Goal: Task Accomplishment & Management: Manage account settings

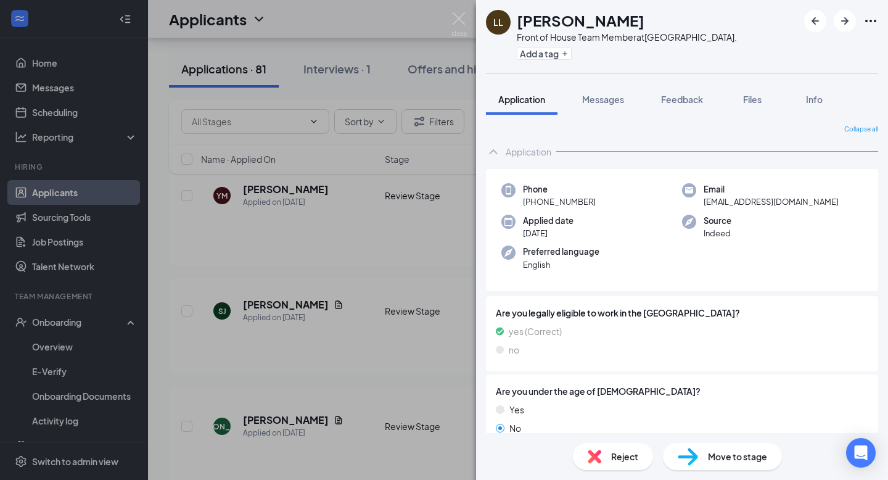
drag, startPoint x: 0, startPoint y: 0, endPoint x: 357, endPoint y: 255, distance: 439.2
click at [346, 223] on div "LL Leonel Leon Front of House Team Member at Palm Beach Lakes Blvd. Add a tag A…" at bounding box center [444, 240] width 888 height 480
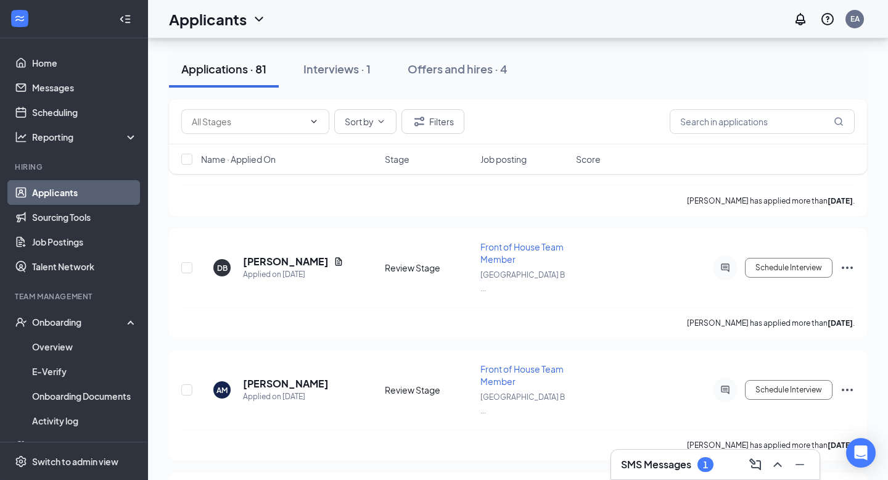
scroll to position [8445, 0]
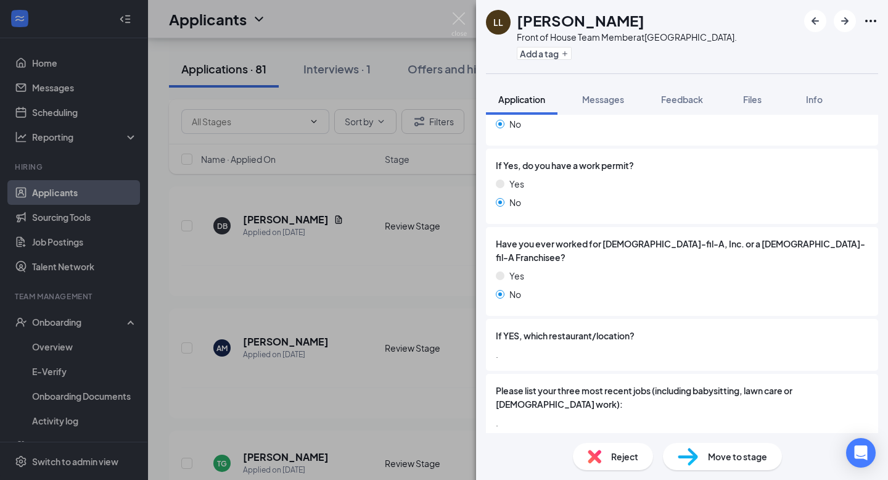
scroll to position [473, 0]
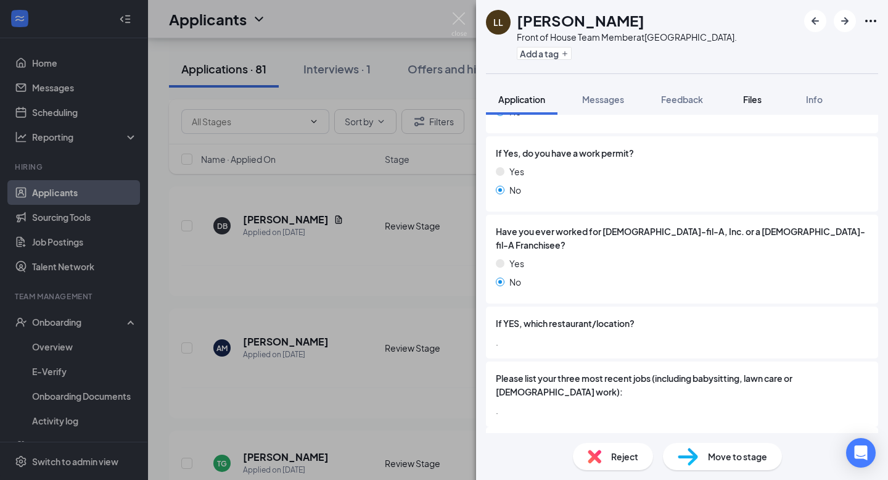
click at [769, 100] on button "Files" at bounding box center [752, 99] width 49 height 31
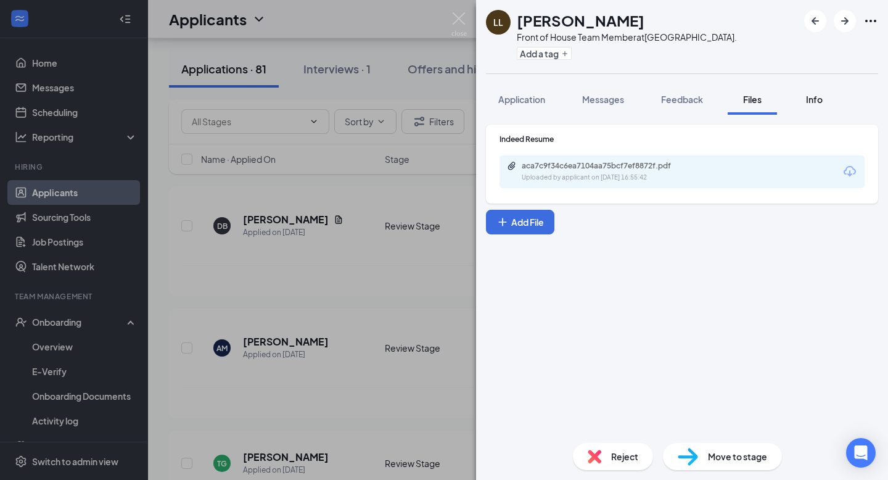
click at [806, 102] on div "Info" at bounding box center [814, 99] width 25 height 12
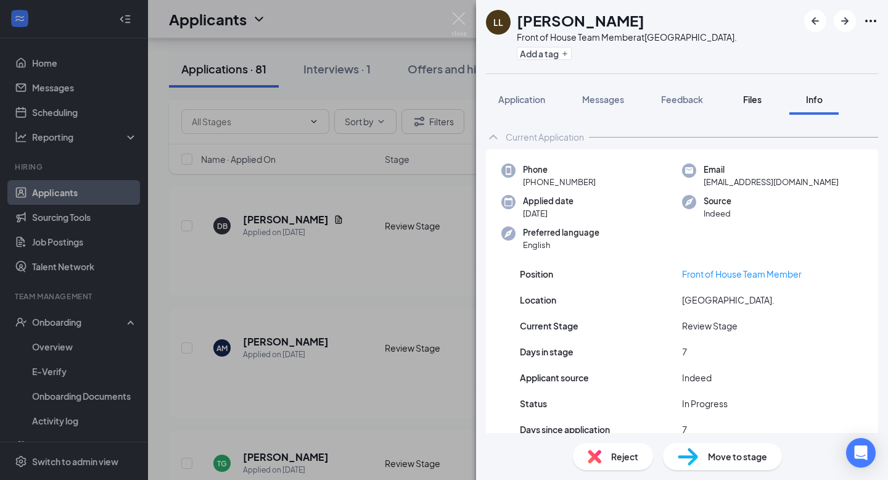
click at [756, 100] on span "Files" at bounding box center [752, 99] width 19 height 11
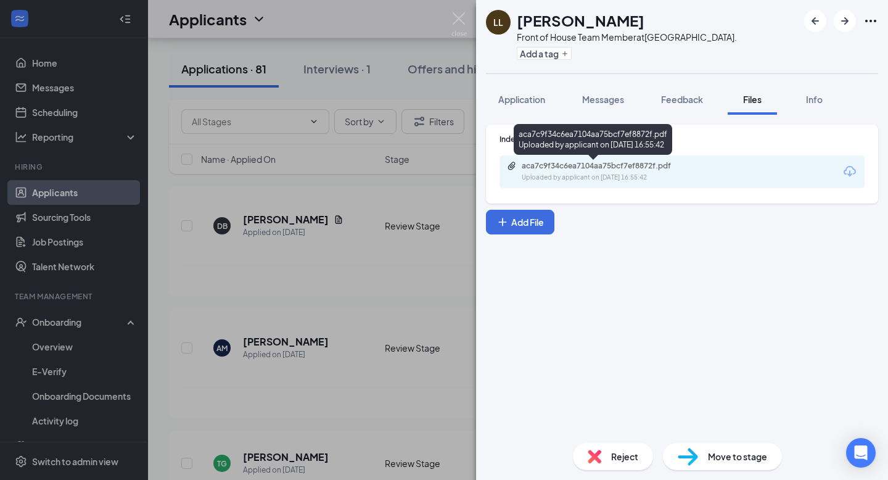
click at [660, 165] on div "aca7c9f34c6ea7104aa75bcf7ef8872f.pdf" at bounding box center [608, 166] width 173 height 10
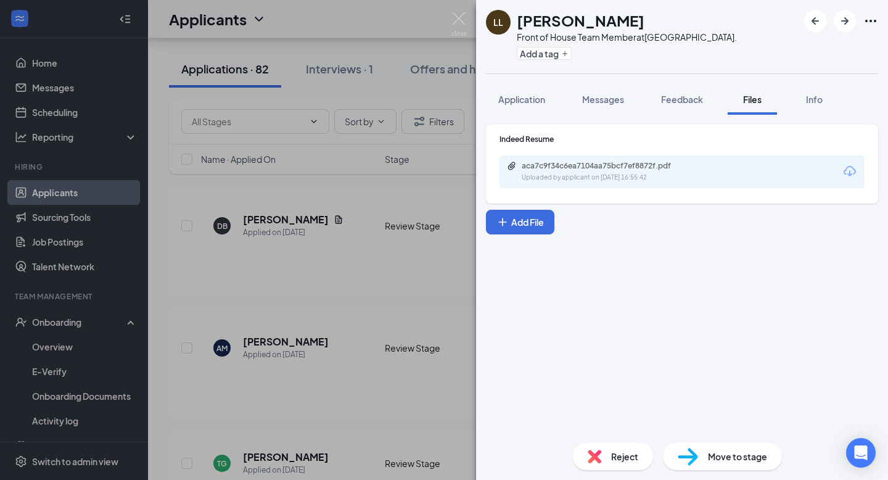
click at [427, 253] on div "LL Leonel Leon Front of House Team Member at Palm Beach Lakes Blvd. Add a tag A…" at bounding box center [444, 240] width 888 height 480
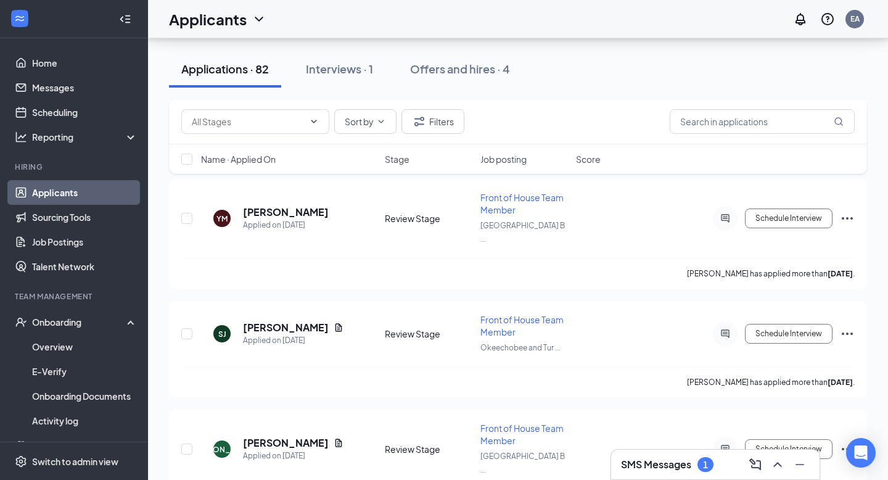
scroll to position [8553, 0]
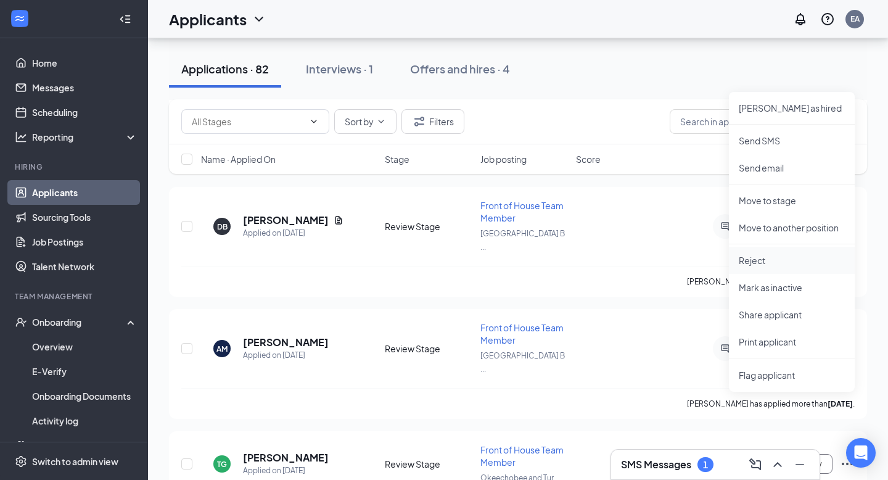
click at [766, 262] on p "Reject" at bounding box center [792, 260] width 106 height 12
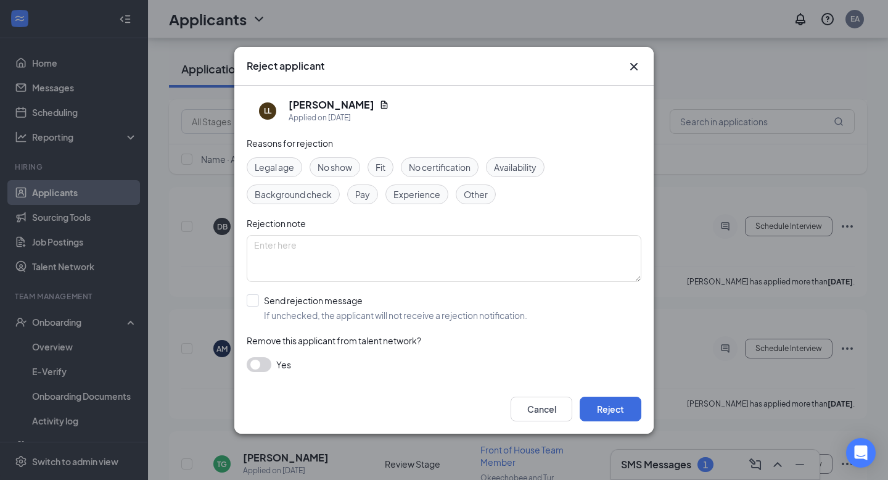
click at [439, 193] on span "Experience" at bounding box center [417, 195] width 47 height 14
click at [256, 298] on input "Send rejection message If unchecked, the applicant will not receive a rejection…" at bounding box center [387, 307] width 281 height 27
checkbox input "true"
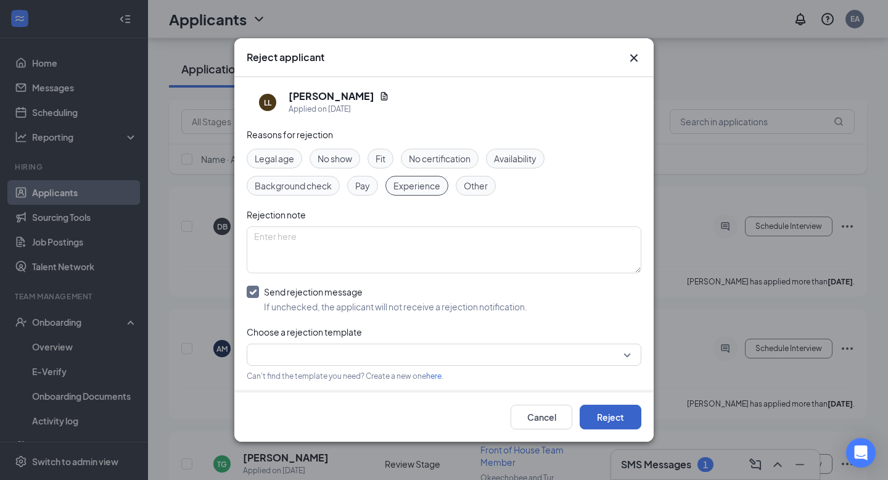
click at [616, 420] on button "Reject" at bounding box center [611, 417] width 62 height 25
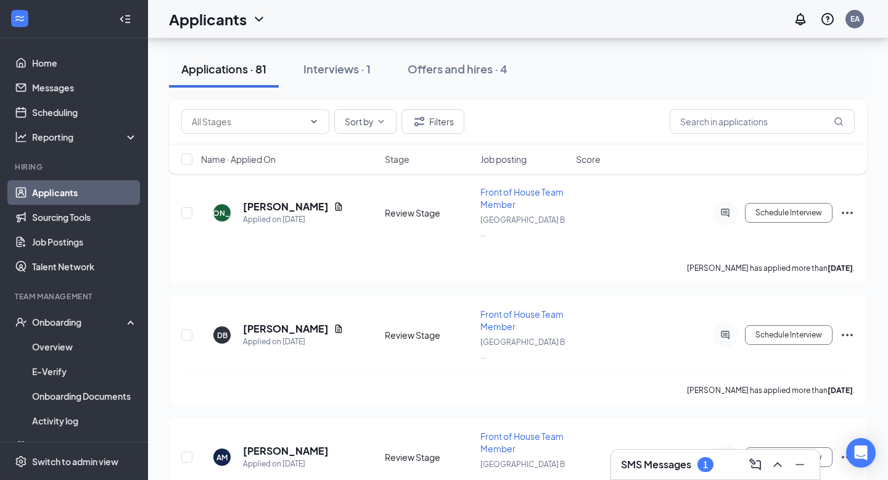
scroll to position [8445, 0]
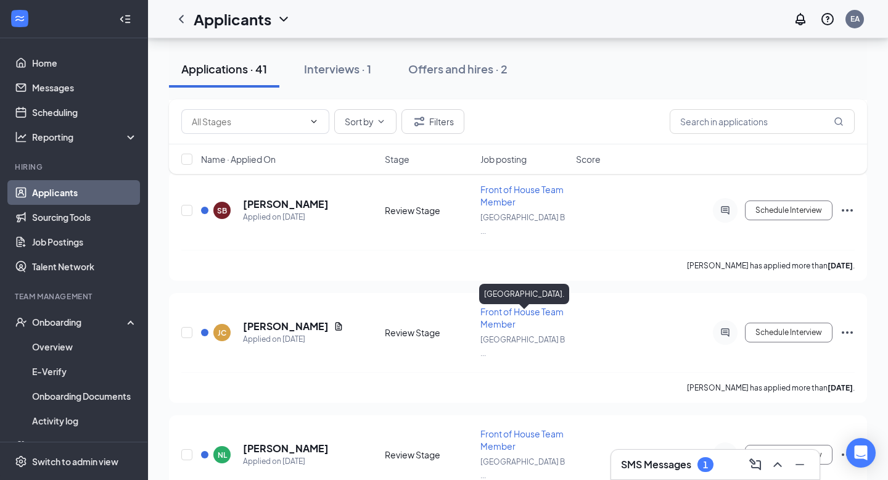
scroll to position [3904, 0]
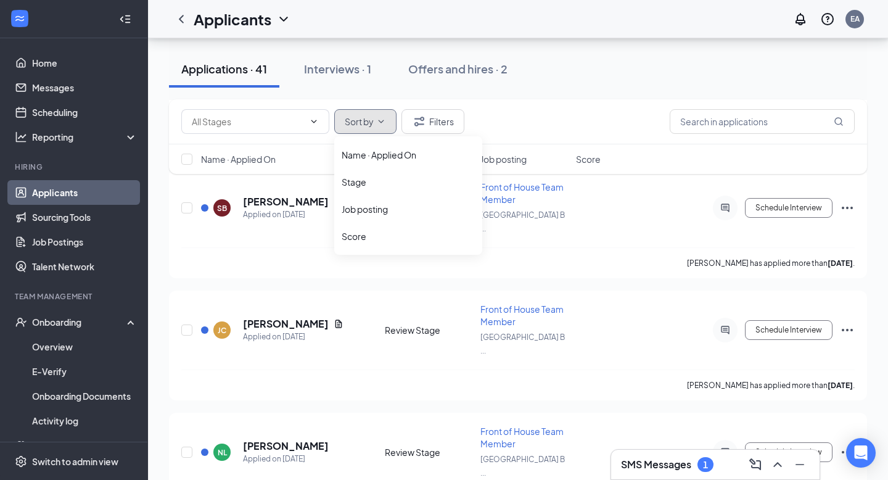
click at [381, 123] on icon "ChevronDown" at bounding box center [381, 122] width 10 height 10
click at [504, 117] on div "Sort by Filters" at bounding box center [518, 121] width 674 height 25
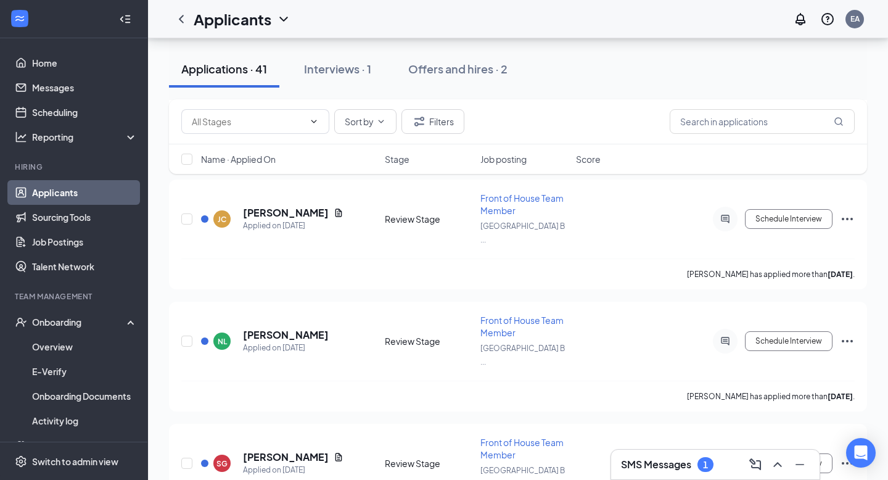
scroll to position [4234, 0]
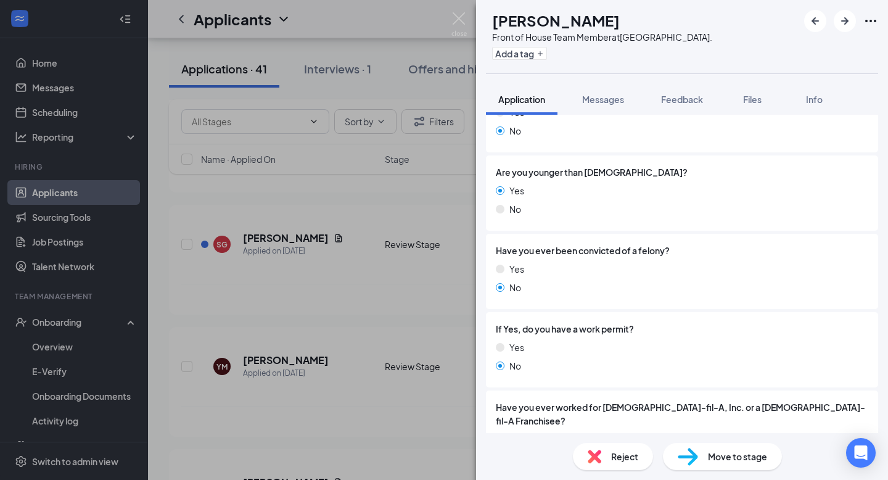
scroll to position [209, 0]
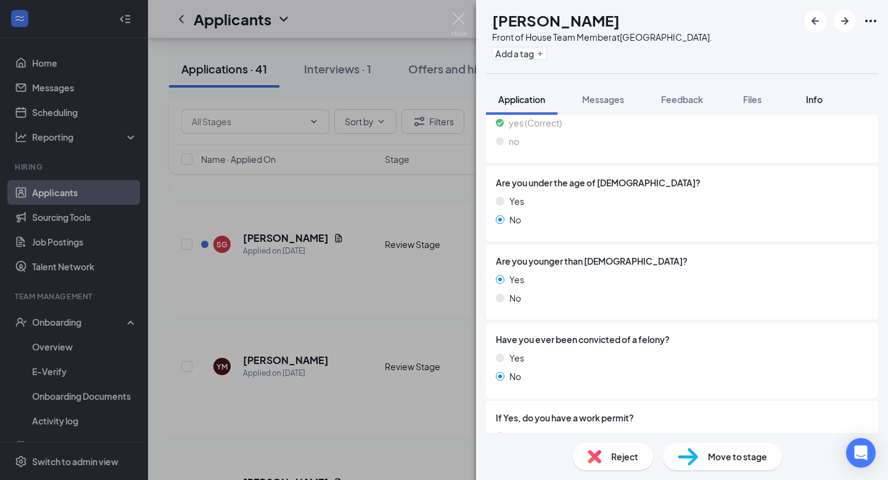
click at [810, 104] on span "Info" at bounding box center [814, 99] width 17 height 11
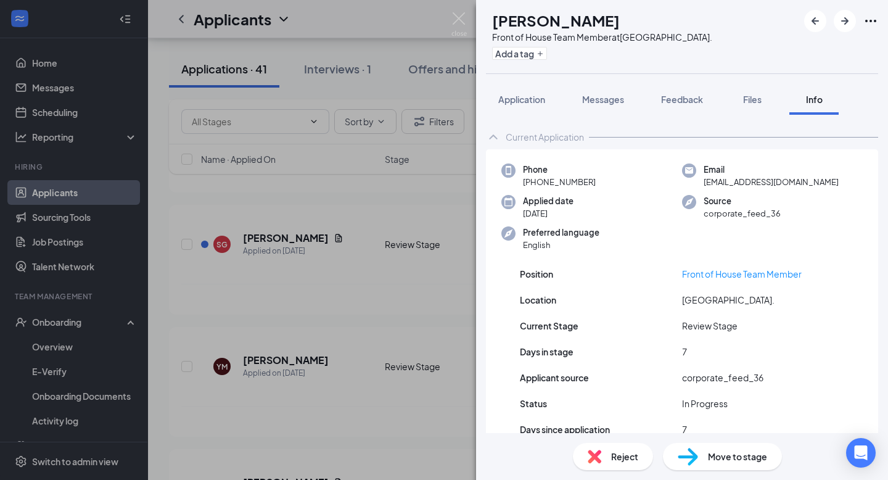
scroll to position [30, 0]
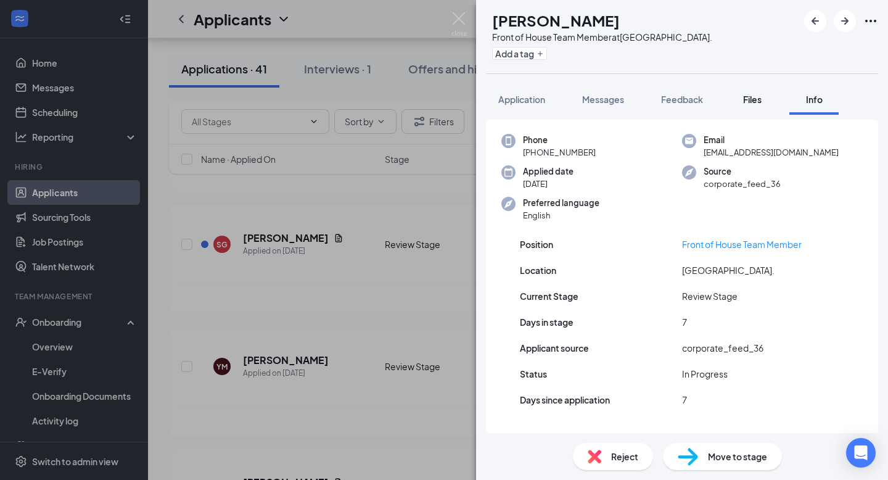
click at [756, 101] on span "Files" at bounding box center [752, 99] width 19 height 11
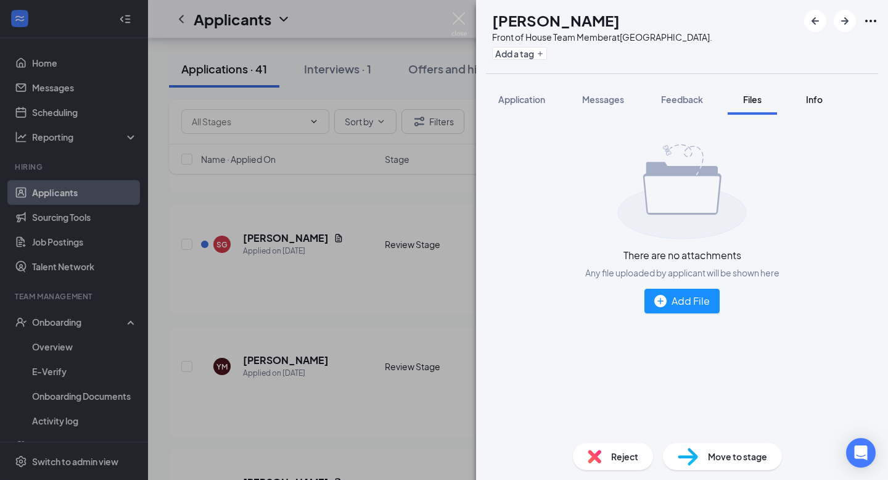
click at [809, 106] on button "Info" at bounding box center [814, 99] width 49 height 31
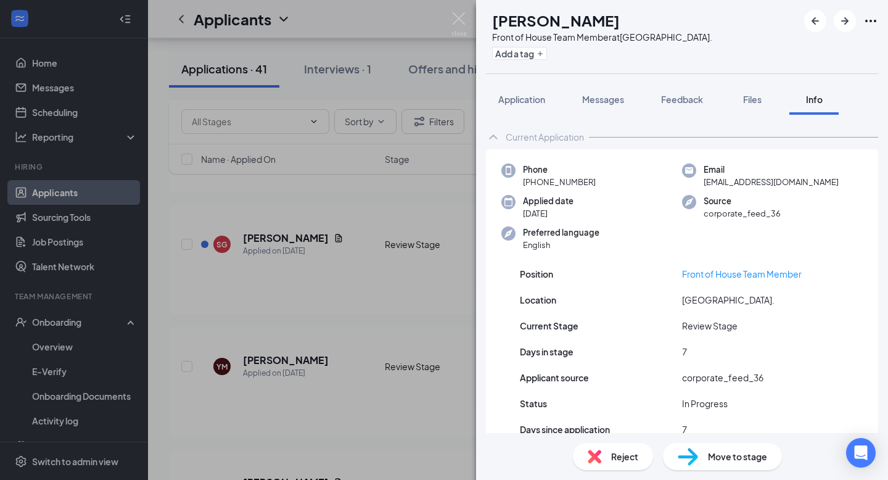
click at [426, 260] on div "ZI Zariah Ingram Front of House Team Member at Palm Beach Lakes Blvd. Add a tag…" at bounding box center [444, 240] width 888 height 480
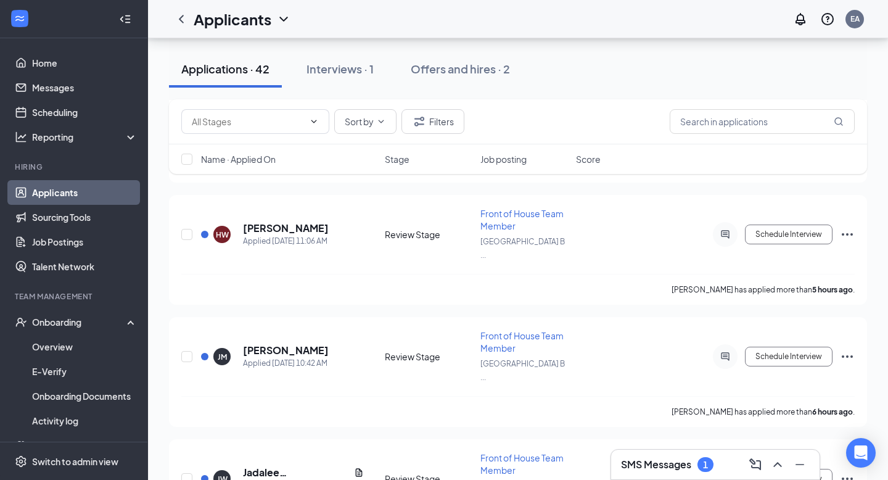
scroll to position [748, 0]
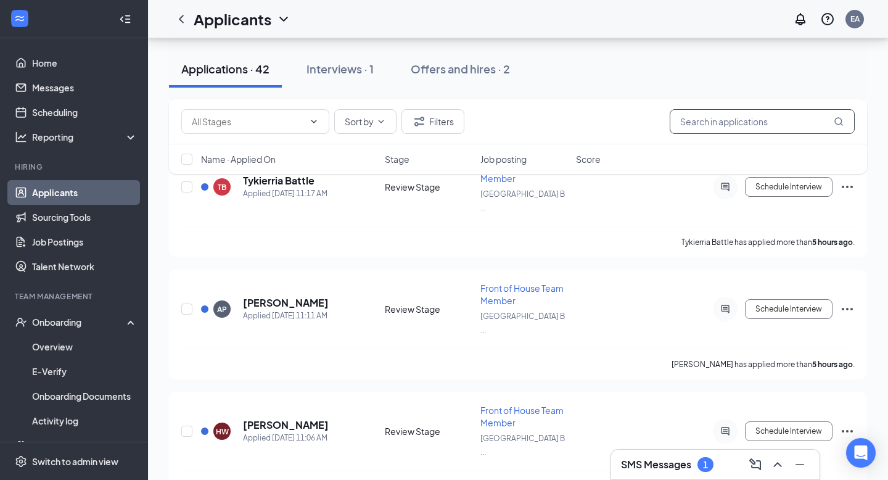
click at [751, 117] on input "text" at bounding box center [762, 121] width 185 height 25
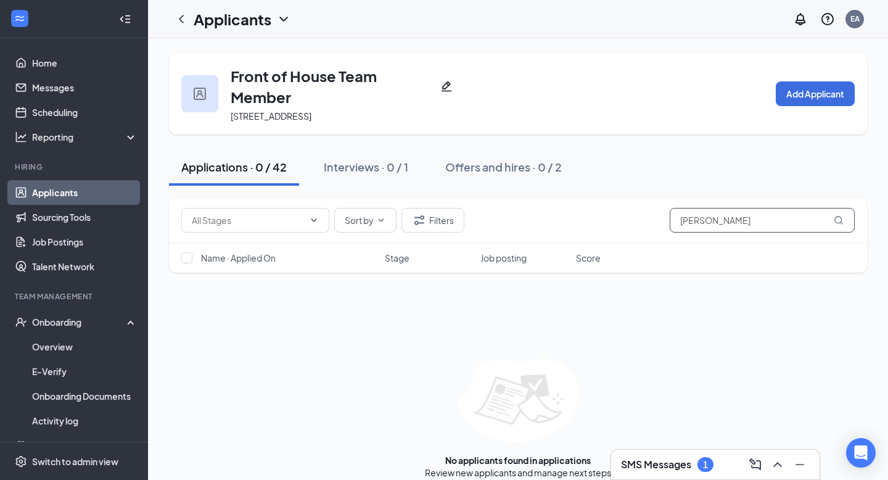
scroll to position [26, 0]
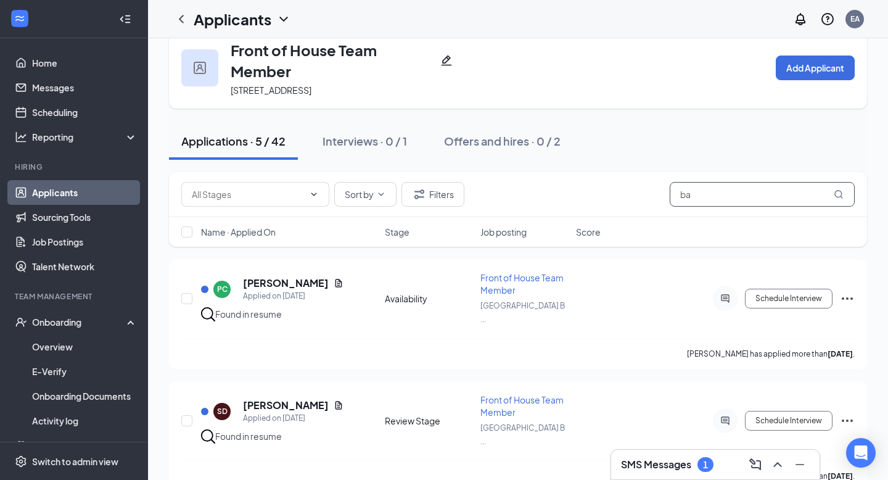
type input "b"
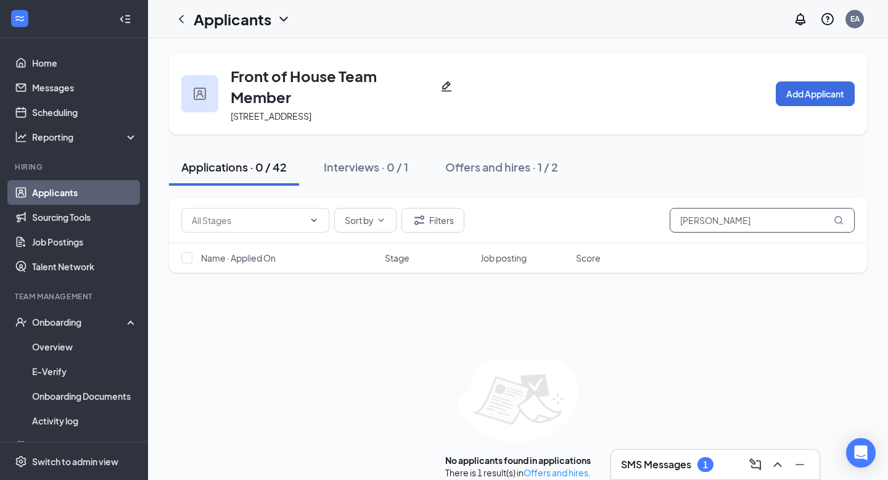
scroll to position [26, 0]
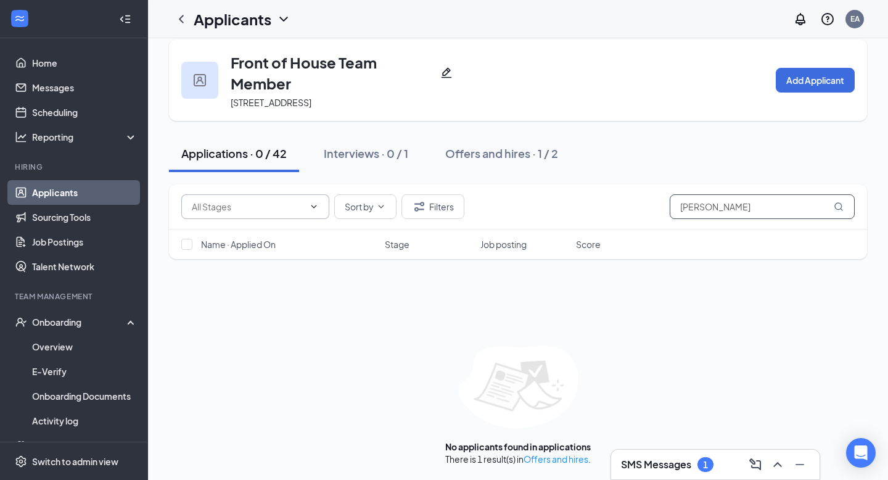
type input "valdes"
click at [309, 204] on icon "ChevronDown" at bounding box center [314, 207] width 10 height 10
click at [278, 236] on div "Availability (2)" at bounding box center [248, 230] width 93 height 14
type input "Availability (2)"
click at [307, 207] on icon "Cross" at bounding box center [307, 207] width 0 height 0
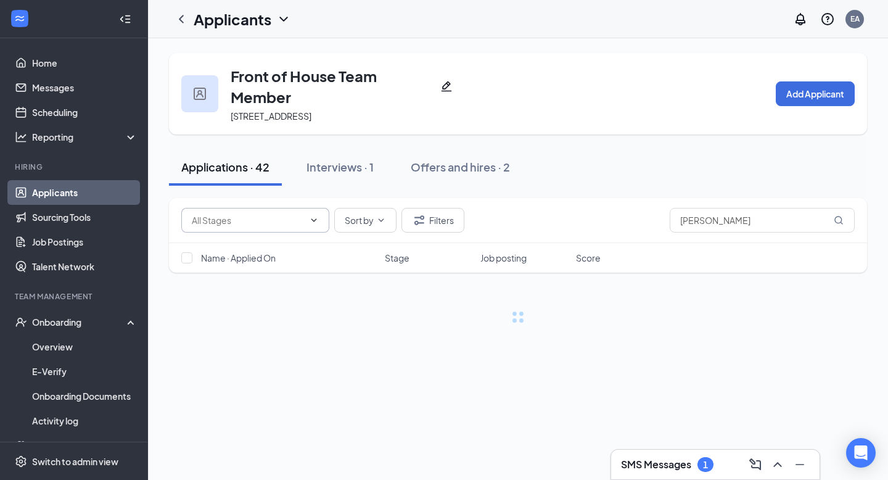
scroll to position [0, 0]
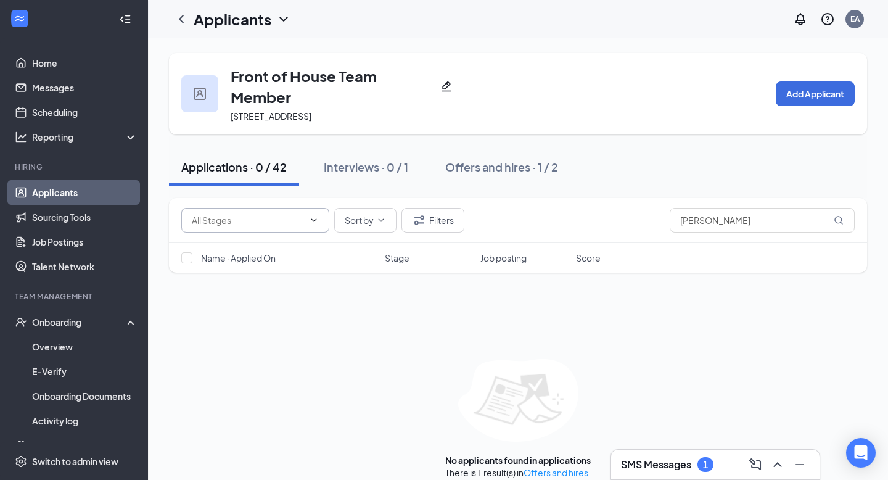
click at [294, 225] on span "Availability (2) Review Stage (39)" at bounding box center [255, 220] width 148 height 25
click at [311, 225] on icon "ChevronDown" at bounding box center [314, 220] width 10 height 10
click at [252, 279] on div "Review Stage (39)" at bounding box center [238, 272] width 72 height 14
type input "Review Stage (39)"
click at [62, 194] on link "Applicants" at bounding box center [85, 192] width 106 height 25
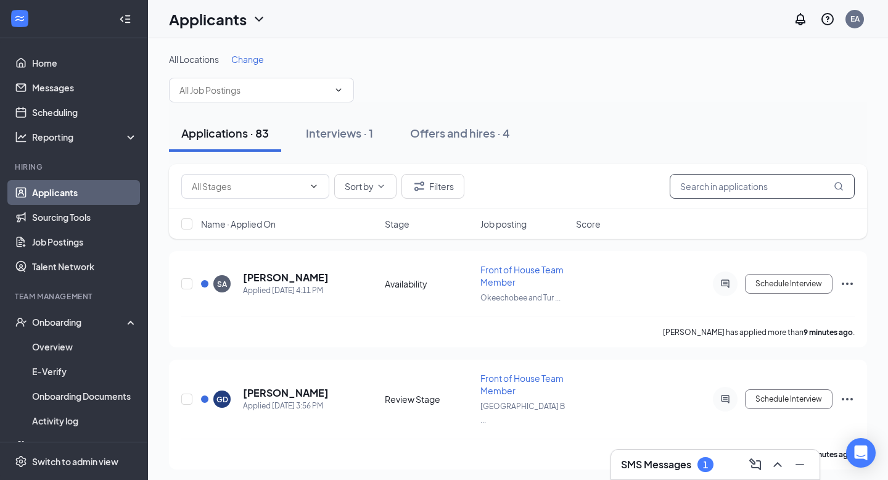
click at [713, 184] on input "text" at bounding box center [762, 186] width 185 height 25
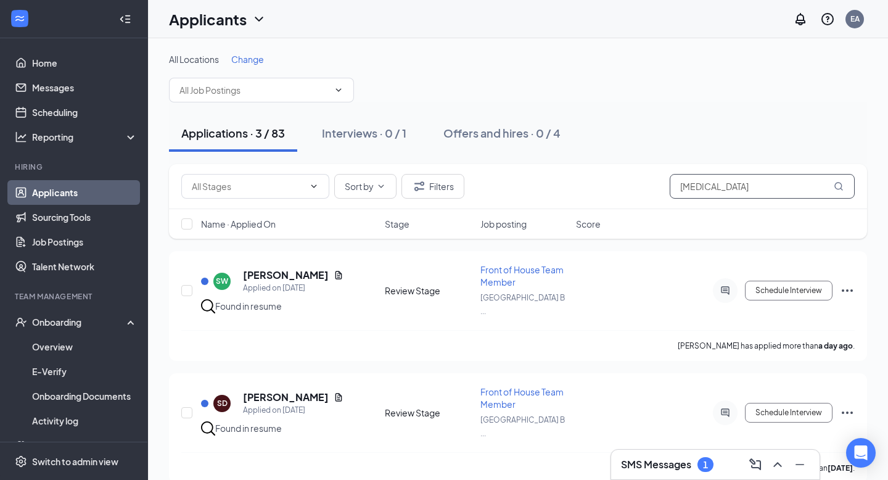
click at [735, 186] on input "bal" at bounding box center [762, 186] width 185 height 25
type input "val"
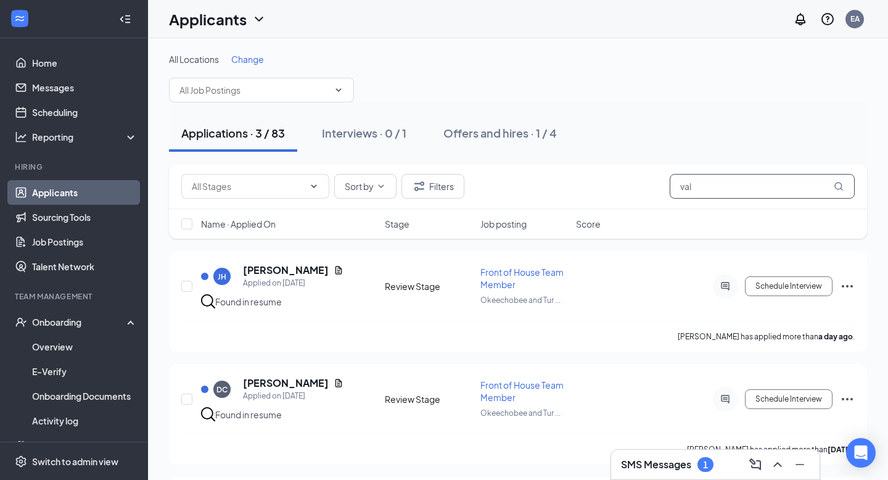
click at [740, 193] on input "val" at bounding box center [762, 186] width 185 height 25
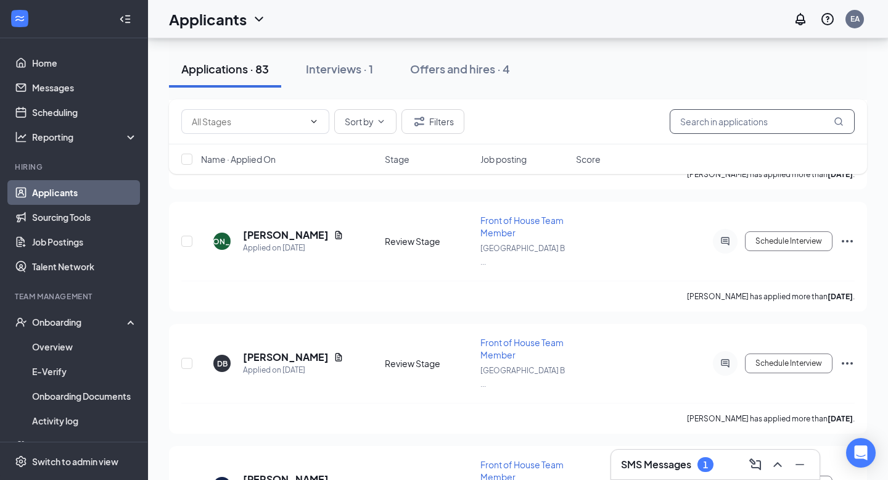
scroll to position [8660, 0]
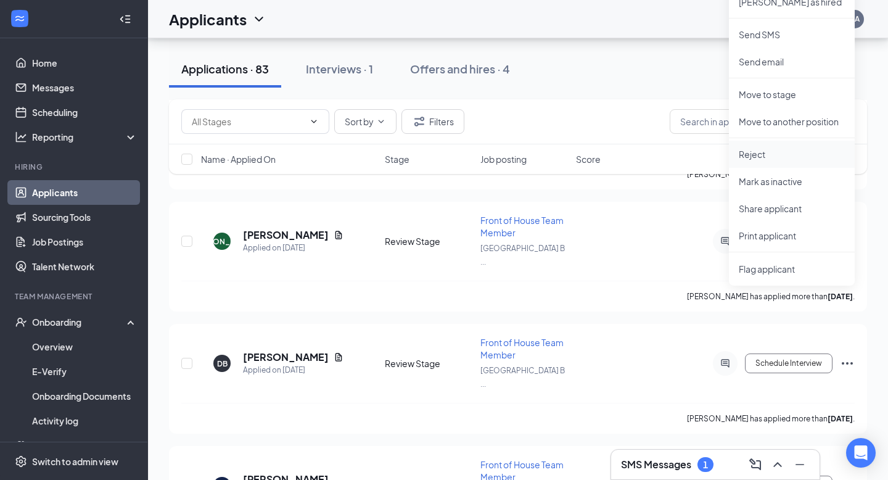
click at [777, 151] on p "Reject" at bounding box center [792, 154] width 106 height 12
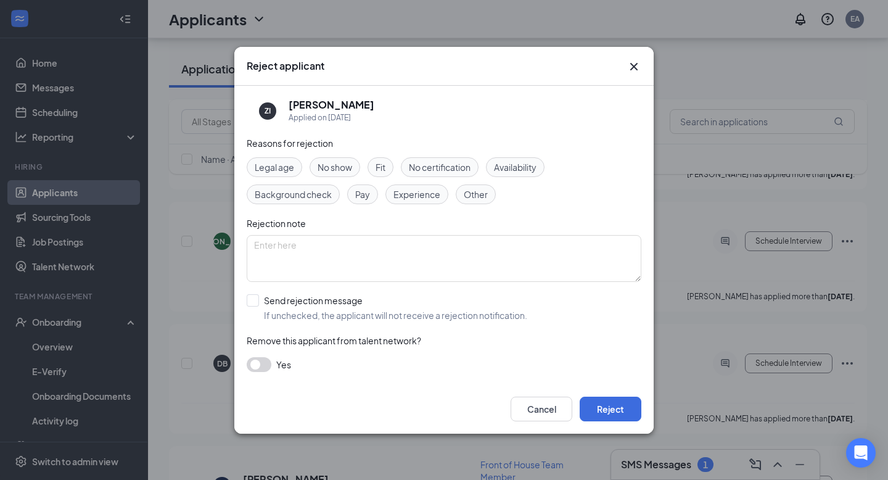
click at [526, 164] on span "Availability" at bounding box center [515, 167] width 43 height 14
click at [318, 303] on input "Send rejection message If unchecked, the applicant will not receive a rejection…" at bounding box center [387, 307] width 281 height 27
checkbox input "true"
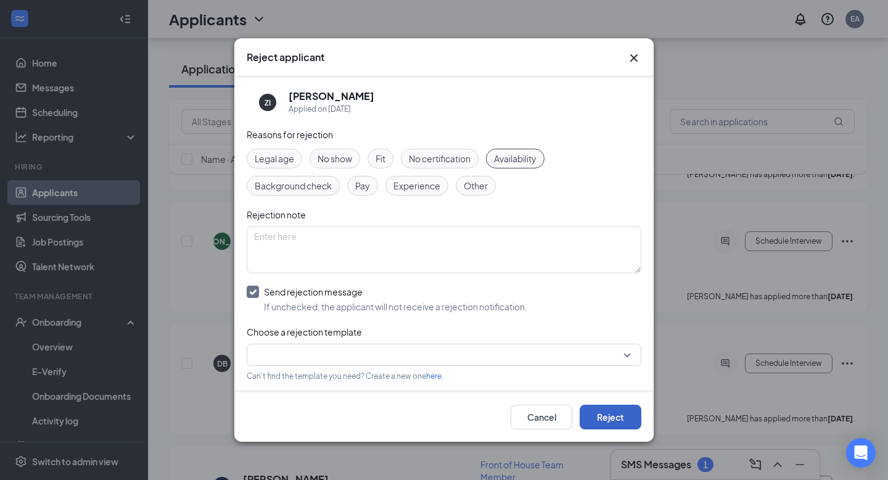
click at [626, 420] on button "Reject" at bounding box center [611, 417] width 62 height 25
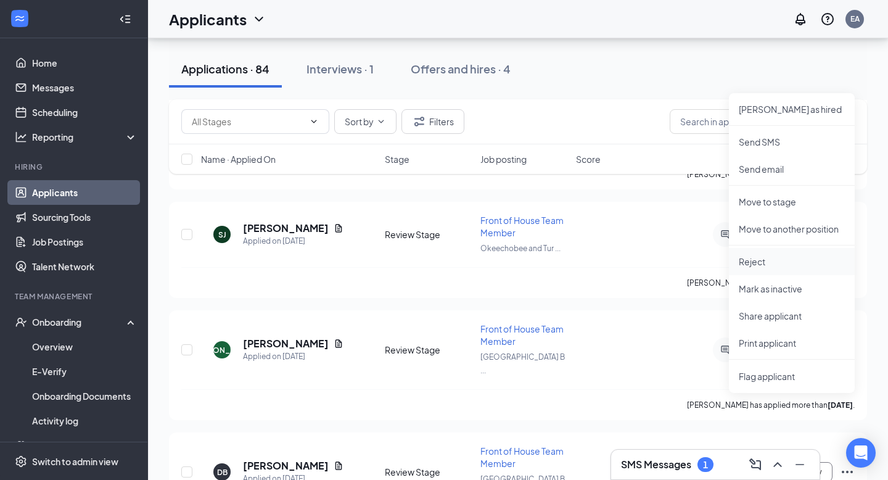
click at [774, 260] on p "Reject" at bounding box center [792, 261] width 106 height 12
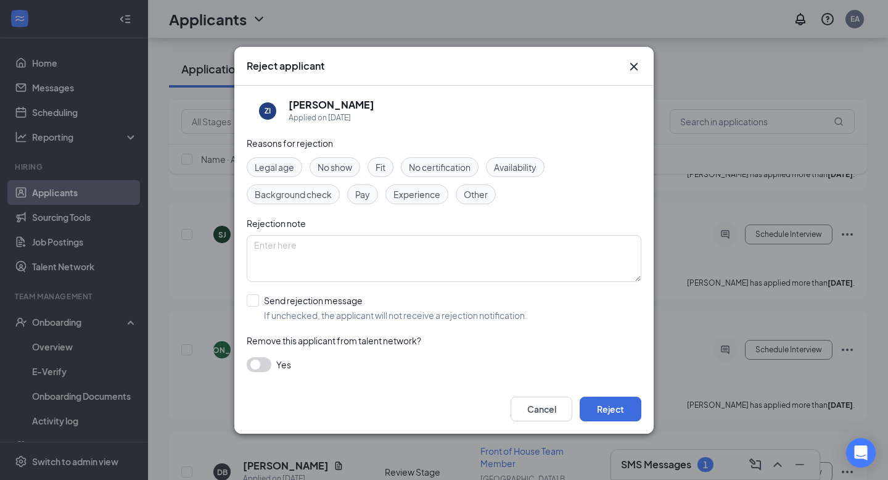
click at [510, 162] on span "Availability" at bounding box center [515, 167] width 43 height 14
click at [329, 301] on input "Send rejection message If unchecked, the applicant will not receive a rejection…" at bounding box center [387, 307] width 281 height 27
checkbox input "true"
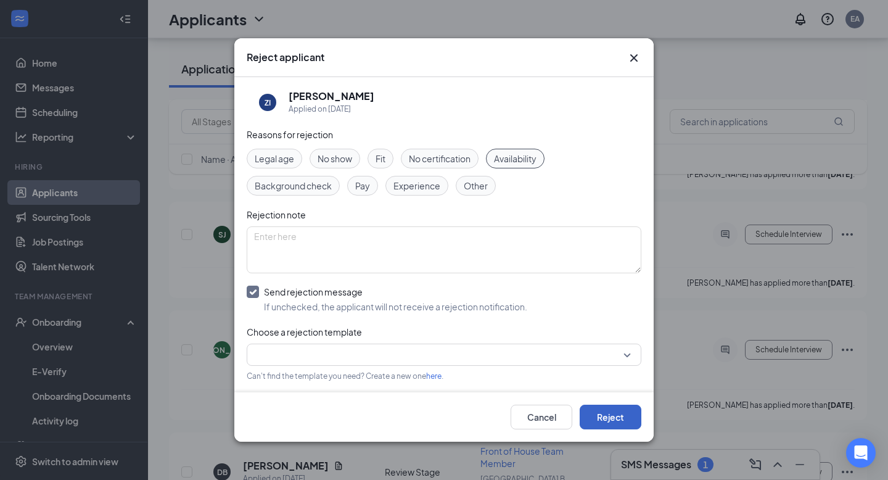
click at [627, 412] on button "Reject" at bounding box center [611, 417] width 62 height 25
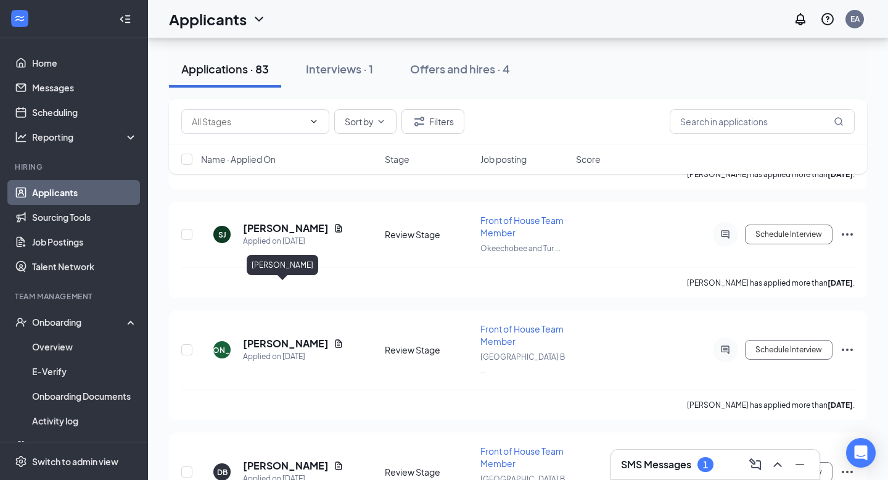
scroll to position [8553, 0]
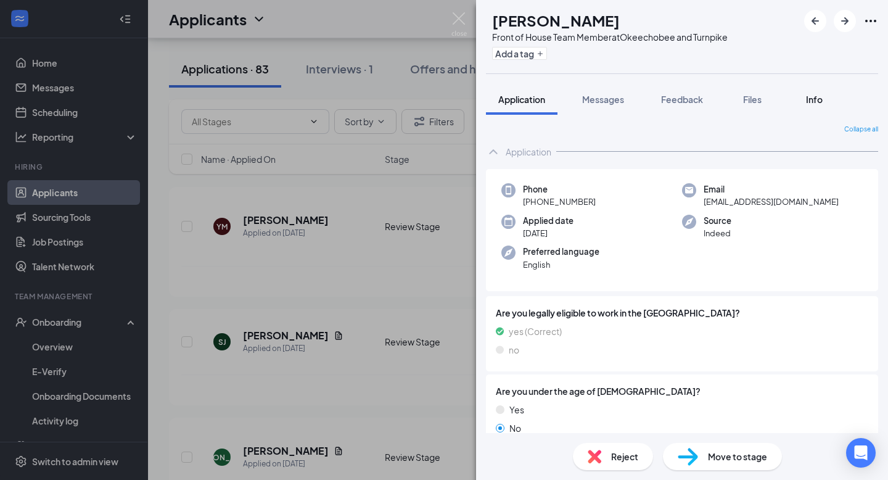
click at [820, 95] on span "Info" at bounding box center [814, 99] width 17 height 11
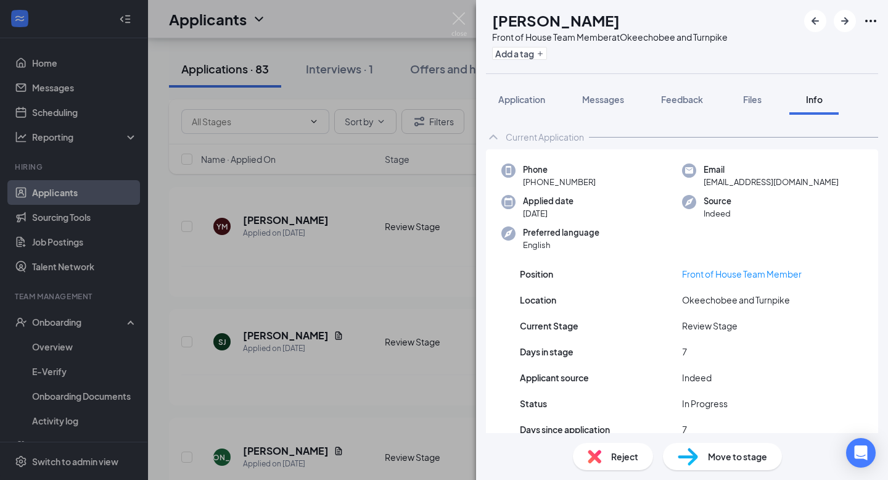
scroll to position [30, 0]
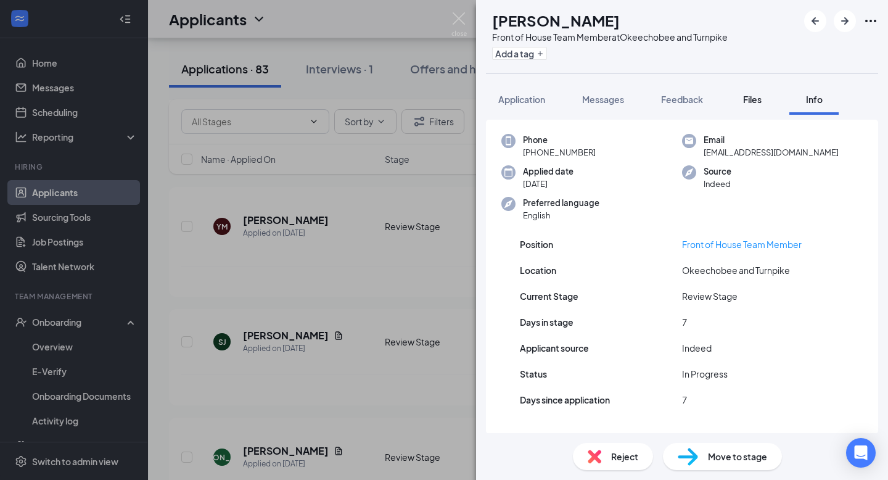
click at [758, 100] on span "Files" at bounding box center [752, 99] width 19 height 11
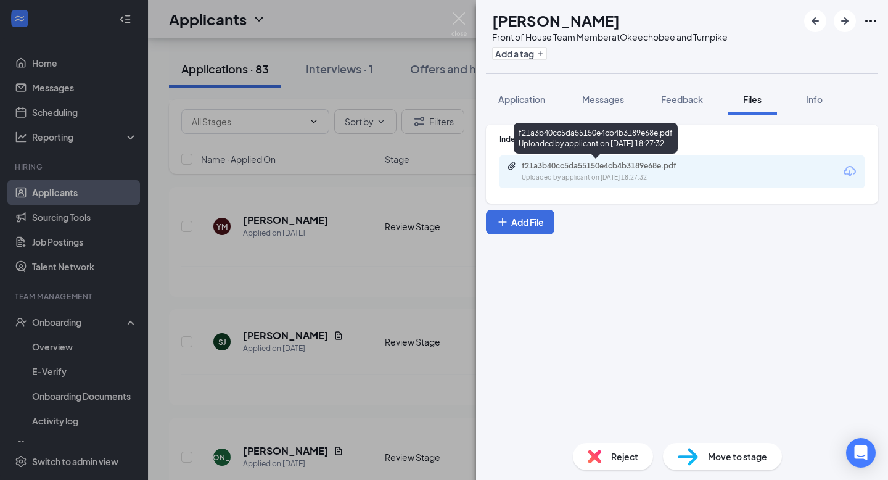
click at [672, 174] on div "Uploaded by applicant on Oct 08, 2025 at 18:27:32" at bounding box center [614, 178] width 185 height 10
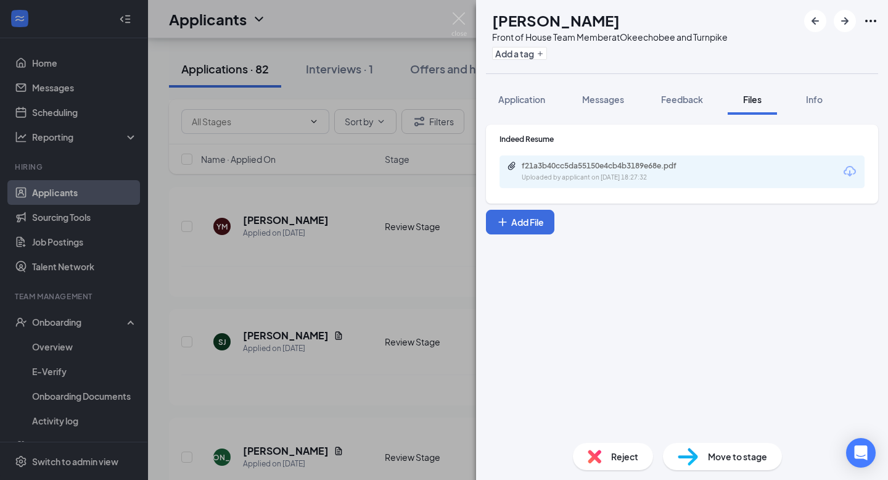
click at [458, 251] on div "LJ Louidort Jean Front of House Team Member at Okeechobee and Turnpike Add a ta…" at bounding box center [444, 240] width 888 height 480
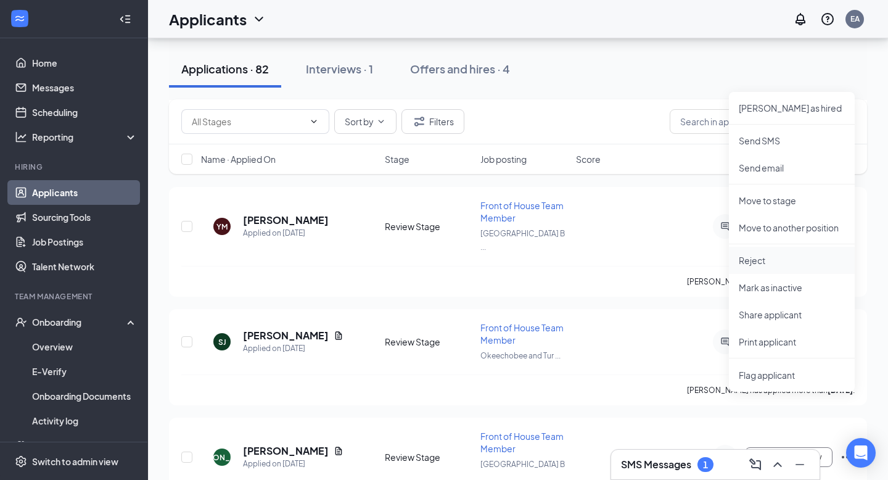
click at [766, 260] on p "Reject" at bounding box center [792, 260] width 106 height 12
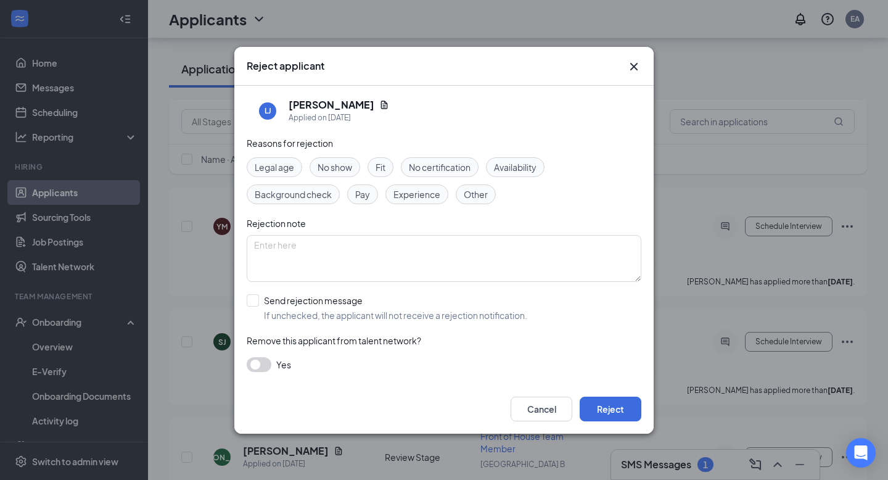
click at [434, 194] on span "Experience" at bounding box center [417, 195] width 47 height 14
click at [323, 299] on input "Send rejection message If unchecked, the applicant will not receive a rejection…" at bounding box center [387, 307] width 281 height 27
checkbox input "true"
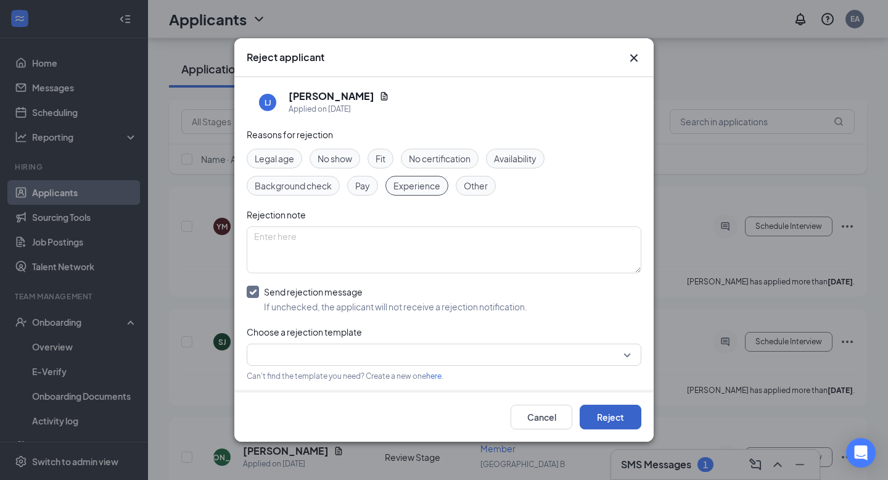
click at [621, 410] on button "Reject" at bounding box center [611, 417] width 62 height 25
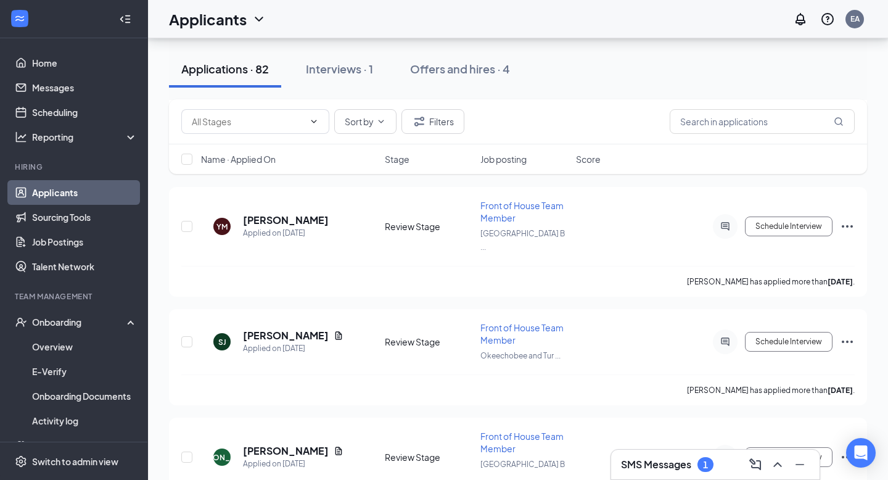
scroll to position [8445, 0]
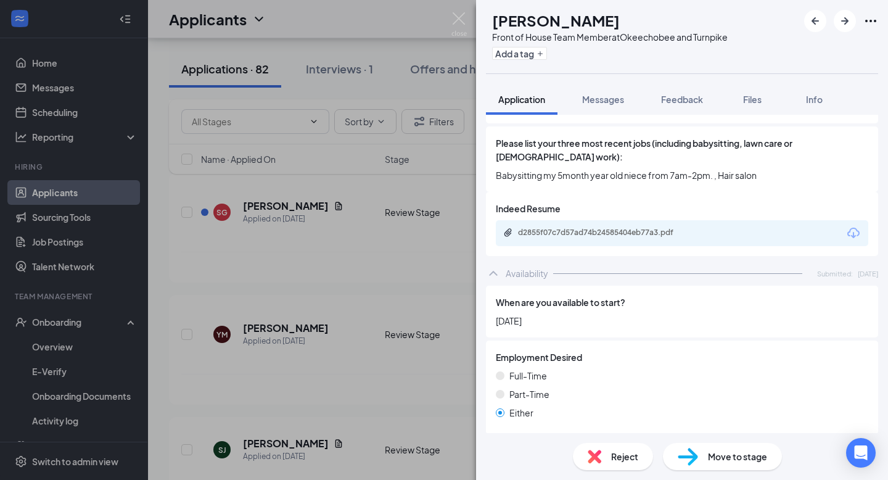
scroll to position [706, 0]
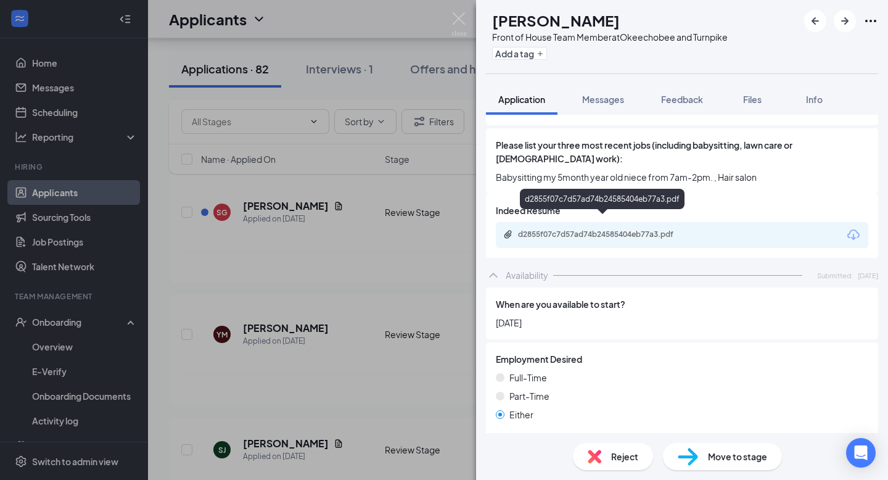
click at [624, 230] on div "d2855f07c7d57ad74b24585404eb77a3.pdf" at bounding box center [604, 235] width 173 height 10
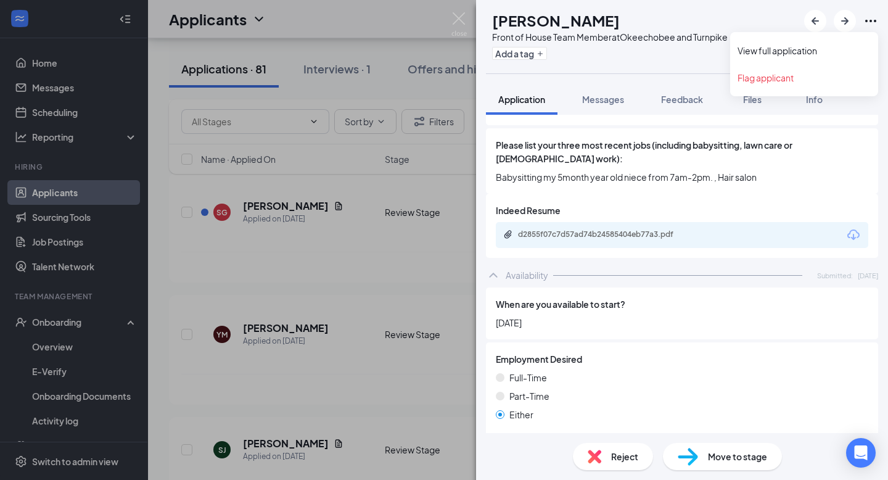
click at [871, 18] on icon "Ellipses" at bounding box center [871, 21] width 15 height 15
click at [712, 297] on div at bounding box center [747, 304] width 243 height 14
click at [294, 389] on div "JM Jesiyah Moore Front of House Team Member at Okeechobee and Turnpike Add a ta…" at bounding box center [444, 240] width 888 height 480
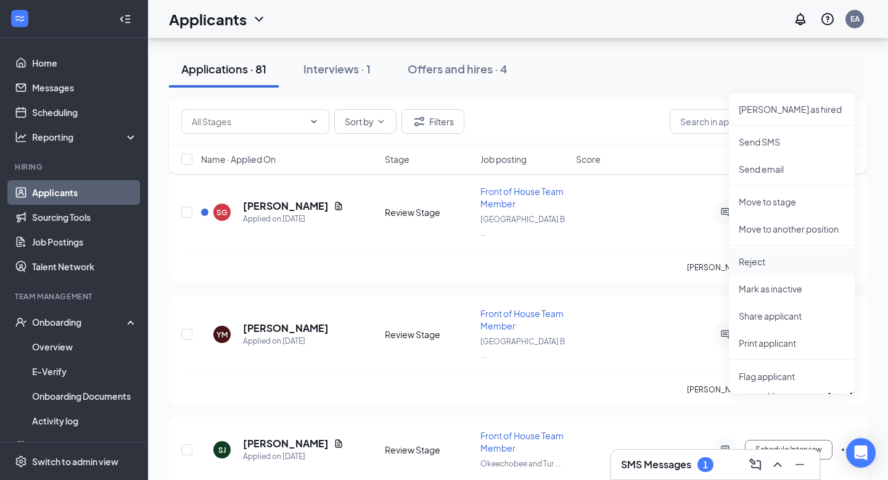
click at [769, 264] on p "Reject" at bounding box center [792, 261] width 106 height 12
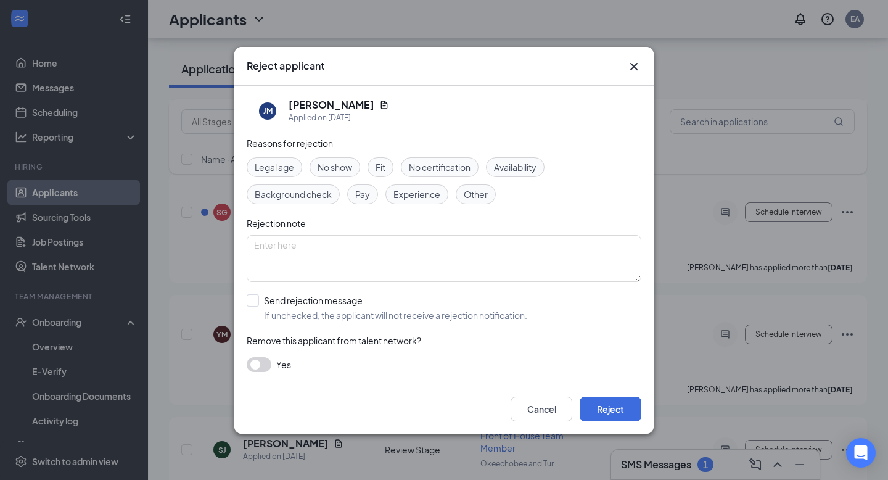
click at [421, 193] on span "Experience" at bounding box center [417, 195] width 47 height 14
click at [297, 306] on input "Send rejection message If unchecked, the applicant will not receive a rejection…" at bounding box center [387, 307] width 281 height 27
checkbox input "true"
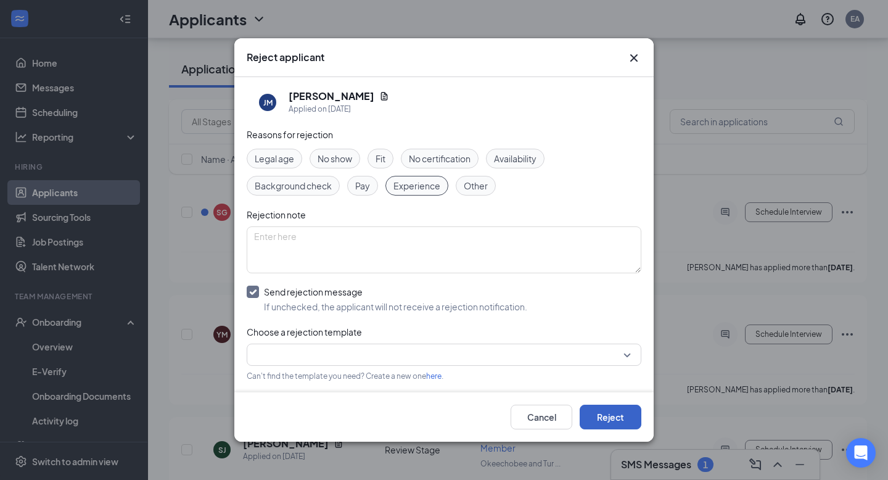
click at [602, 416] on button "Reject" at bounding box center [611, 417] width 62 height 25
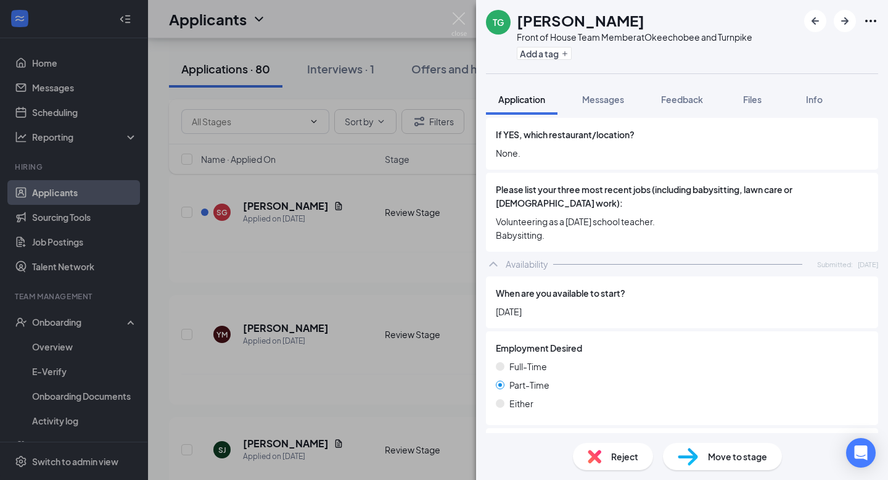
scroll to position [885, 0]
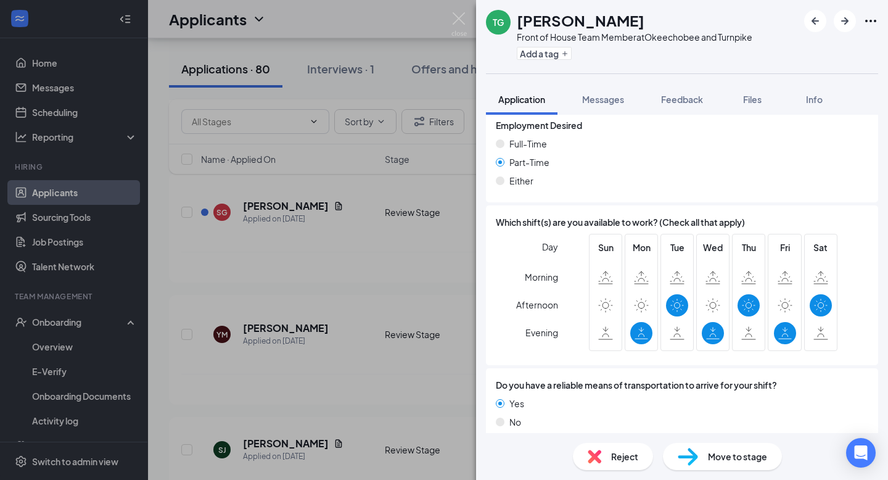
click at [350, 426] on div "TG Theo-Shaan Georges Front of House Team Member at Okeechobee and Turnpike Add…" at bounding box center [444, 240] width 888 height 480
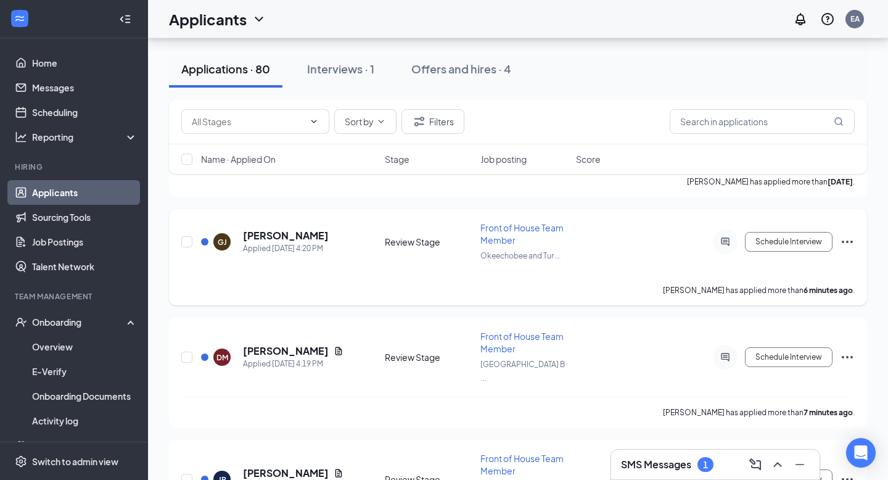
scroll to position [9414, 0]
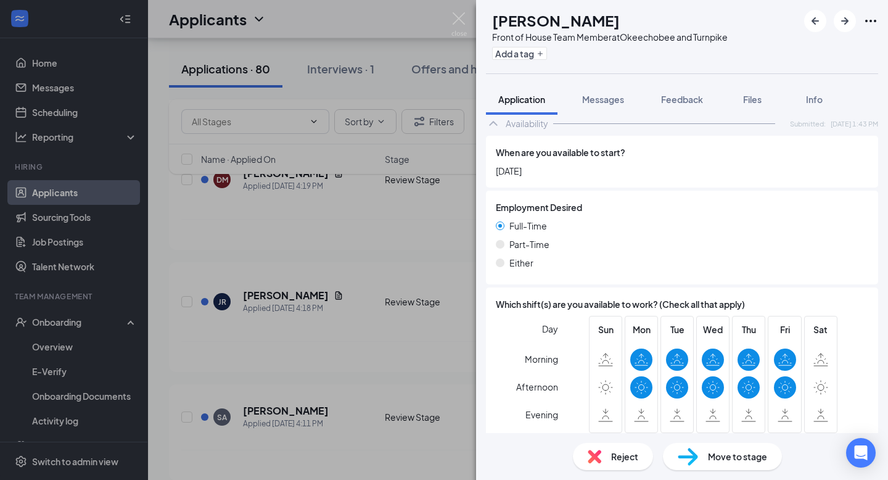
scroll to position [871, 0]
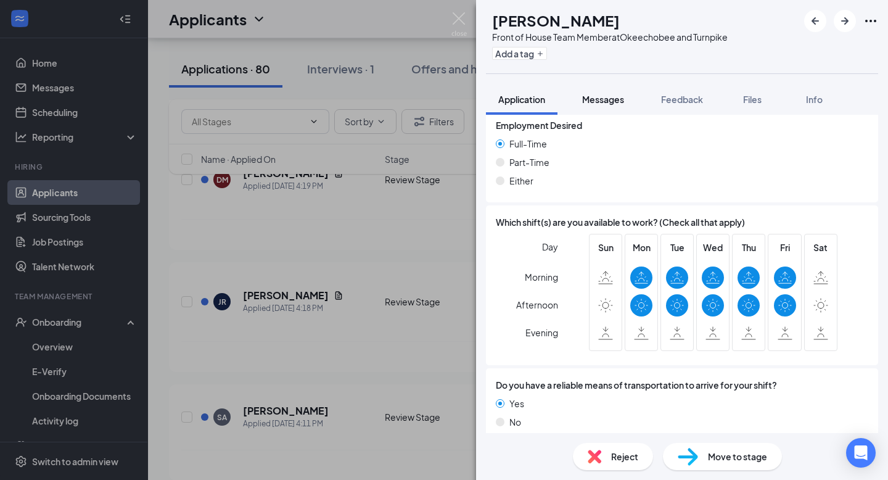
click at [595, 96] on span "Messages" at bounding box center [603, 99] width 42 height 11
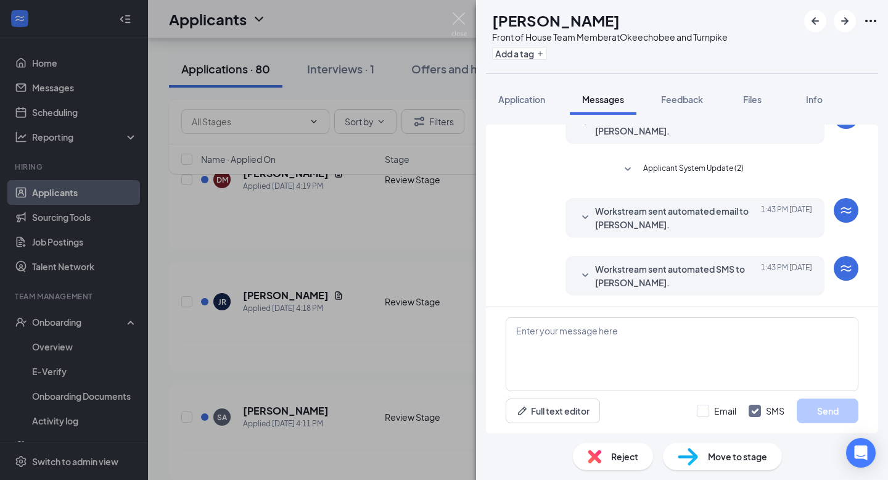
scroll to position [64, 0]
click at [595, 335] on textarea at bounding box center [682, 354] width 353 height 74
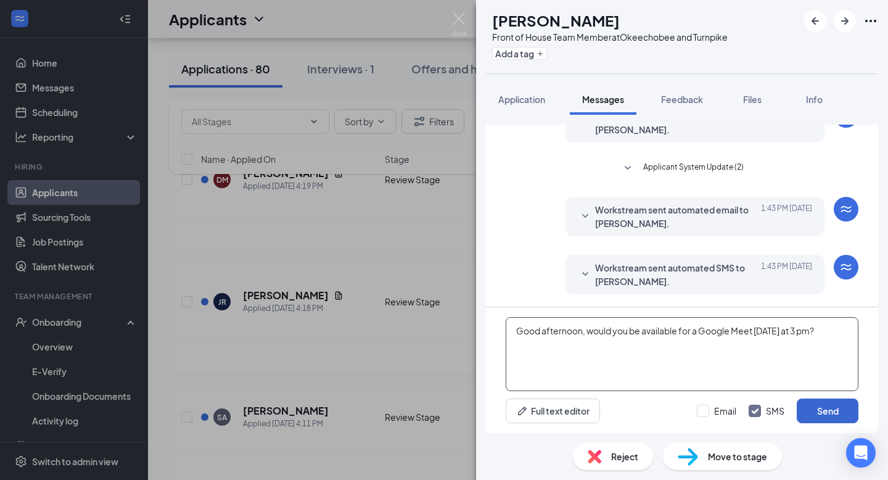
type textarea "Good afternoon, would you be available for a Google Meet [DATE] at 3 pm?"
click at [838, 415] on button "Send" at bounding box center [828, 411] width 62 height 25
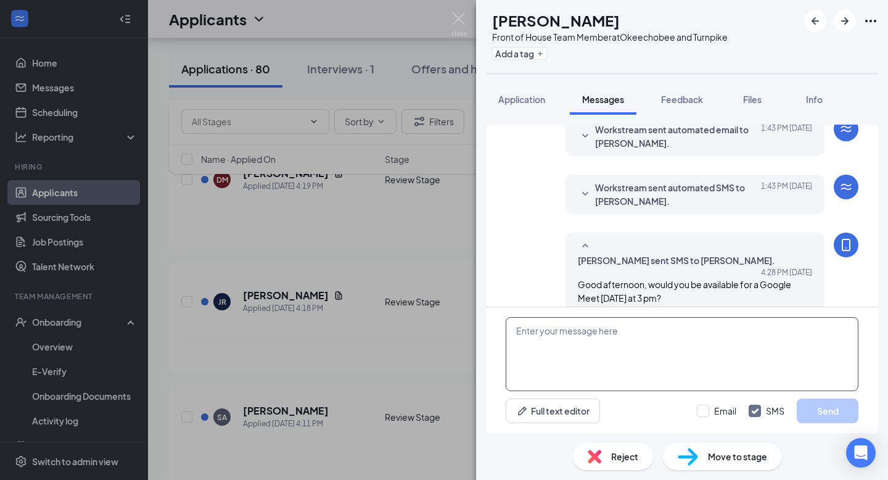
scroll to position [156, 0]
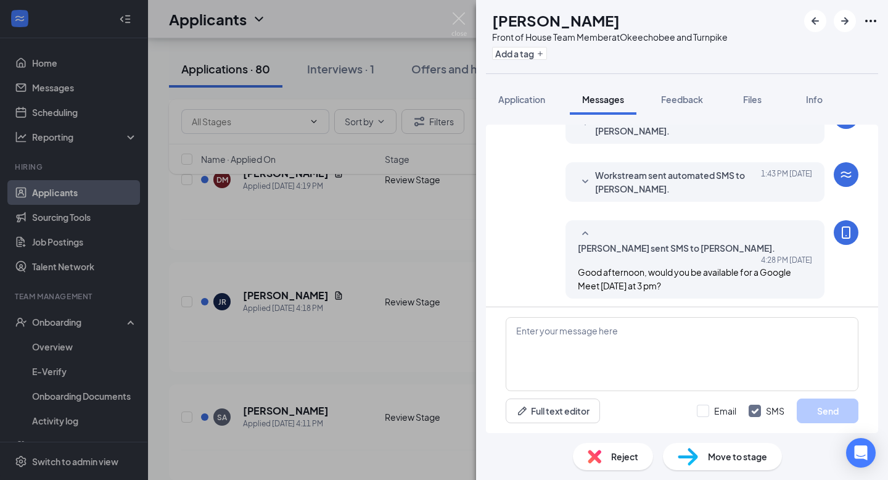
click at [362, 335] on div "EM Eliezer Moreno Front of House Team Member at Okeechobee and Turnpike Add a t…" at bounding box center [444, 240] width 888 height 480
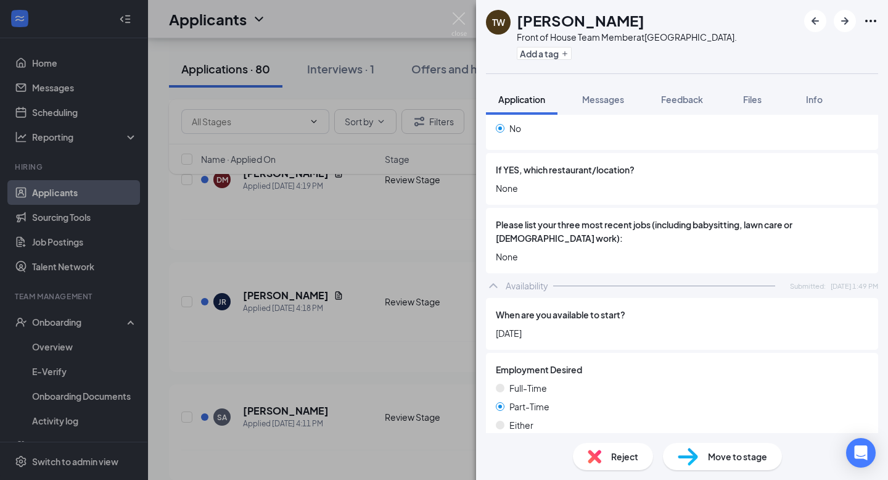
scroll to position [625, 0]
click at [732, 314] on div "When are you available to start? October 20, 2025" at bounding box center [682, 326] width 373 height 32
click at [816, 97] on span "Info" at bounding box center [814, 99] width 17 height 11
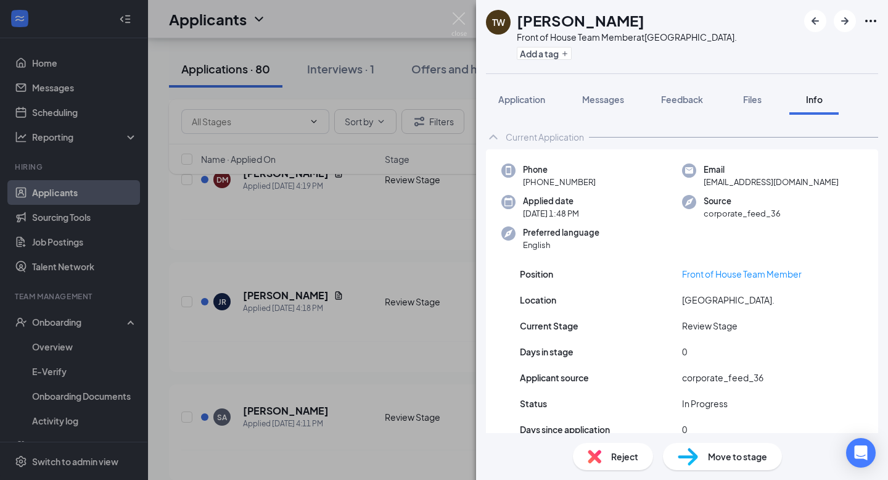
scroll to position [30, 0]
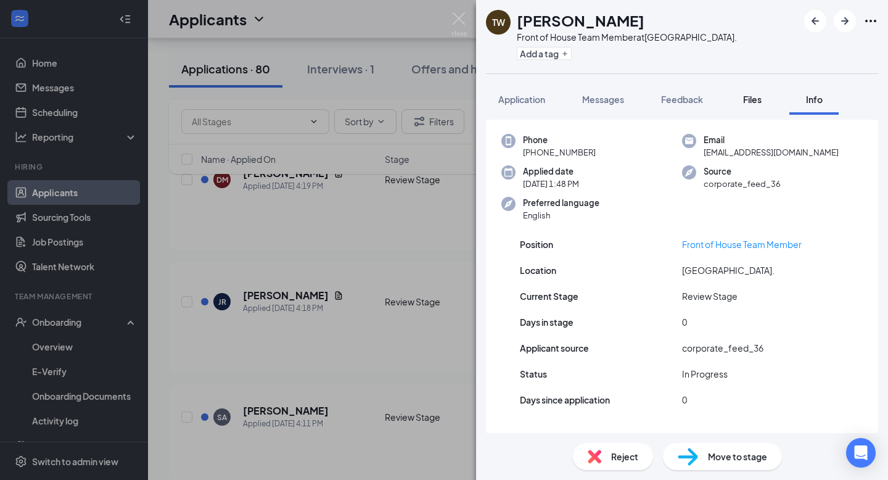
click at [757, 101] on span "Files" at bounding box center [752, 99] width 19 height 11
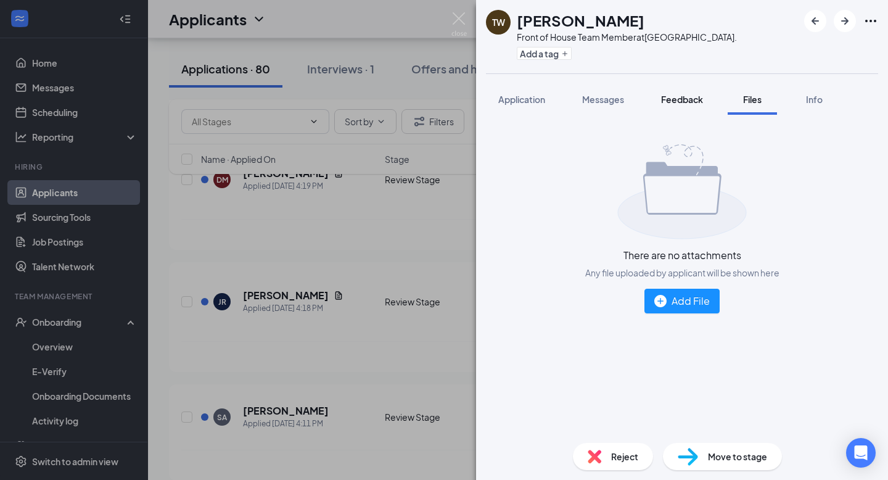
click at [684, 97] on span "Feedback" at bounding box center [682, 99] width 42 height 11
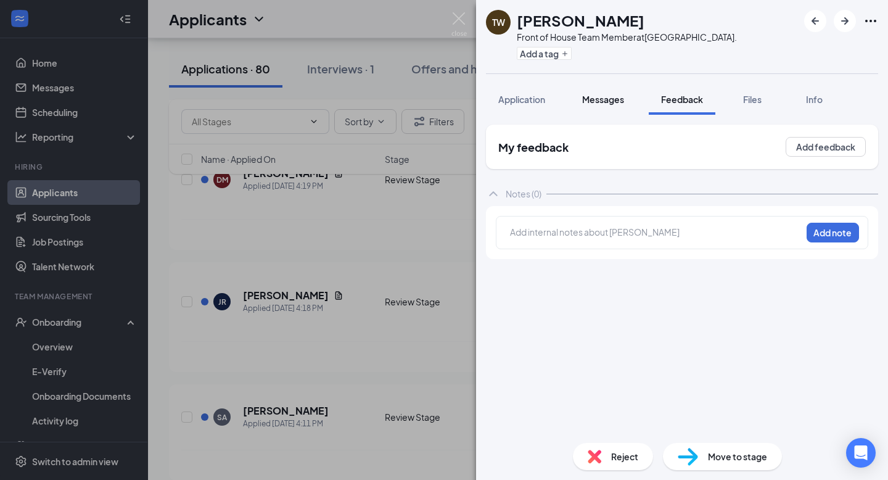
click at [589, 91] on button "Messages" at bounding box center [603, 99] width 67 height 31
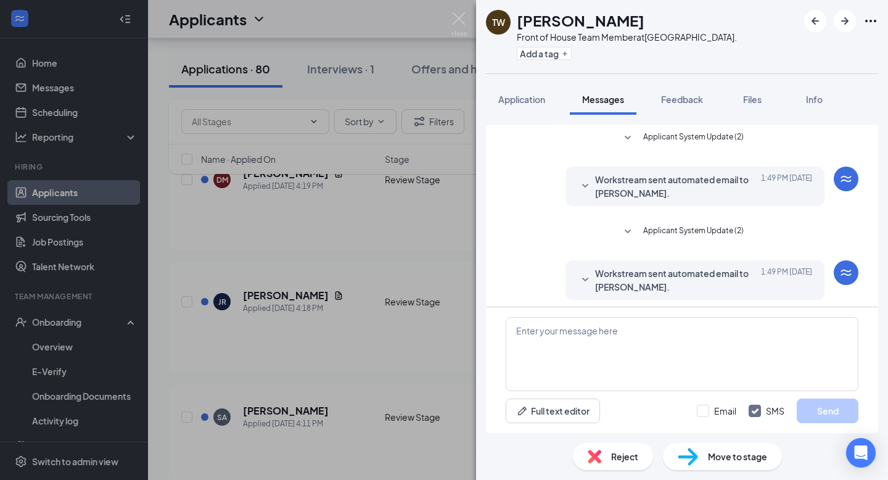
scroll to position [184, 0]
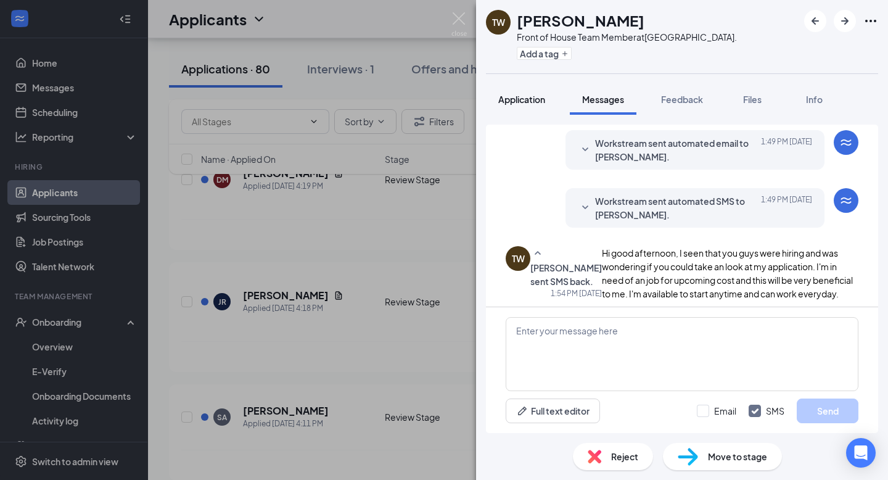
click at [544, 94] on span "Application" at bounding box center [522, 99] width 47 height 11
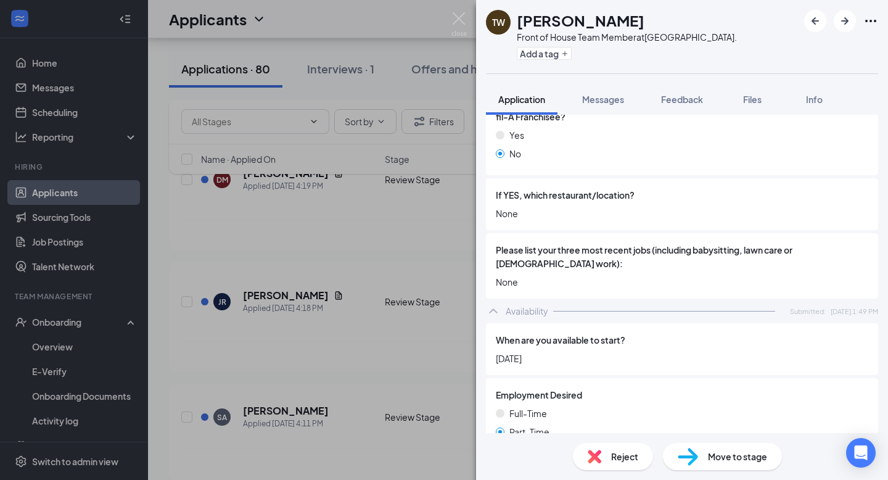
scroll to position [597, 0]
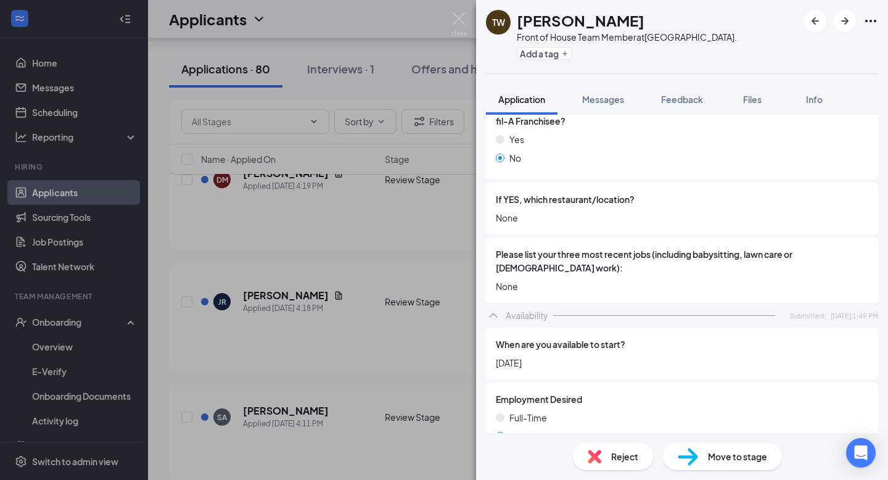
click at [598, 303] on div "Availability Submitted: Today 1:49 PM" at bounding box center [682, 315] width 392 height 25
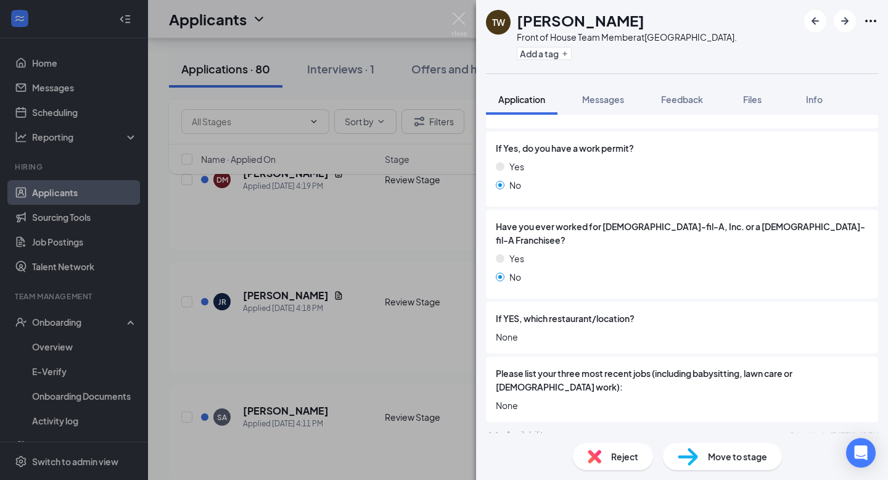
scroll to position [478, 0]
click at [516, 428] on div "Availability" at bounding box center [527, 434] width 43 height 12
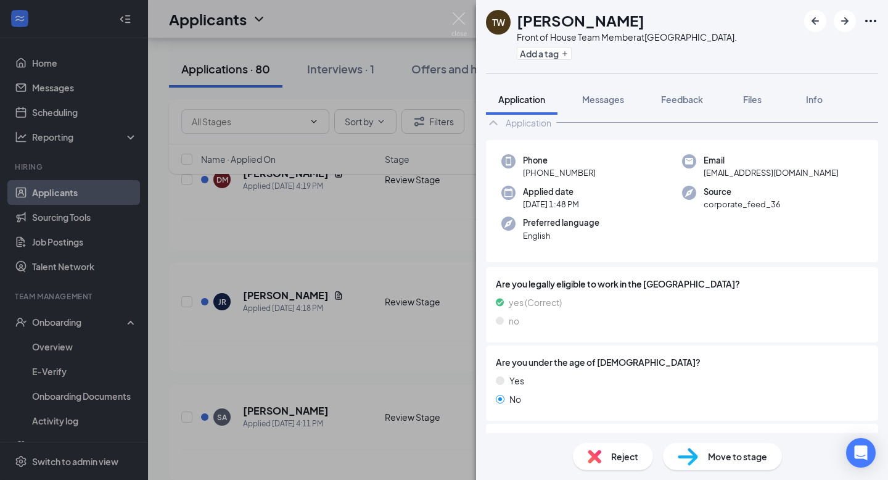
scroll to position [0, 0]
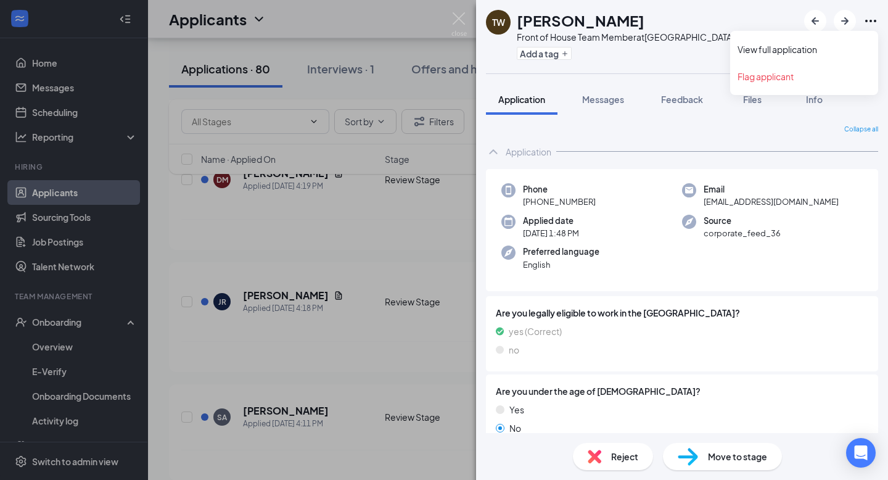
click at [874, 20] on icon "Ellipses" at bounding box center [871, 21] width 15 height 15
click at [872, 24] on icon "Ellipses" at bounding box center [871, 21] width 15 height 15
click at [873, 23] on icon "Ellipses" at bounding box center [871, 21] width 15 height 15
click at [452, 178] on div "TW Terrika Williams Front of House Team Member at Palm Beach Lakes Blvd. Add a …" at bounding box center [444, 240] width 888 height 480
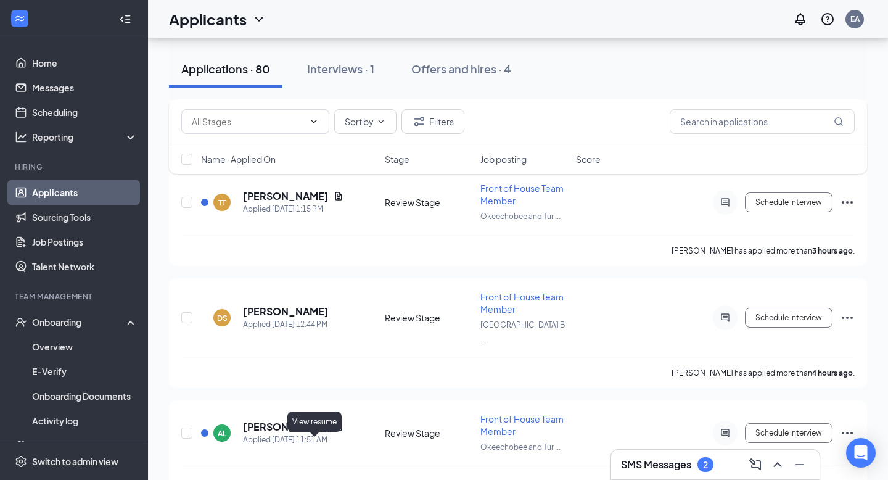
scroll to position [10424, 0]
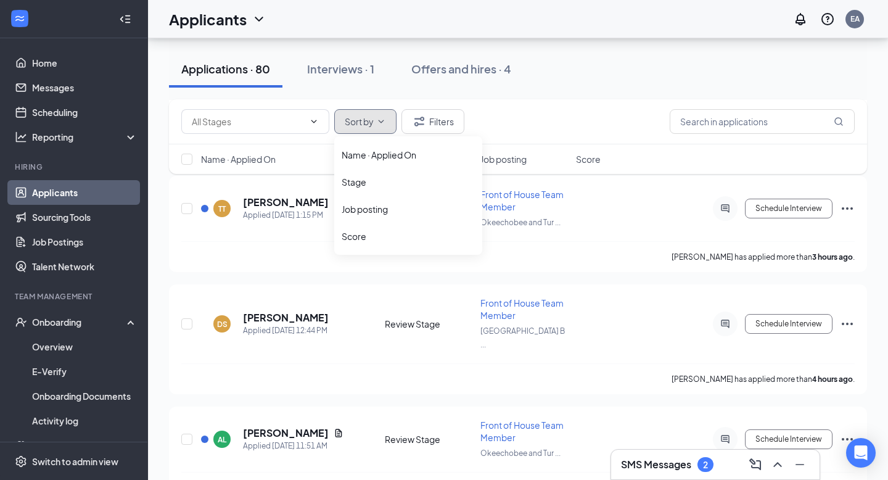
click at [363, 119] on span "Sort by" at bounding box center [359, 121] width 29 height 9
click at [375, 116] on button "Sort by" at bounding box center [365, 121] width 62 height 25
click at [380, 153] on div "Name · Applied On" at bounding box center [408, 155] width 133 height 12
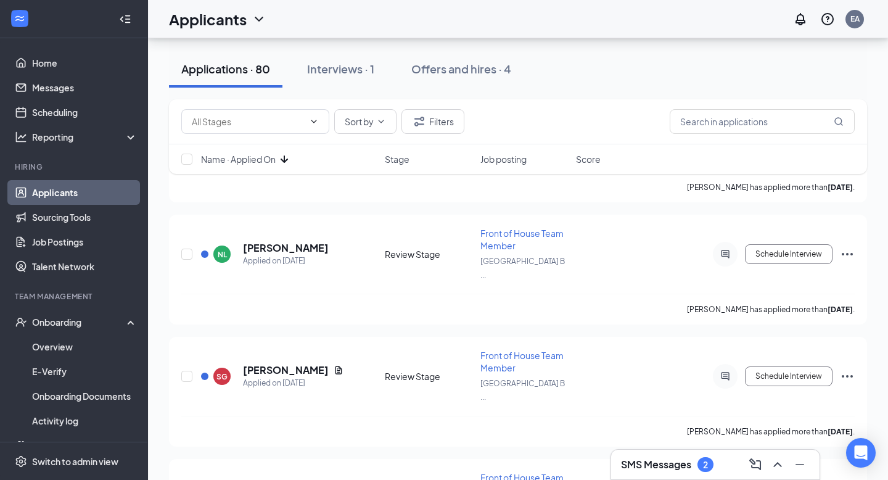
scroll to position [8338, 0]
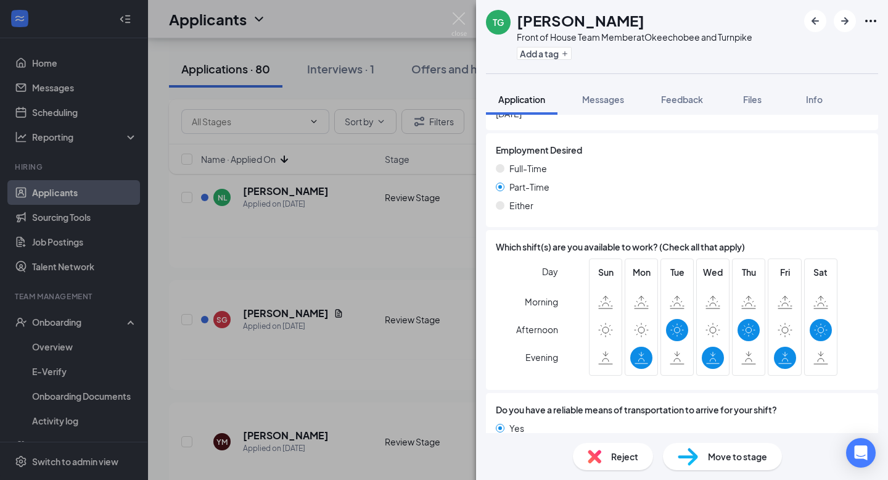
scroll to position [856, 0]
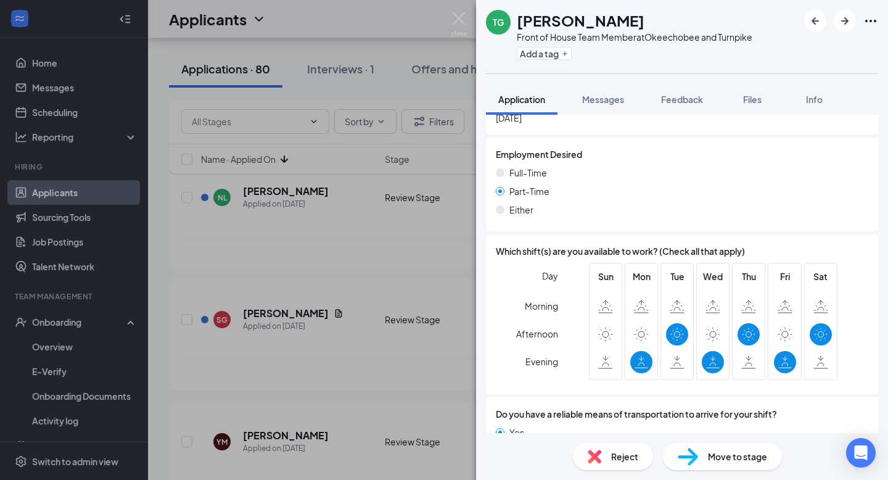
click at [387, 444] on div "TG Theo-Shaan Georges Front of House Team Member at Okeechobee and Turnpike Add…" at bounding box center [444, 240] width 888 height 480
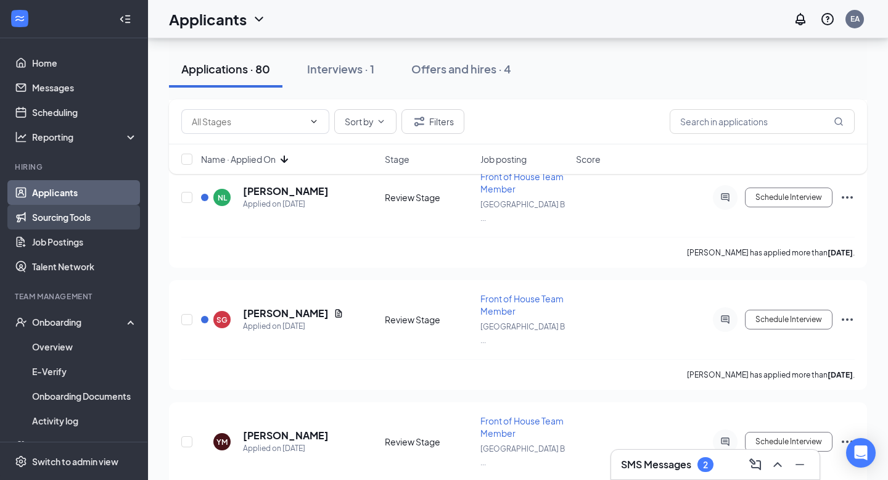
click at [65, 221] on link "Sourcing Tools" at bounding box center [85, 217] width 106 height 25
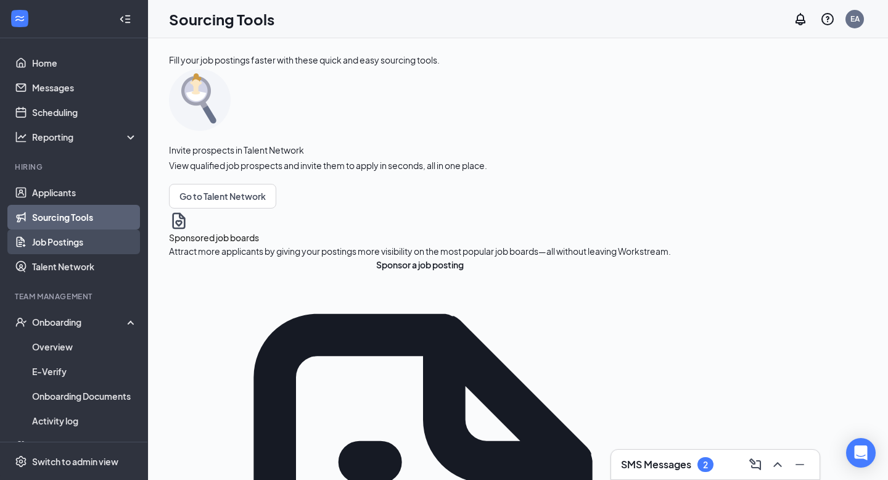
click at [81, 242] on link "Job Postings" at bounding box center [85, 242] width 106 height 25
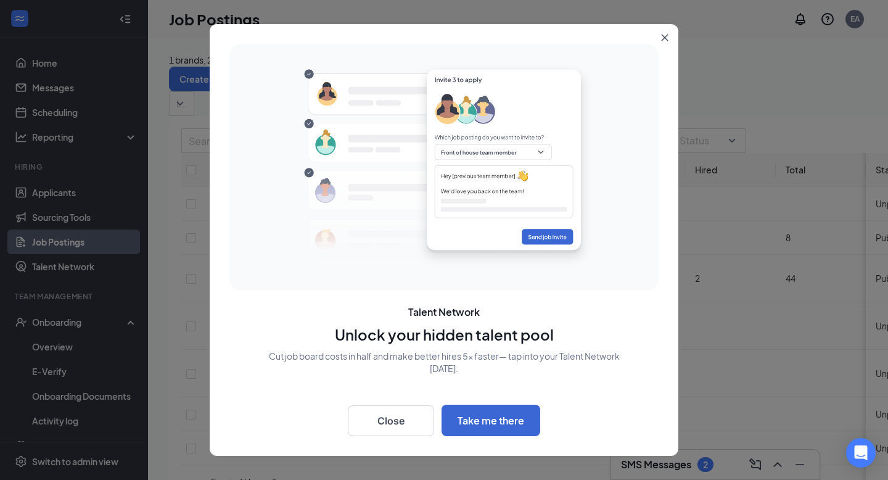
click at [74, 279] on div at bounding box center [444, 240] width 888 height 480
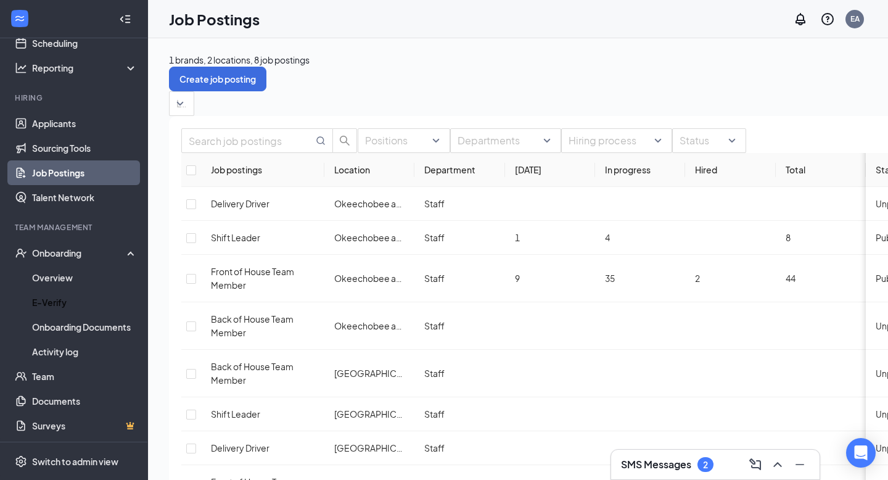
scroll to position [70, 0]
click at [65, 395] on link "Documents" at bounding box center [85, 399] width 106 height 25
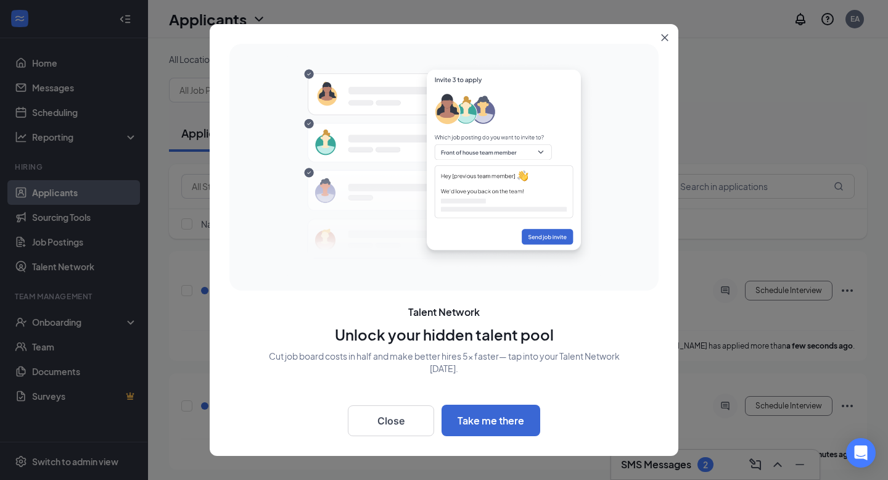
click at [665, 37] on icon "Close" at bounding box center [665, 38] width 7 height 7
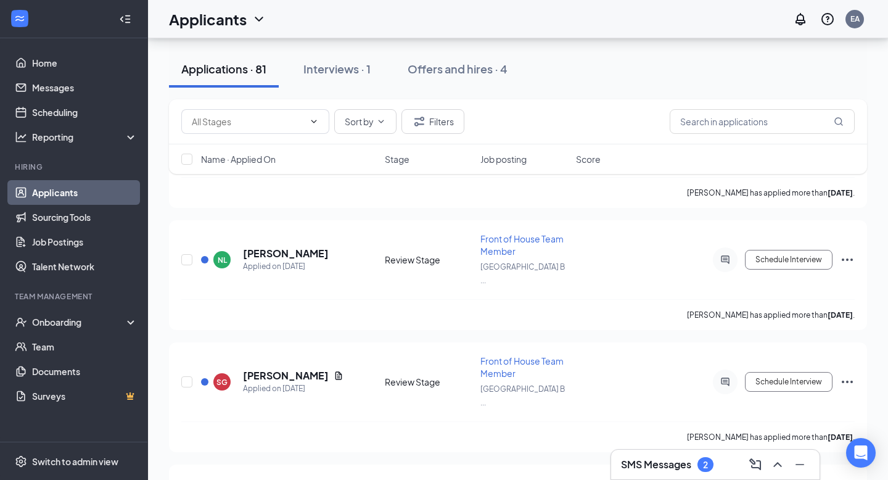
scroll to position [8445, 0]
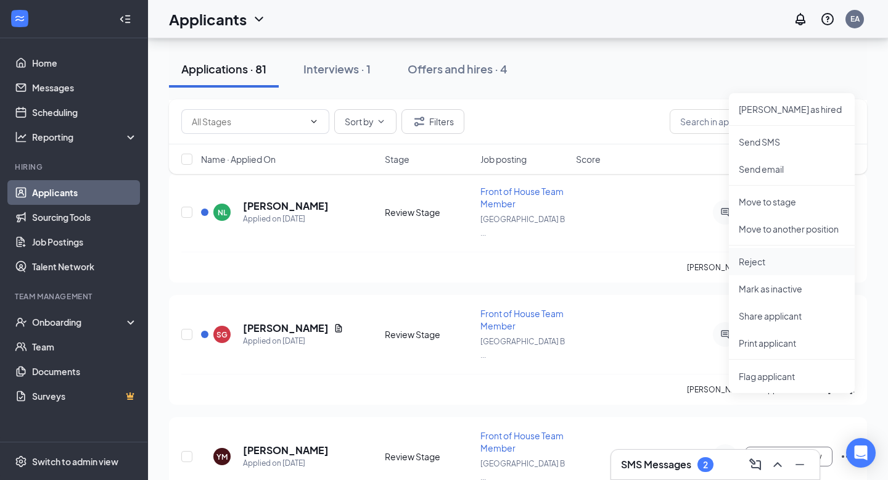
click at [781, 259] on p "Reject" at bounding box center [792, 261] width 106 height 12
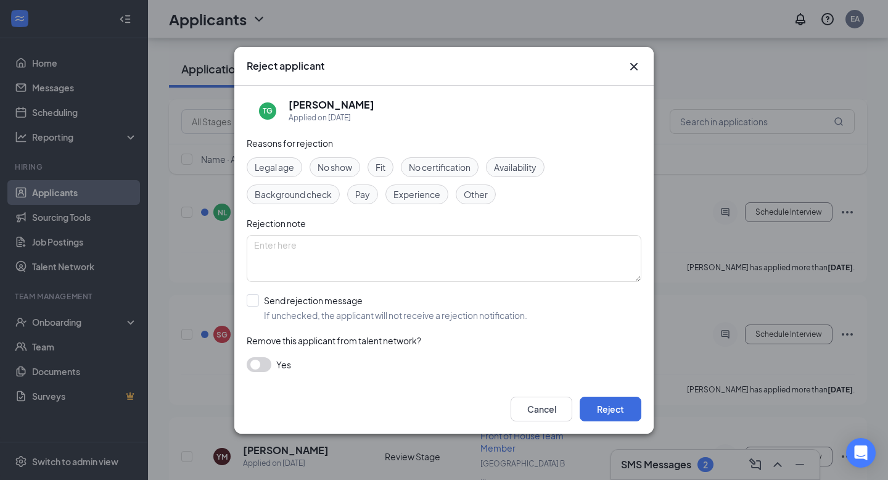
click at [526, 169] on span "Availability" at bounding box center [515, 167] width 43 height 14
click at [301, 303] on input "Send rejection message If unchecked, the applicant will not receive a rejection…" at bounding box center [387, 307] width 281 height 27
checkbox input "true"
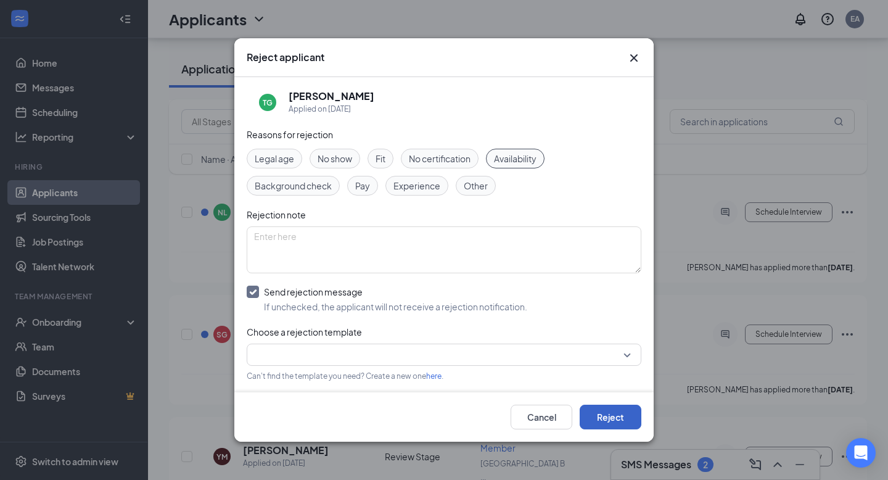
click at [610, 420] on button "Reject" at bounding box center [611, 417] width 62 height 25
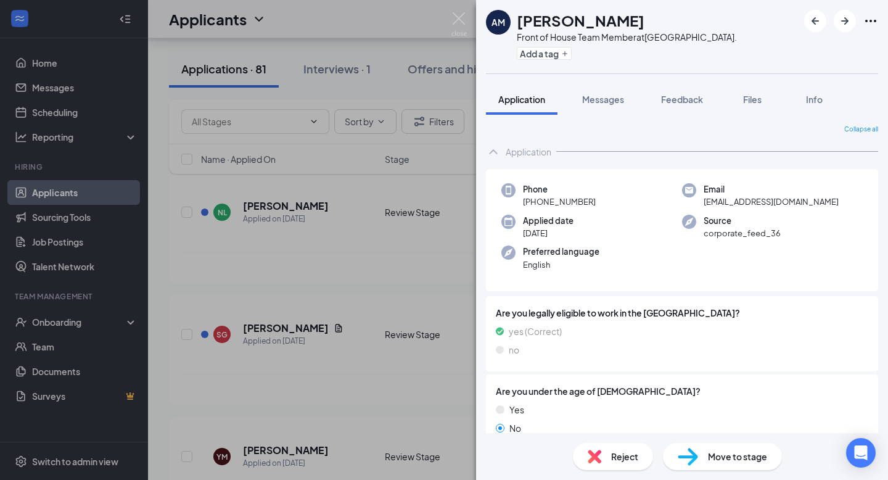
click at [869, 22] on icon "Ellipses" at bounding box center [871, 21] width 15 height 15
click at [350, 246] on div "AM [PERSON_NAME] Front of House Team Member at [GEOGRAPHIC_DATA]. Add a tag App…" at bounding box center [444, 240] width 888 height 480
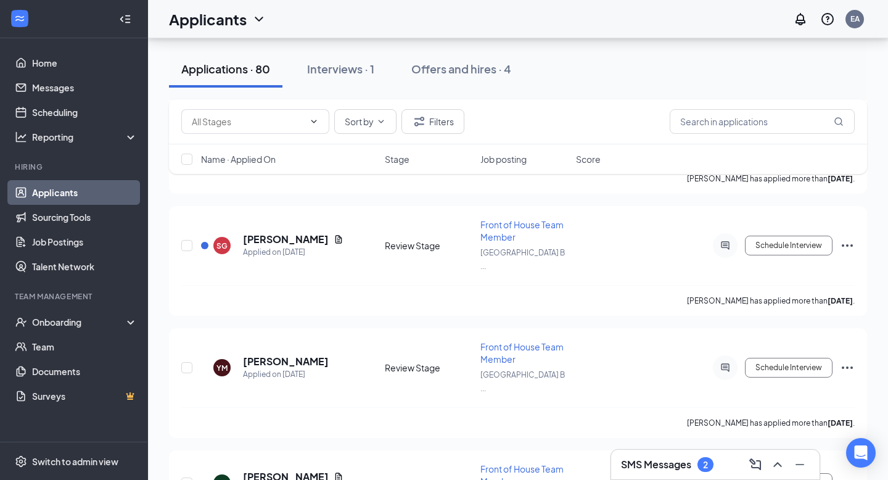
scroll to position [8529, 0]
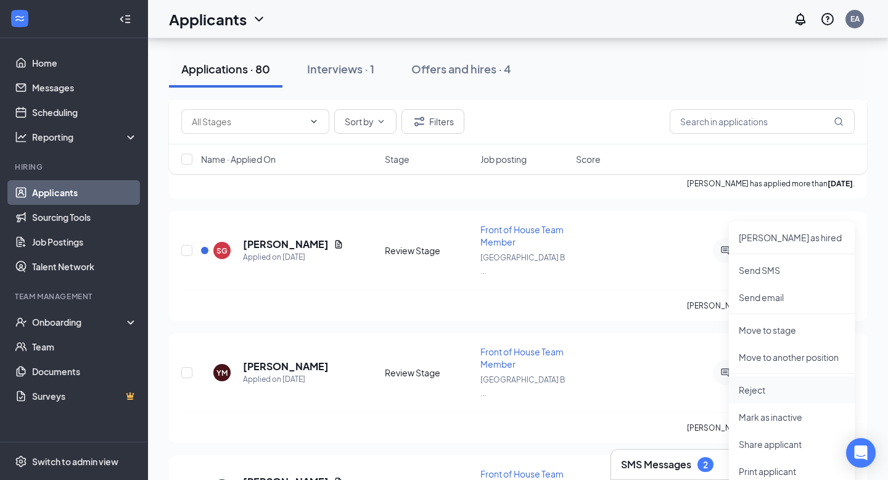
click at [774, 386] on p "Reject" at bounding box center [792, 390] width 106 height 12
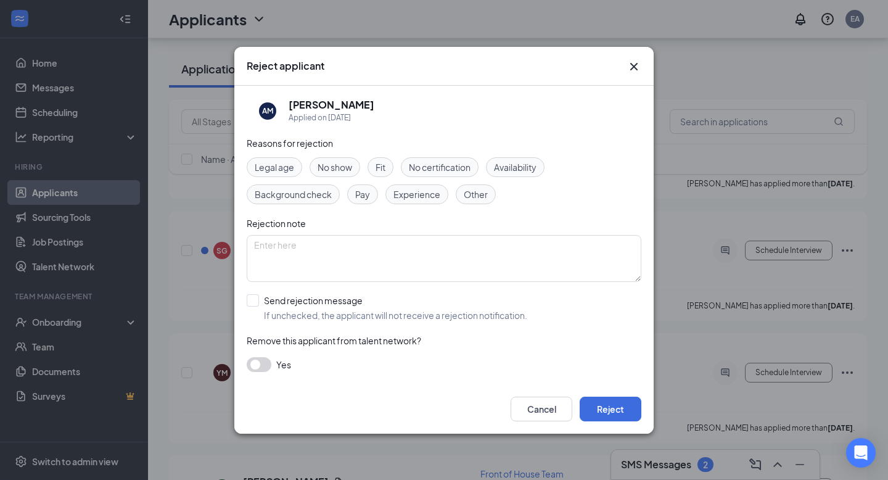
click at [516, 167] on span "Availability" at bounding box center [515, 167] width 43 height 14
click at [345, 297] on input "Send rejection message If unchecked, the applicant will not receive a rejection…" at bounding box center [387, 307] width 281 height 27
checkbox input "true"
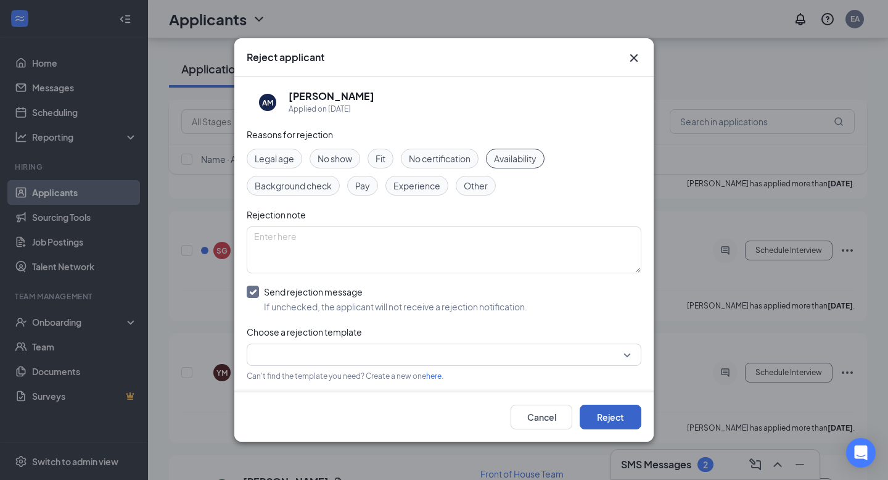
click at [614, 416] on button "Reject" at bounding box center [611, 417] width 62 height 25
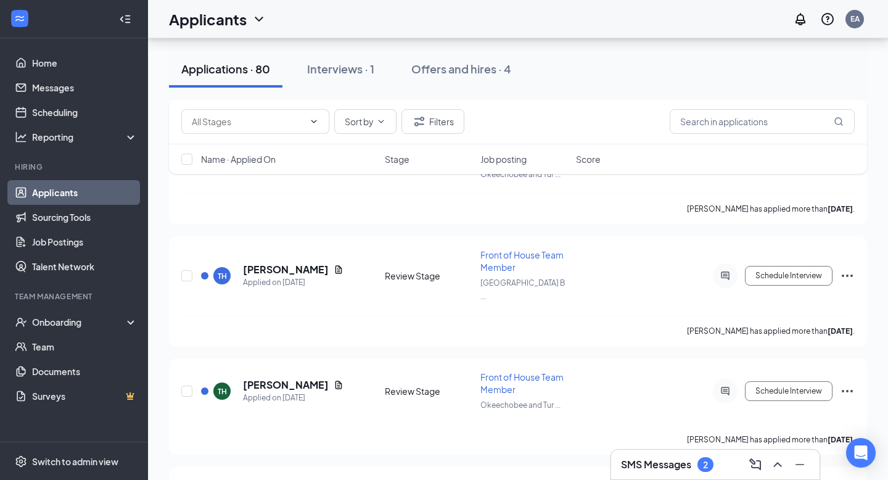
scroll to position [16686, 0]
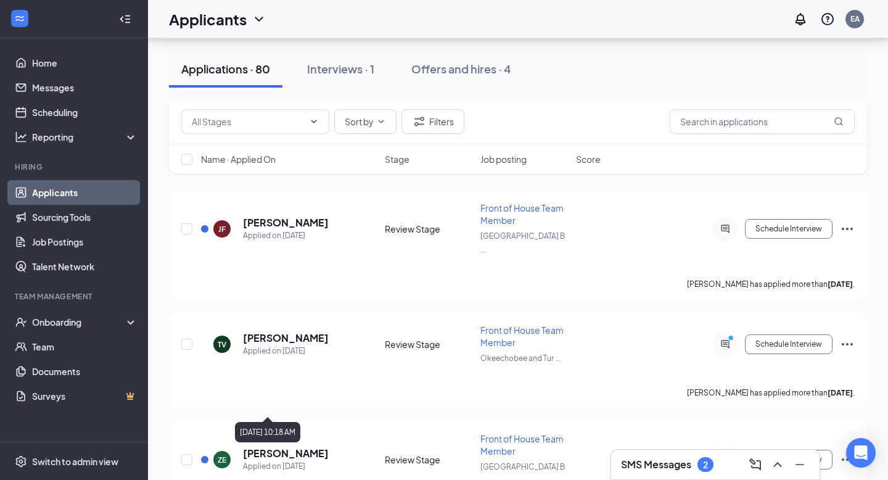
click at [300, 426] on div "[DATE] 10:18 AM" at bounding box center [267, 432] width 65 height 20
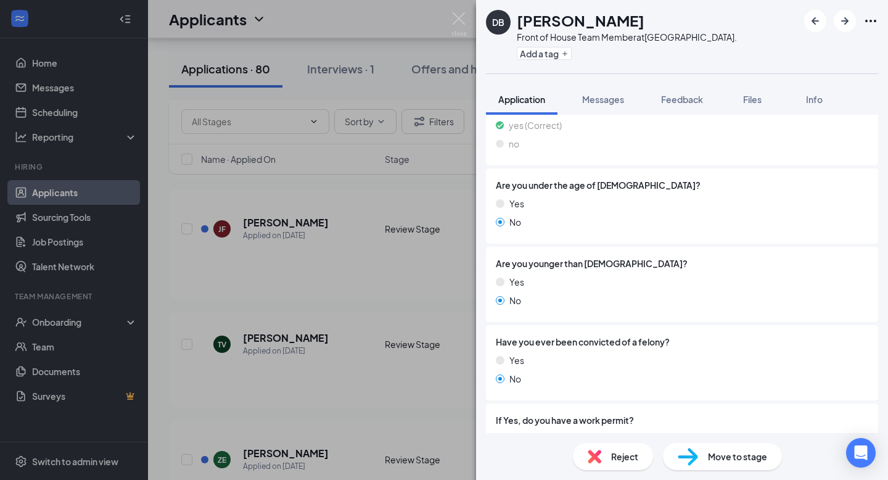
scroll to position [206, 0]
click at [826, 97] on div "Info" at bounding box center [814, 99] width 25 height 12
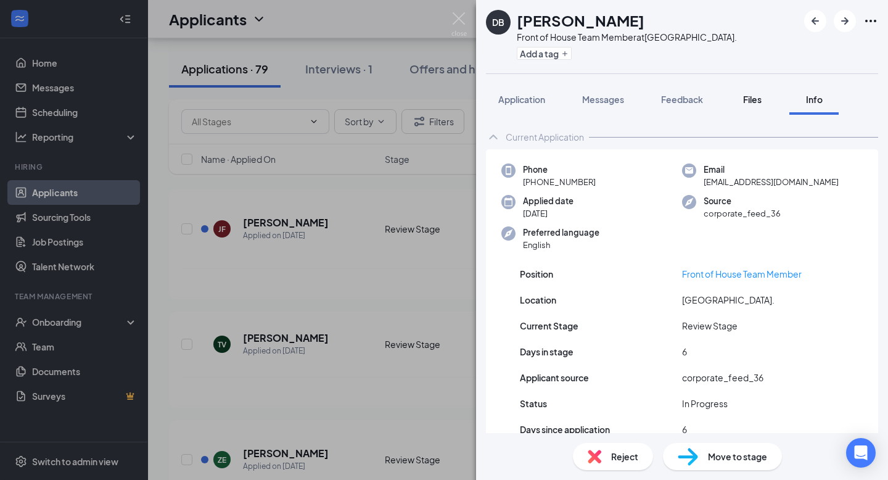
click at [756, 97] on span "Files" at bounding box center [752, 99] width 19 height 11
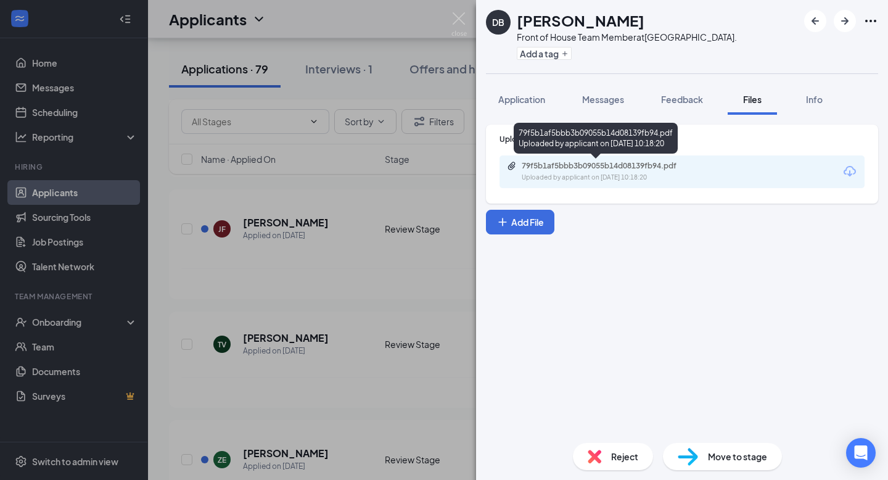
click at [644, 169] on div "79f5b1af5bbb3b09055b14d08139fb94.pdf" at bounding box center [608, 166] width 173 height 10
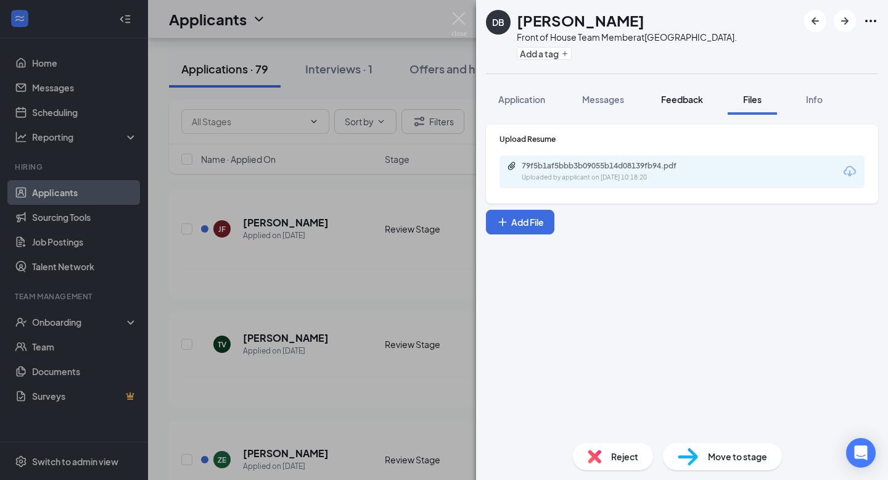
click at [676, 96] on span "Feedback" at bounding box center [682, 99] width 42 height 11
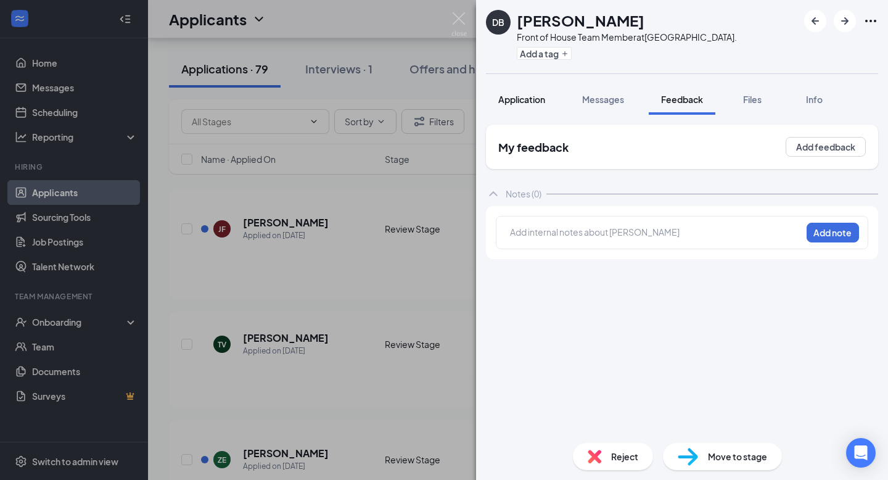
click at [528, 100] on span "Application" at bounding box center [522, 99] width 47 height 11
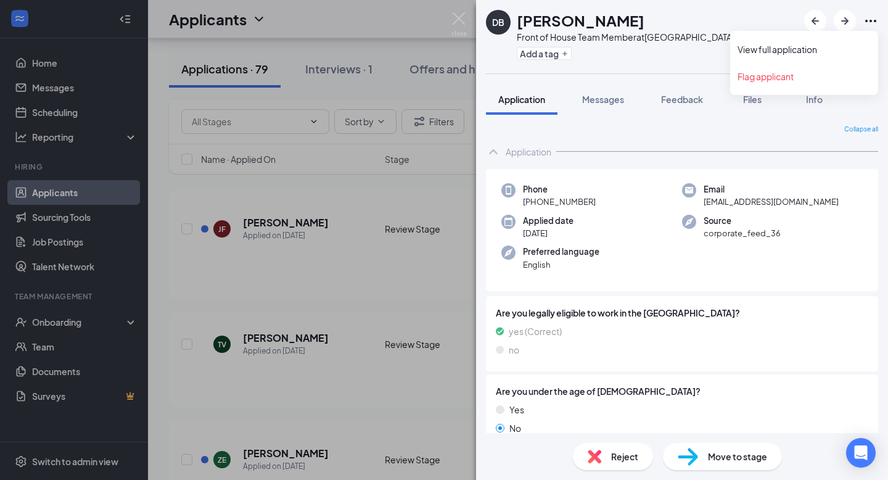
click at [871, 22] on icon "Ellipses" at bounding box center [871, 21] width 11 height 2
click at [677, 217] on div "Applied date [DATE]" at bounding box center [592, 227] width 181 height 25
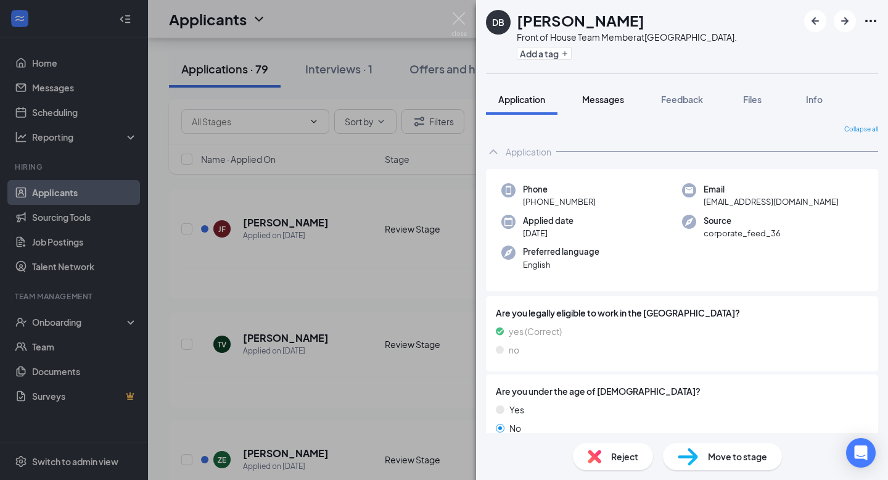
click at [598, 106] on button "Messages" at bounding box center [603, 99] width 67 height 31
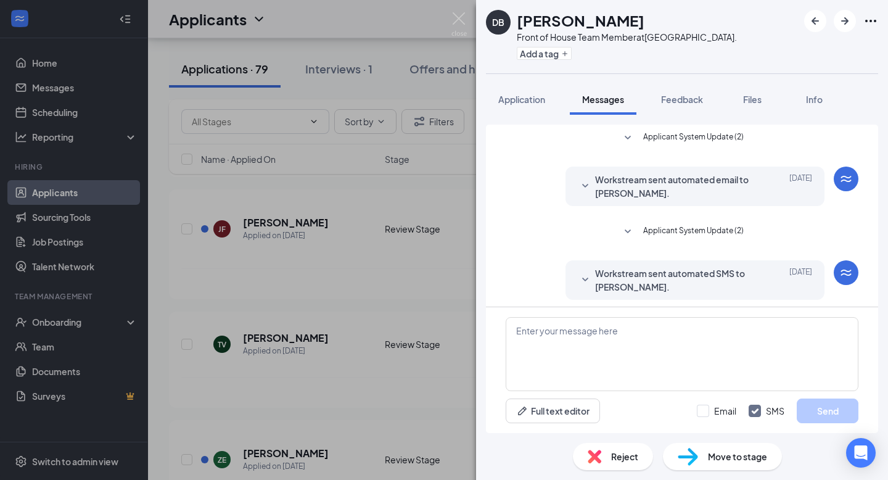
scroll to position [64, 0]
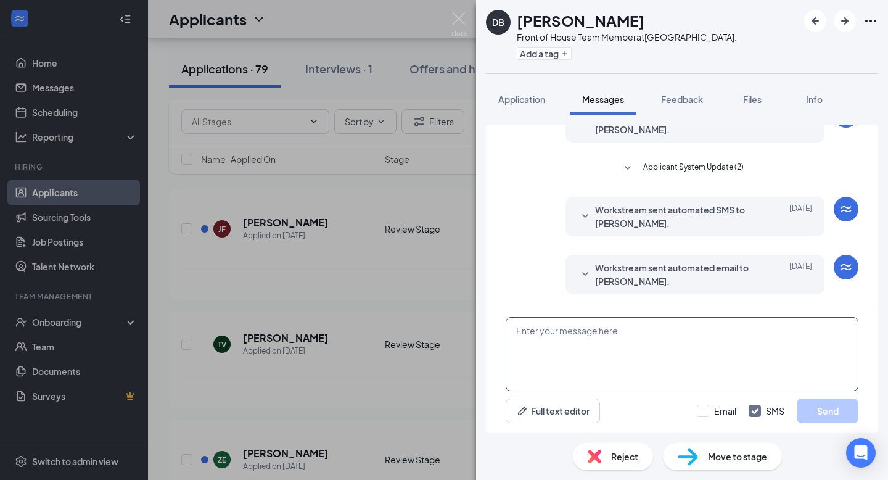
click at [582, 348] on textarea at bounding box center [682, 354] width 353 height 74
paste textarea "FPPBCVENSCHSCP"
drag, startPoint x: 632, startPoint y: 328, endPoint x: 486, endPoint y: 326, distance: 146.2
click at [486, 326] on div "FPPBCVENSCHSCP Full text editor Email SMS Send" at bounding box center [682, 370] width 392 height 126
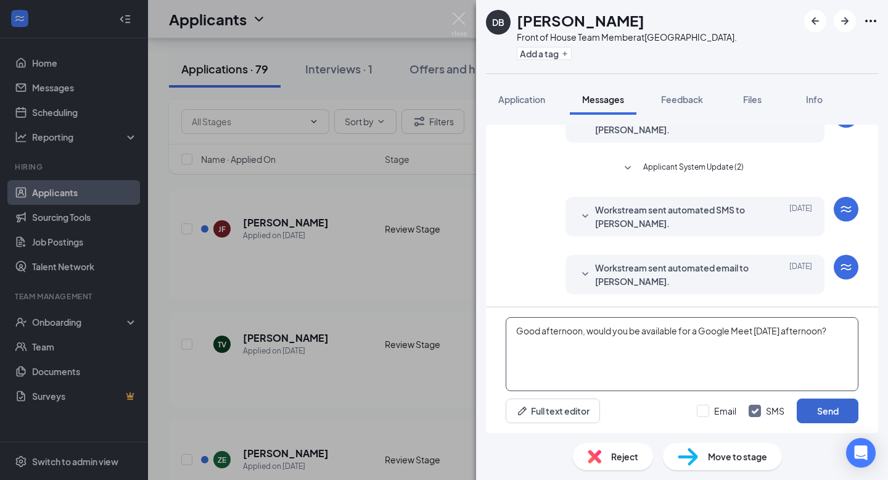
type textarea "Good afternoon, would you be available for a Google Meet [DATE] afternoon?"
click at [827, 407] on button "Send" at bounding box center [828, 411] width 62 height 25
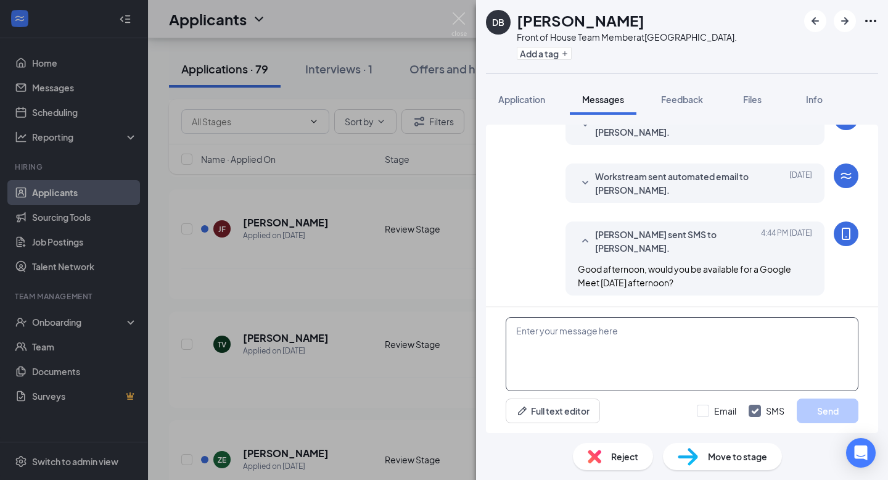
scroll to position [156, 0]
click at [362, 435] on div "DB [PERSON_NAME] Front of House Team Member at [GEOGRAPHIC_DATA]. Add a tag App…" at bounding box center [444, 240] width 888 height 480
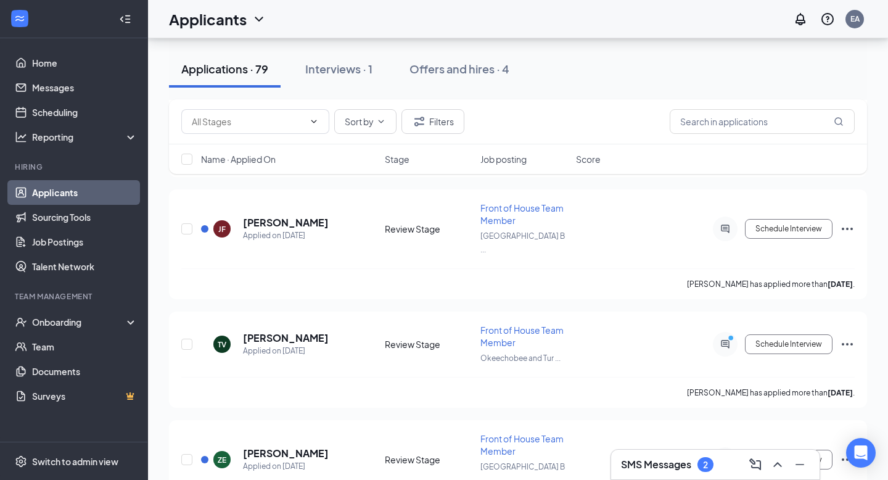
click at [686, 465] on h3 "SMS Messages" at bounding box center [656, 465] width 70 height 14
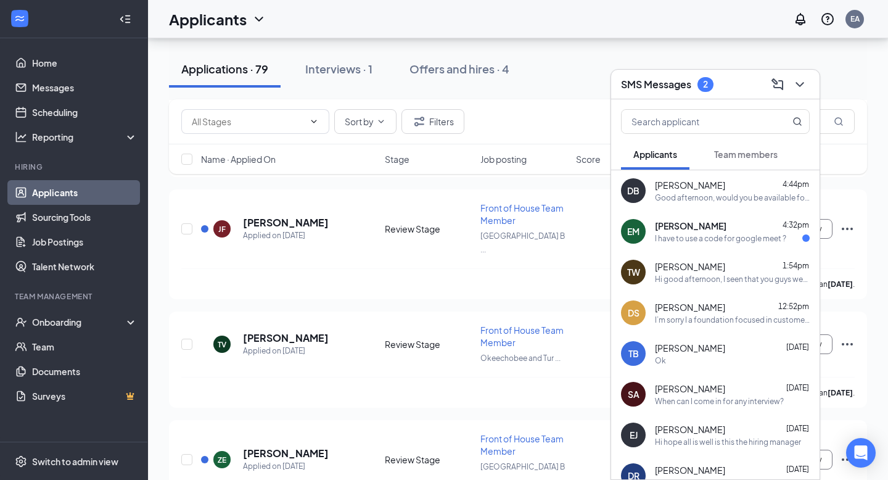
click at [749, 233] on div "I have to use a code for google meet ?" at bounding box center [720, 238] width 131 height 10
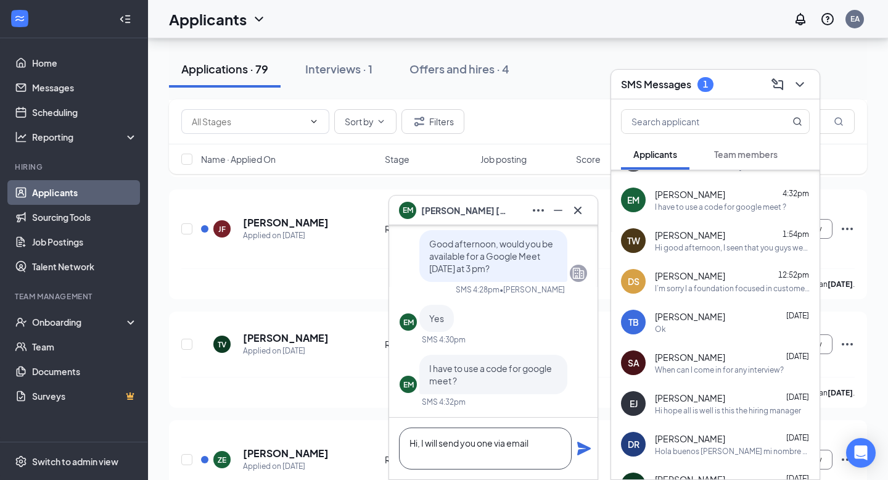
type textarea "Hi, I will send you one via email"
click at [584, 452] on icon "Plane" at bounding box center [584, 448] width 15 height 15
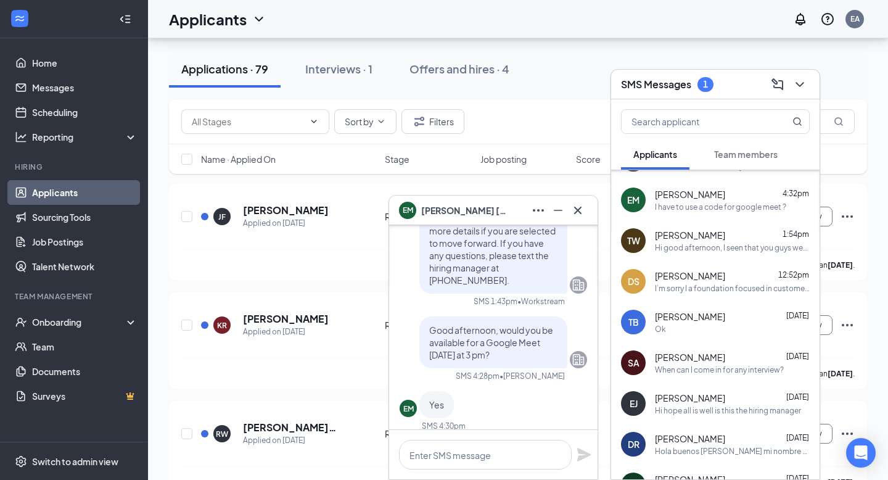
scroll to position [15755, 0]
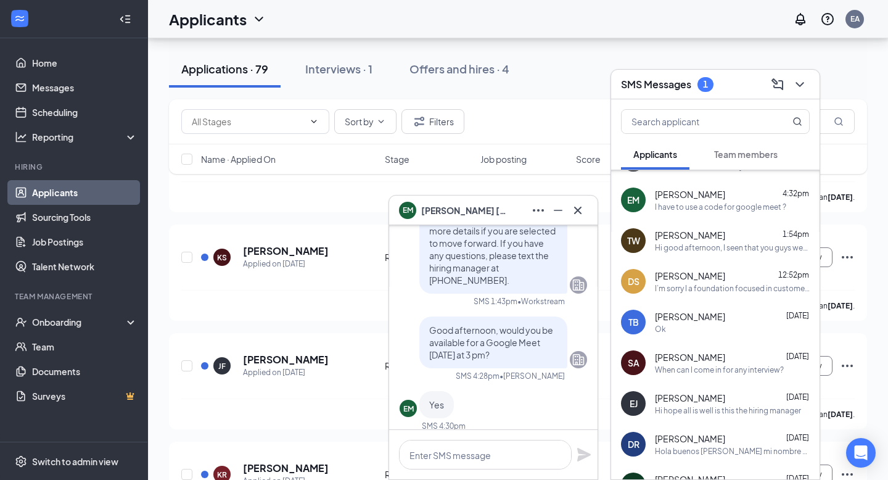
click at [448, 206] on span "[PERSON_NAME]" at bounding box center [464, 211] width 86 height 14
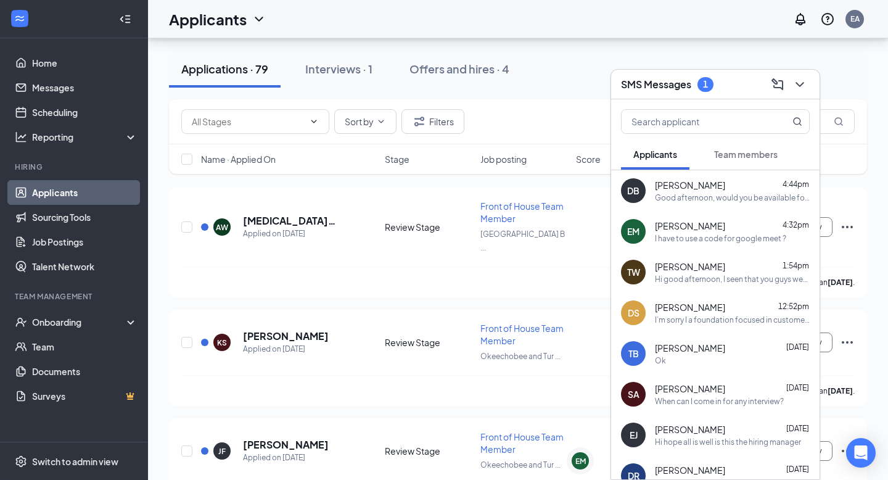
scroll to position [15661, 0]
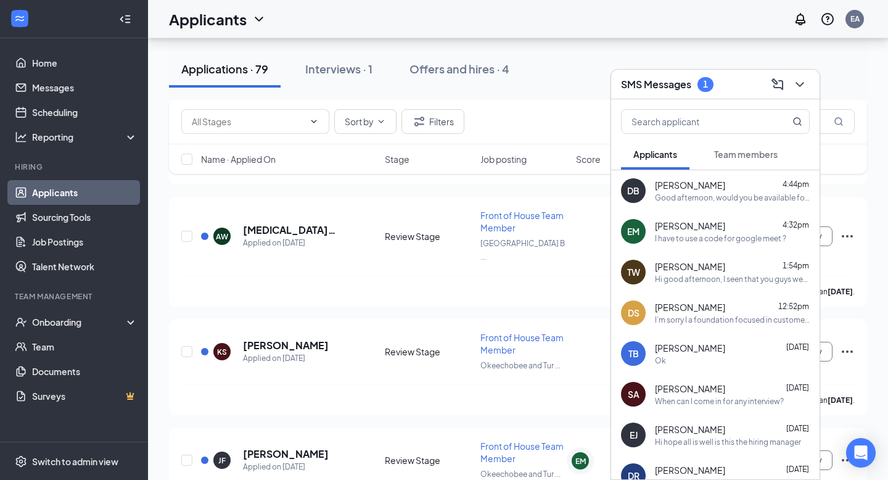
click at [631, 231] on div "EM" at bounding box center [633, 231] width 12 height 12
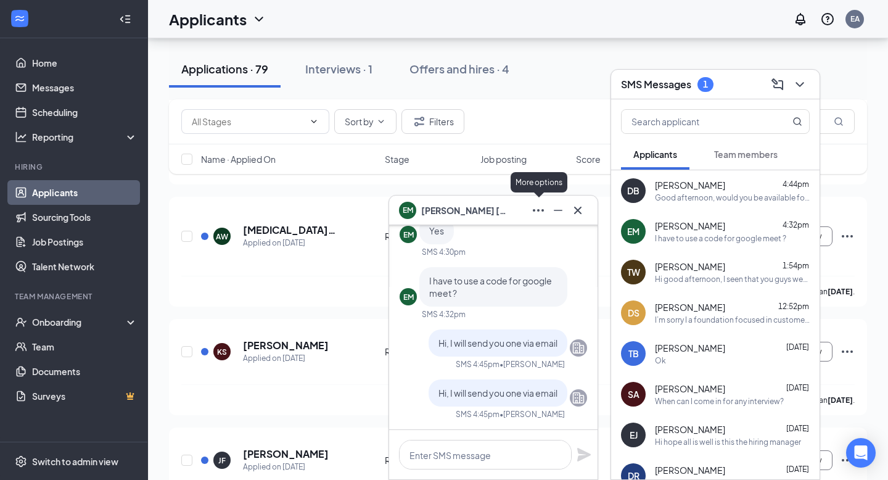
click at [532, 209] on icon "Ellipses" at bounding box center [538, 210] width 15 height 15
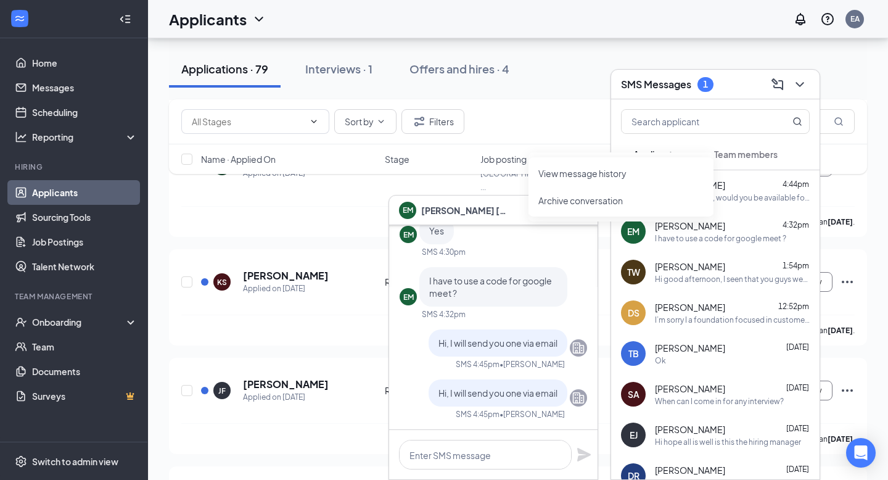
scroll to position [15758, 0]
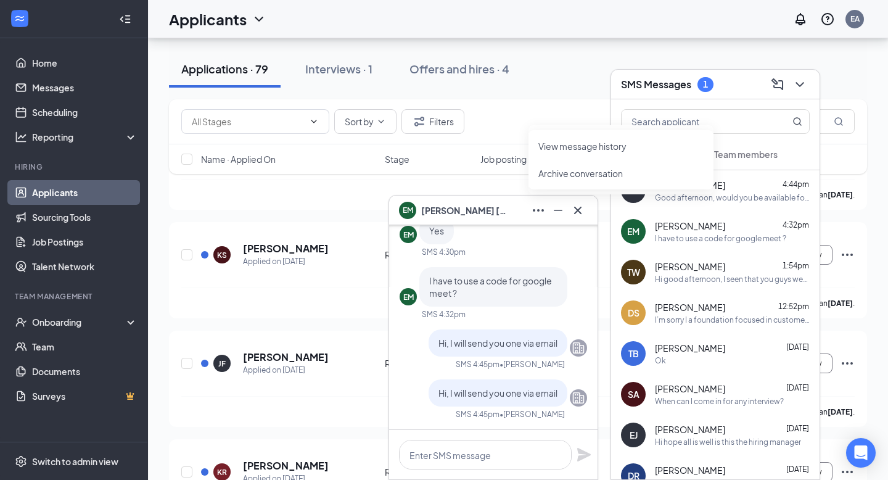
click at [578, 91] on div "Applications · 79 Interviews · 1 Offers and hires · 4" at bounding box center [518, 69] width 698 height 62
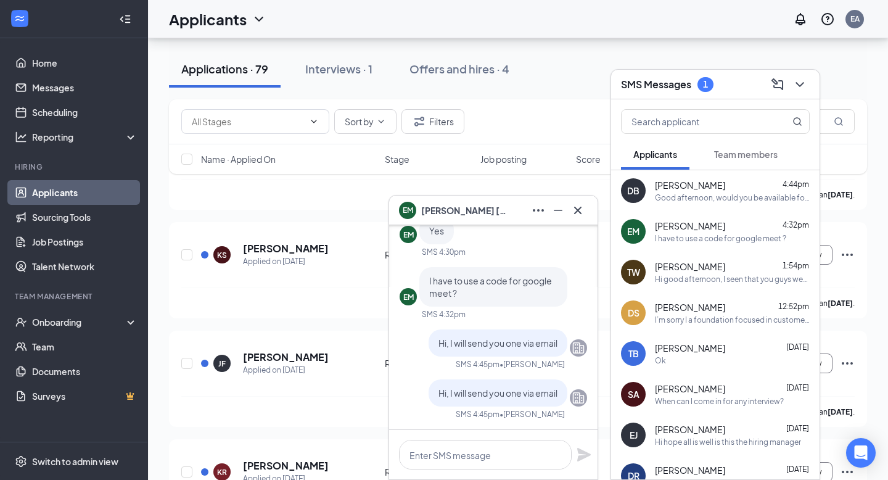
click at [836, 77] on div "Applications · 79 Interviews · 1 Offers and hires · 4" at bounding box center [518, 69] width 698 height 37
click at [558, 138] on div "Sort by Filters" at bounding box center [518, 121] width 698 height 45
click at [579, 207] on icon "Cross" at bounding box center [578, 210] width 15 height 15
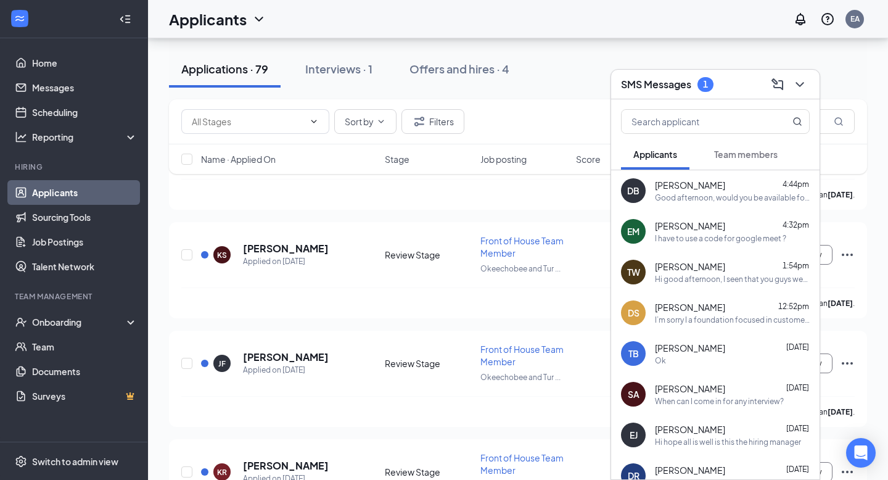
click at [571, 96] on div "Applications · 79 Interviews · 1 Offers and hires · 4" at bounding box center [518, 69] width 698 height 62
click at [794, 83] on icon "ChevronDown" at bounding box center [800, 84] width 15 height 15
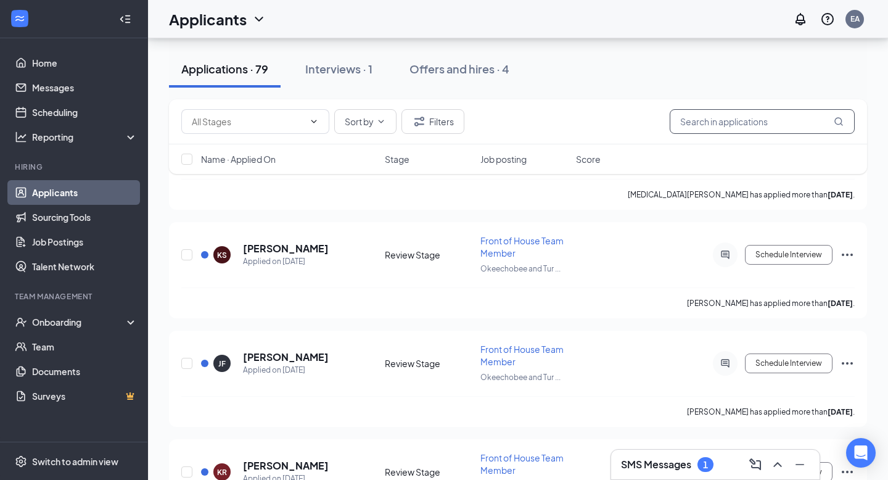
click at [729, 126] on input "text" at bounding box center [762, 121] width 185 height 25
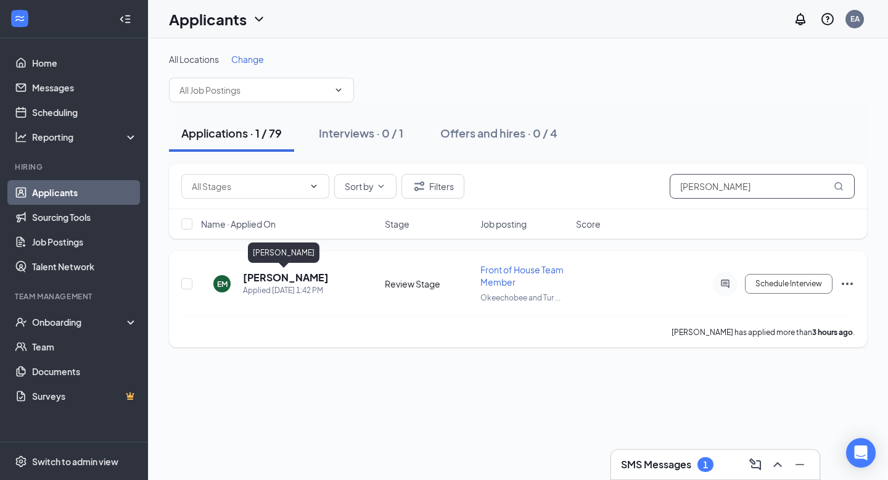
type input "[PERSON_NAME]"
click at [302, 277] on h5 "[PERSON_NAME]" at bounding box center [286, 278] width 86 height 14
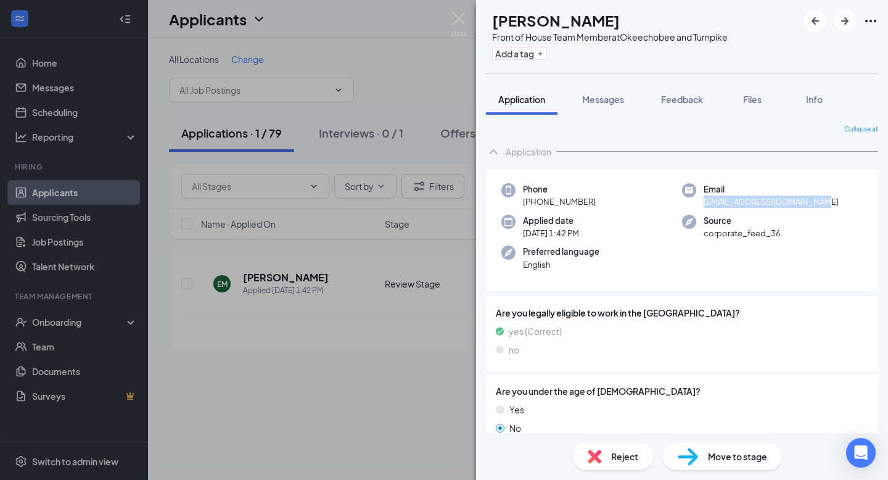
drag, startPoint x: 703, startPoint y: 202, endPoint x: 851, endPoint y: 210, distance: 148.3
click at [851, 210] on div "Phone [PHONE_NUMBER] Email [EMAIL_ADDRESS][DOMAIN_NAME] Applied date [DATE] 1:4…" at bounding box center [682, 230] width 392 height 123
copy span "[EMAIL_ADDRESS][DOMAIN_NAME]"
click at [407, 403] on div "EM [PERSON_NAME] Front of House Team Member at Okeechobee and Turnpike Add a ta…" at bounding box center [444, 240] width 888 height 480
click at [856, 447] on icon "Open Intercom Messenger" at bounding box center [861, 453] width 14 height 16
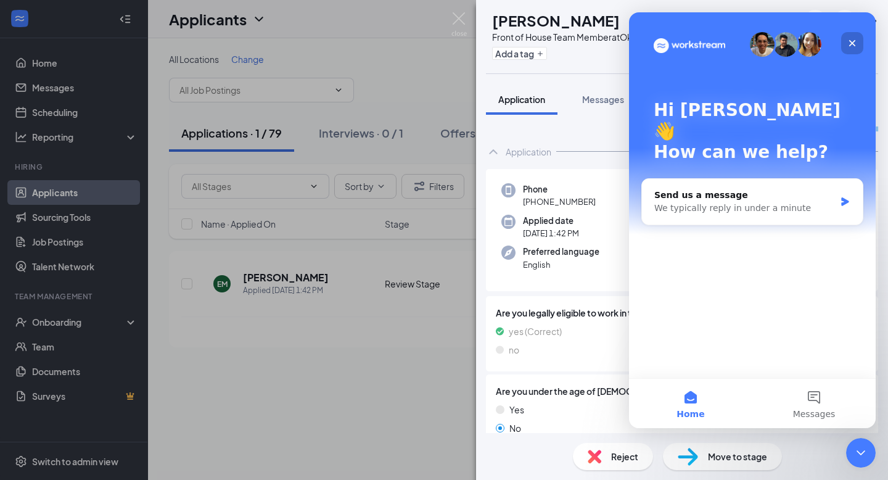
click at [856, 43] on icon "Close" at bounding box center [853, 43] width 10 height 10
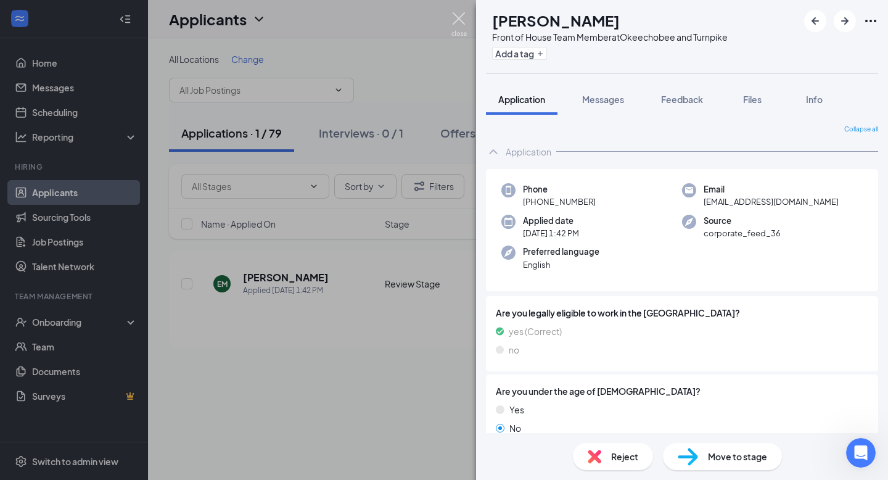
click at [463, 16] on img at bounding box center [459, 24] width 15 height 24
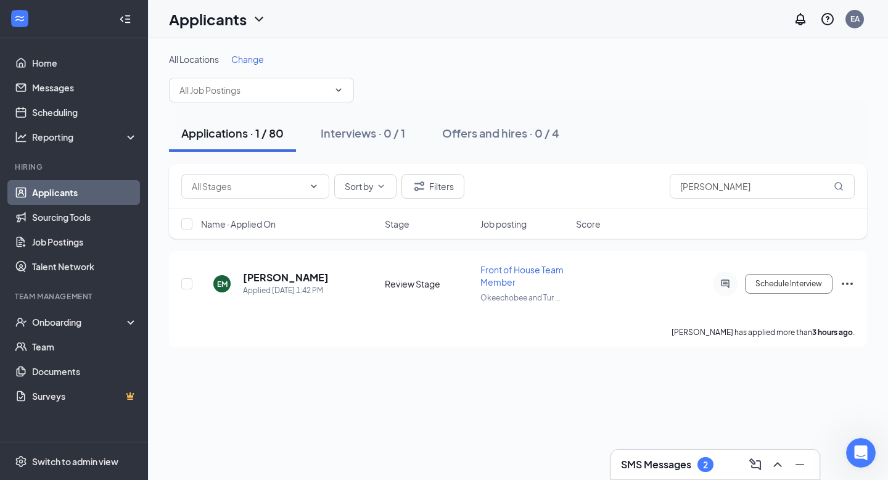
click at [667, 464] on h3 "SMS Messages" at bounding box center [656, 465] width 70 height 14
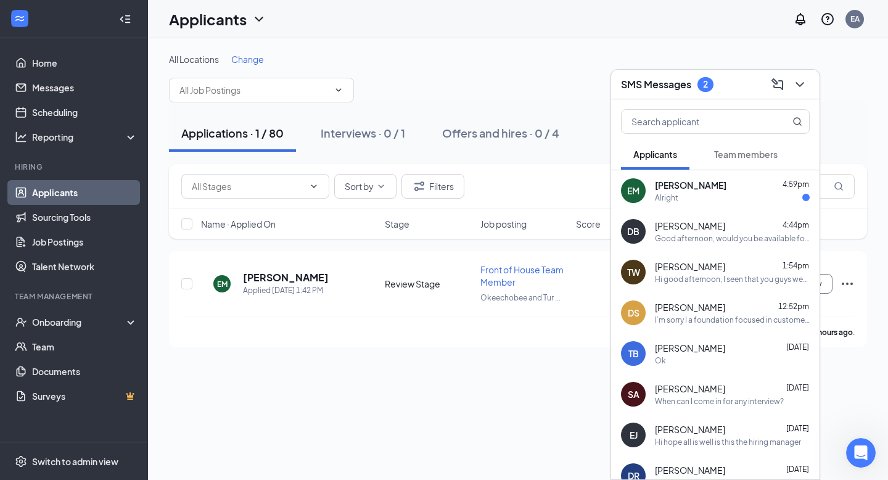
click at [701, 199] on div "Alright" at bounding box center [732, 198] width 155 height 10
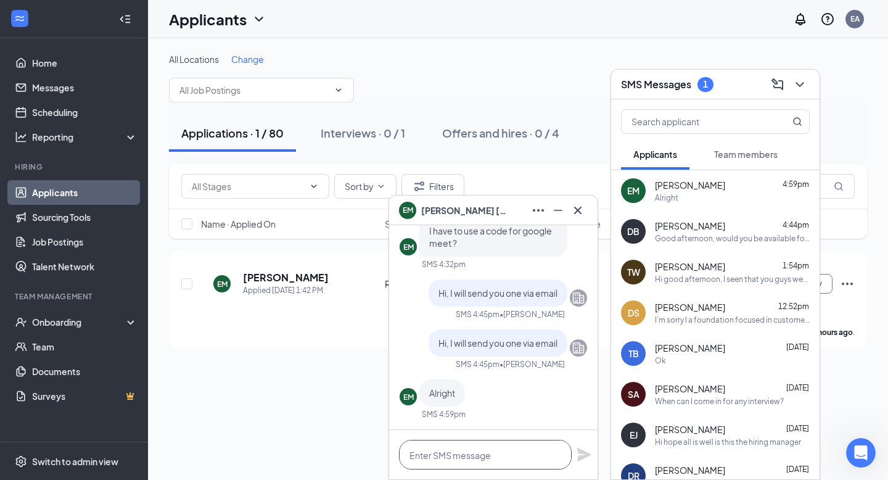
click at [462, 450] on textarea at bounding box center [485, 455] width 173 height 30
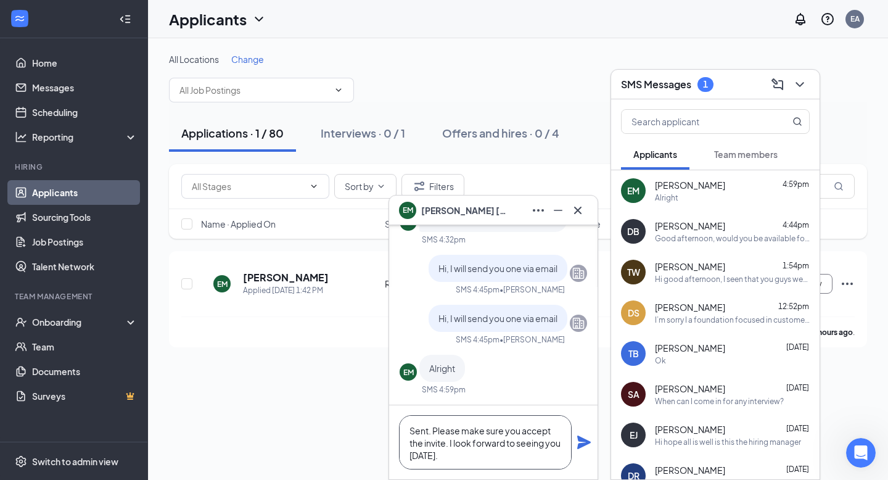
scroll to position [1, 0]
type textarea "Sent. Please make sure you accept the invite. I look forward to seeing you [DAT…"
click at [586, 443] on icon "Plane" at bounding box center [585, 443] width 14 height 14
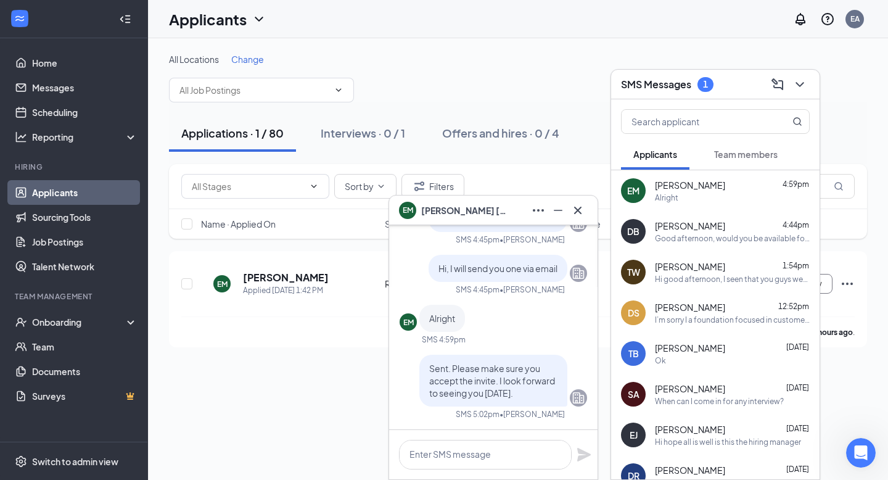
scroll to position [0, 0]
click at [673, 239] on div "Good afternoon, would you be available for a Google Meet [DATE] afternoon?" at bounding box center [732, 238] width 155 height 10
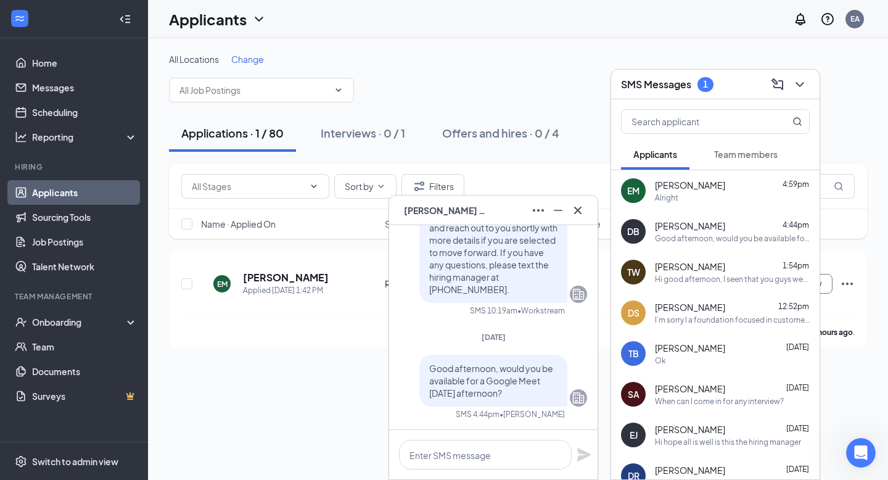
click at [579, 207] on icon "Cross" at bounding box center [578, 210] width 15 height 15
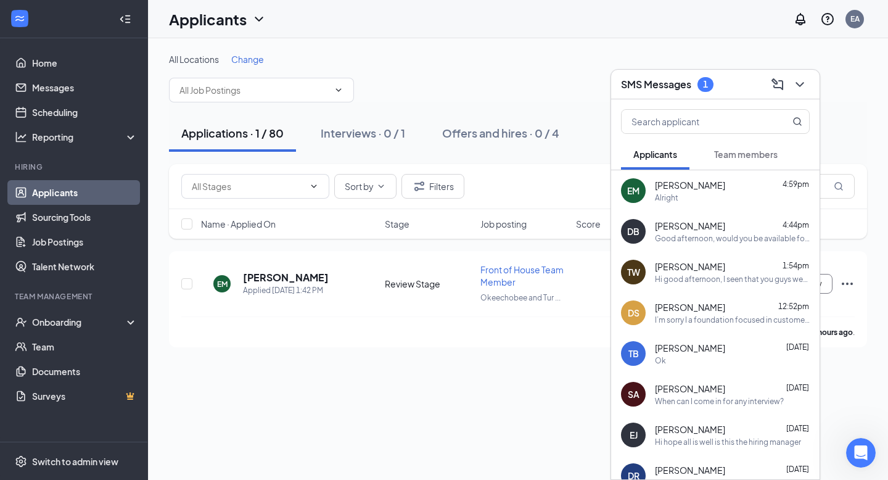
click at [692, 80] on div "SMS Messages 1" at bounding box center [667, 84] width 93 height 15
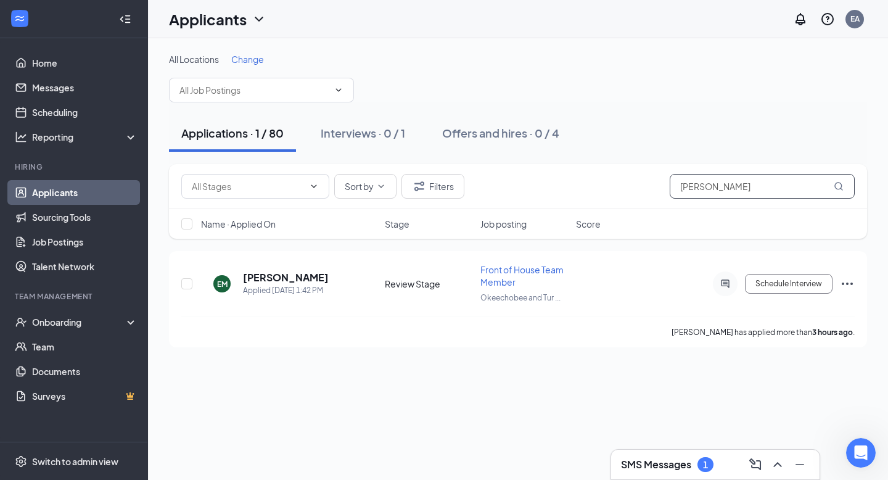
click at [793, 188] on input "[PERSON_NAME]" at bounding box center [762, 186] width 185 height 25
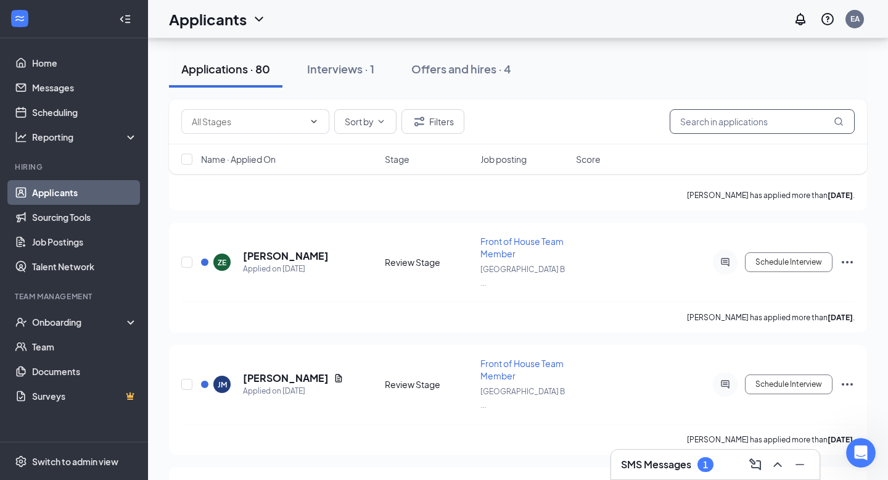
scroll to position [8338, 0]
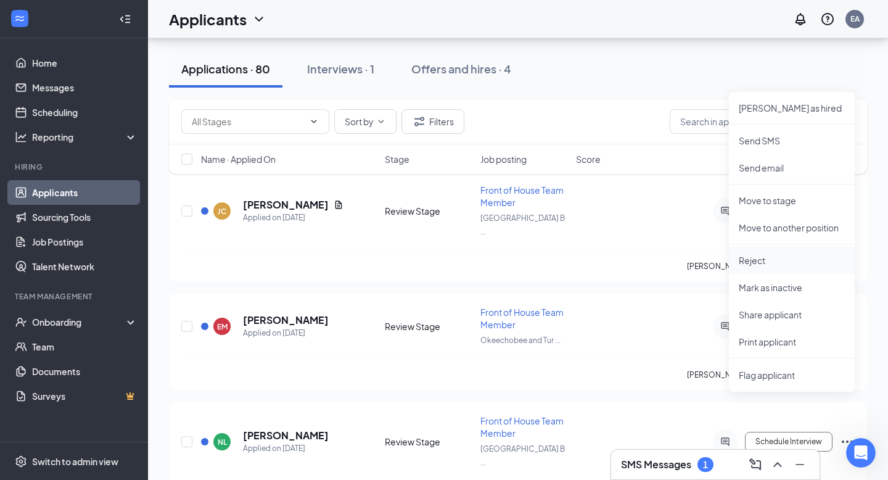
click at [795, 256] on p "Reject" at bounding box center [792, 260] width 106 height 12
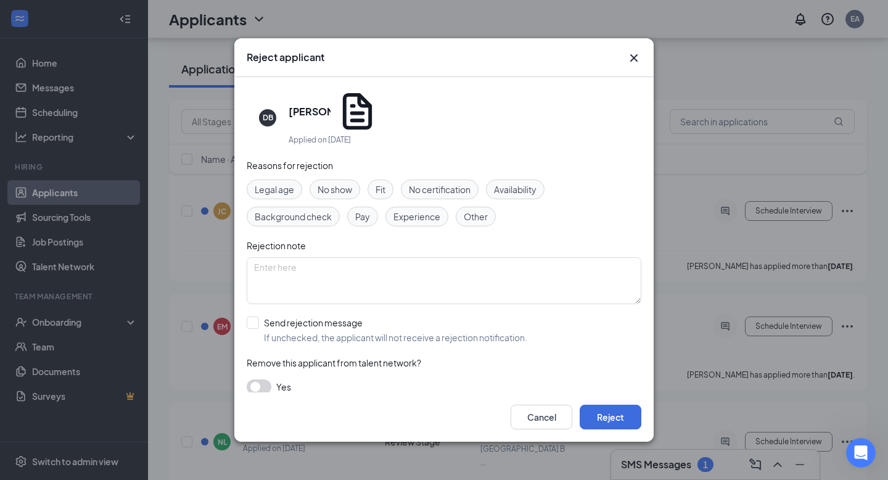
click at [530, 183] on span "Availability" at bounding box center [515, 190] width 43 height 14
click at [293, 317] on input "Send rejection message If unchecked, the applicant will not receive a rejection…" at bounding box center [387, 330] width 281 height 27
checkbox input "true"
click at [598, 420] on button "Reject" at bounding box center [611, 417] width 62 height 25
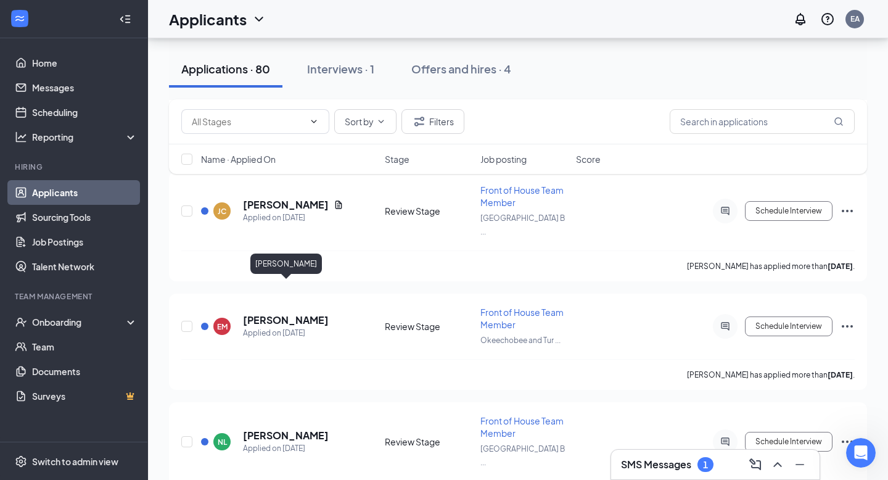
scroll to position [8230, 0]
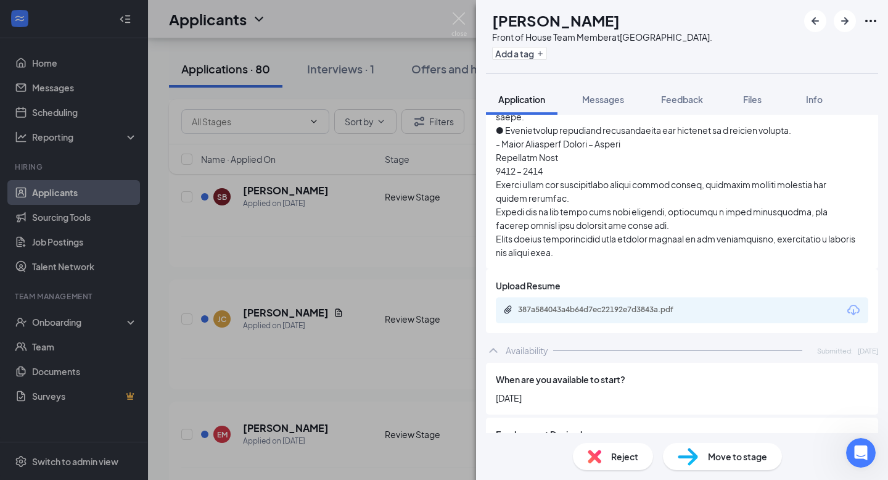
scroll to position [970, 0]
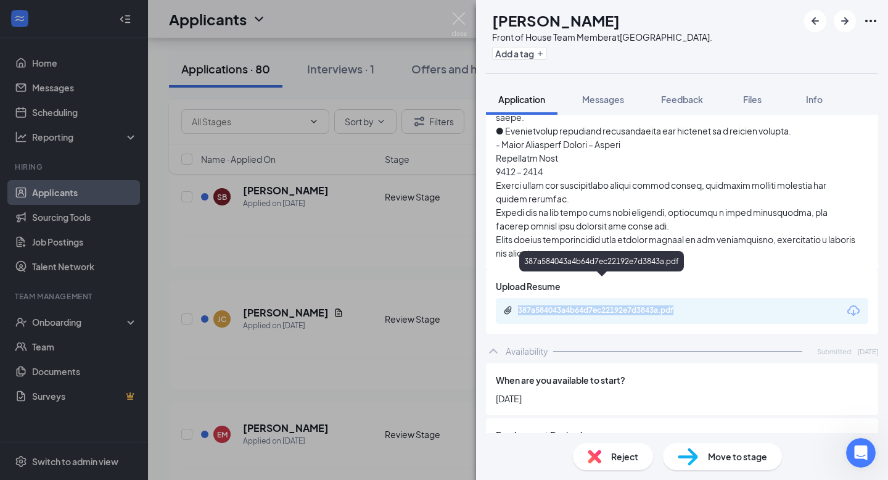
click at [602, 305] on div "387a584043a4b64d7ec22192e7d3843a.pdf" at bounding box center [604, 310] width 173 height 10
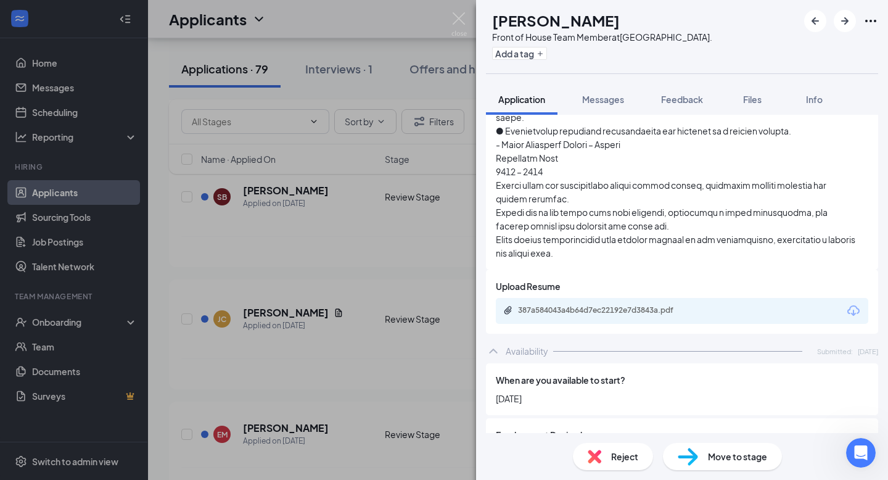
click at [619, 455] on span "Reject" at bounding box center [624, 457] width 27 height 14
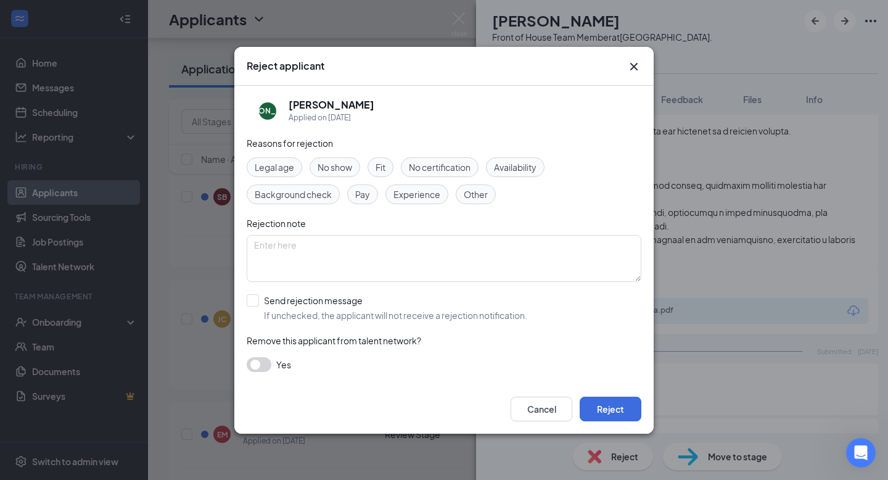
click at [378, 168] on span "Fit" at bounding box center [381, 167] width 10 height 14
click at [300, 294] on input "Send rejection message If unchecked, the applicant will not receive a rejection…" at bounding box center [387, 307] width 281 height 27
checkbox input "true"
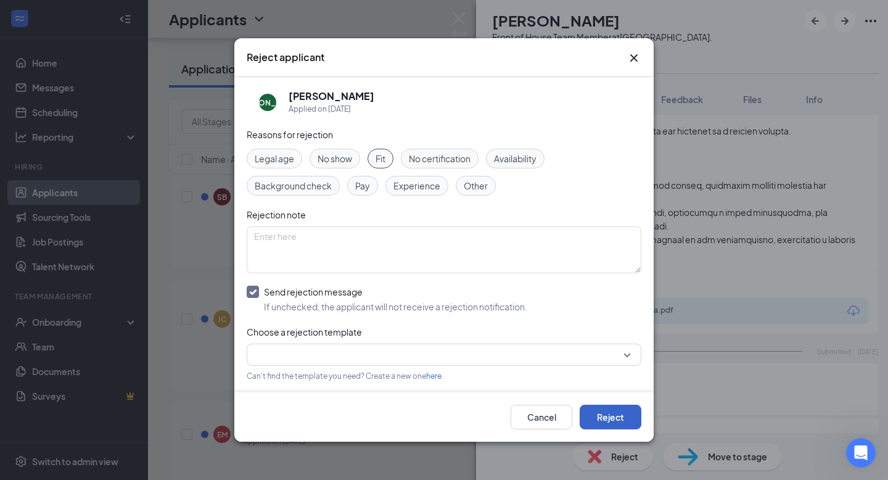
click at [615, 411] on button "Reject" at bounding box center [611, 417] width 62 height 25
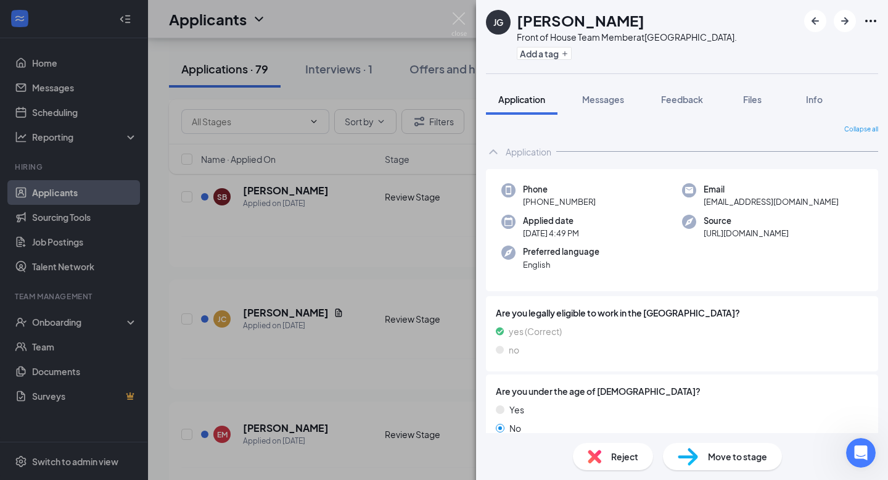
scroll to position [8122, 0]
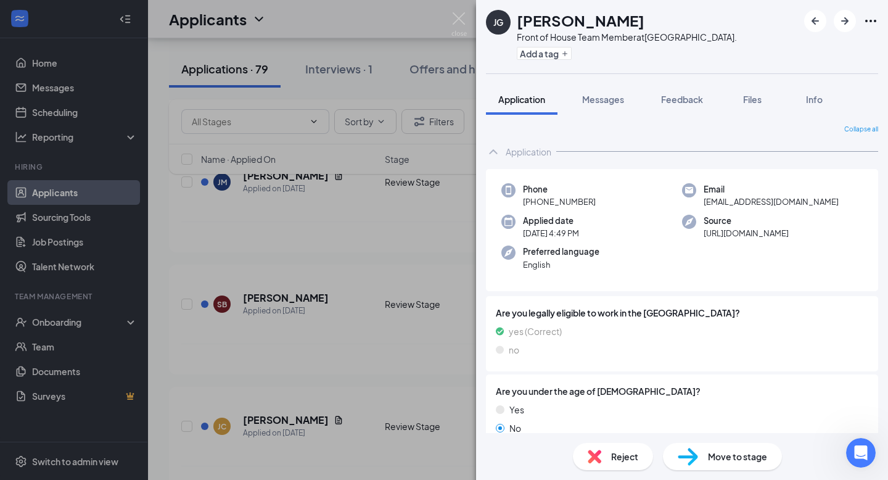
click at [418, 365] on div "[PERSON_NAME] [PERSON_NAME] Front of House Team Member at [GEOGRAPHIC_DATA]. Ad…" at bounding box center [444, 240] width 888 height 480
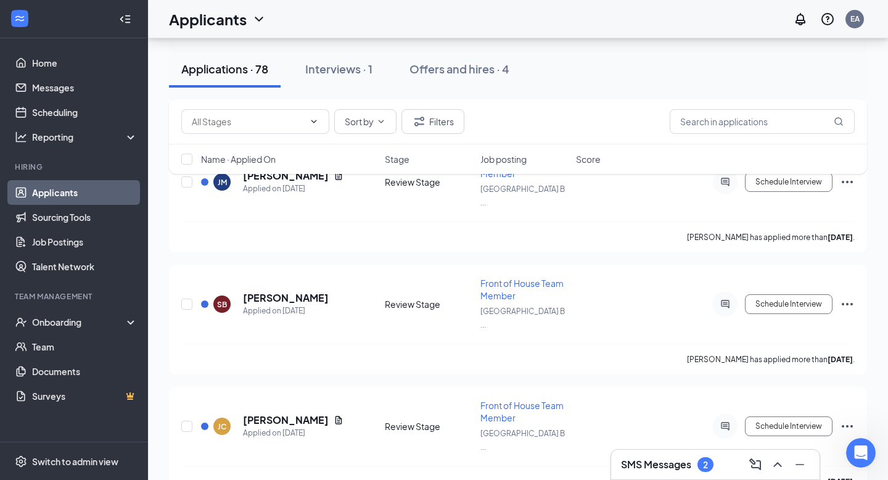
click at [679, 468] on h3 "SMS Messages" at bounding box center [656, 465] width 70 height 14
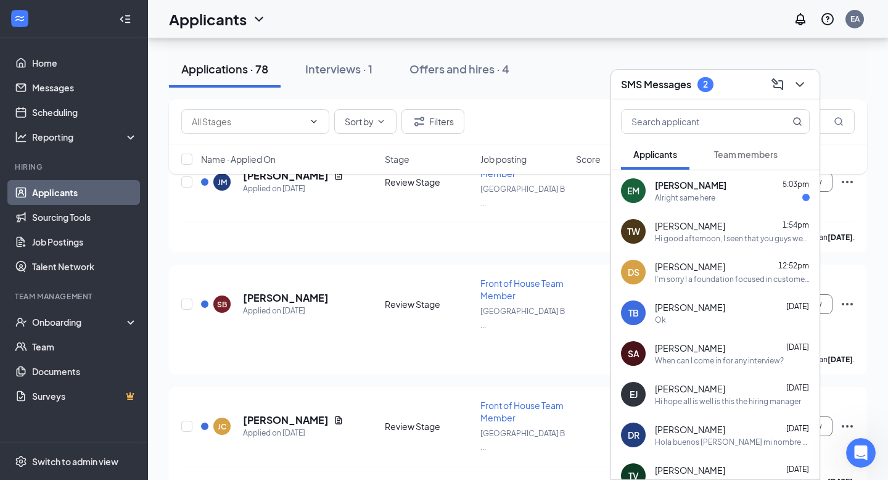
click at [687, 197] on div "Alright same here" at bounding box center [685, 198] width 60 height 10
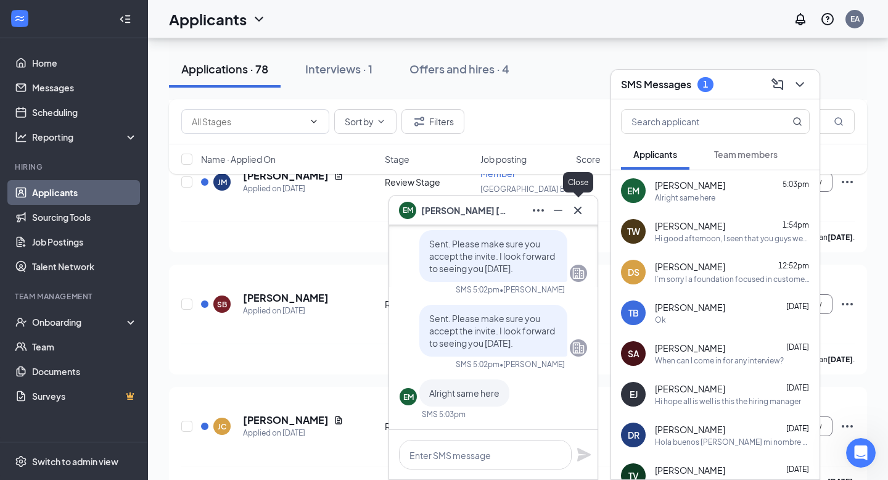
click at [576, 215] on icon "Cross" at bounding box center [578, 210] width 15 height 15
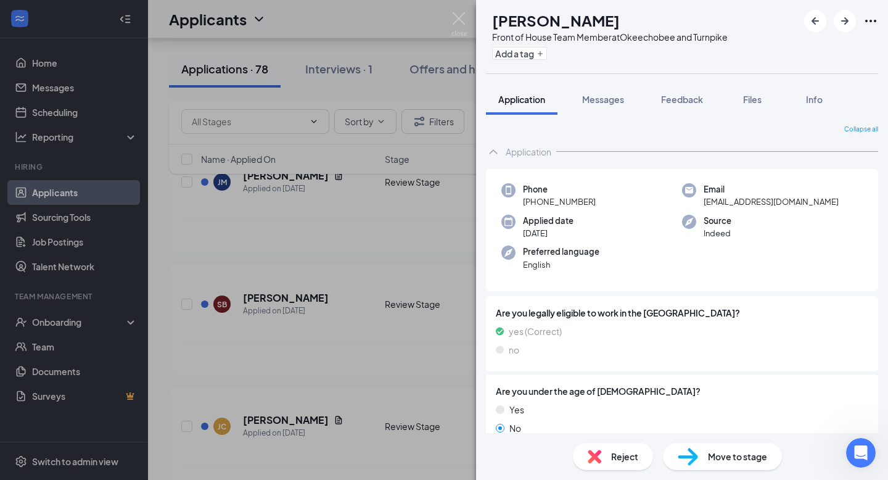
click at [607, 463] on div "Reject" at bounding box center [613, 456] width 80 height 27
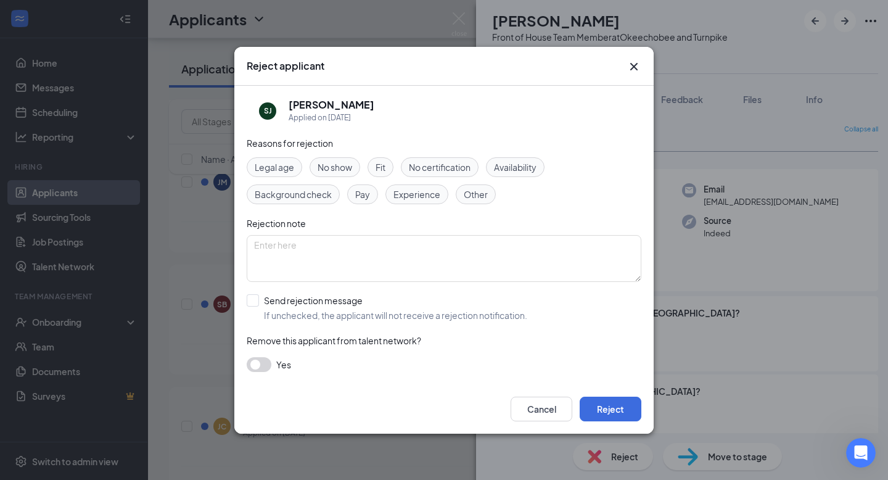
click at [521, 168] on span "Availability" at bounding box center [515, 167] width 43 height 14
click at [268, 297] on input "Send rejection message If unchecked, the applicant will not receive a rejection…" at bounding box center [387, 307] width 281 height 27
checkbox input "true"
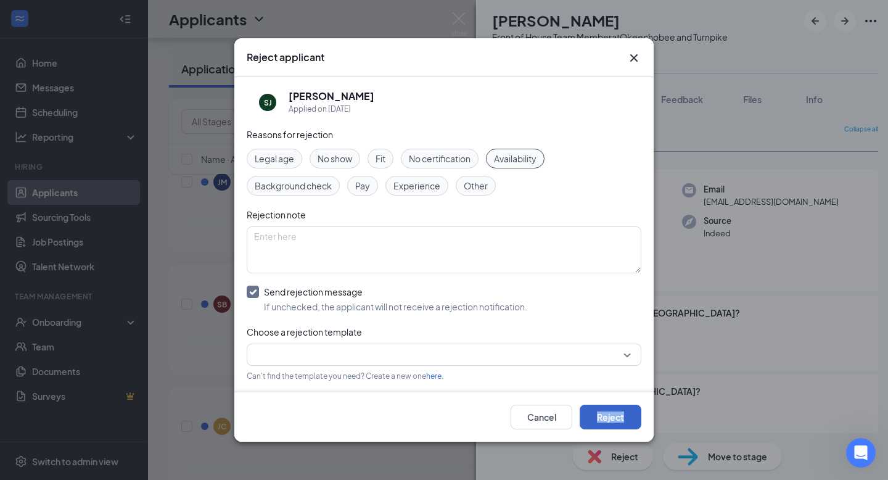
click at [607, 417] on button "Reject" at bounding box center [611, 417] width 62 height 25
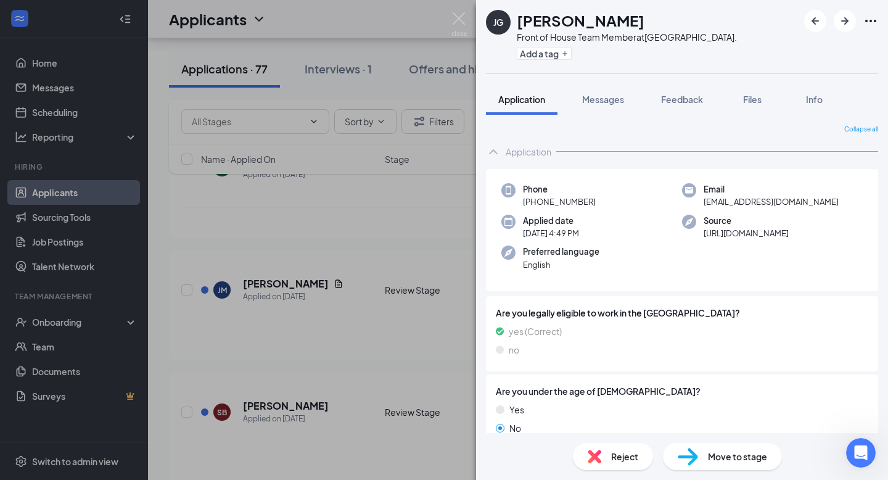
click at [308, 365] on div "[PERSON_NAME] [PERSON_NAME] Front of House Team Member at [GEOGRAPHIC_DATA]. Ad…" at bounding box center [444, 240] width 888 height 480
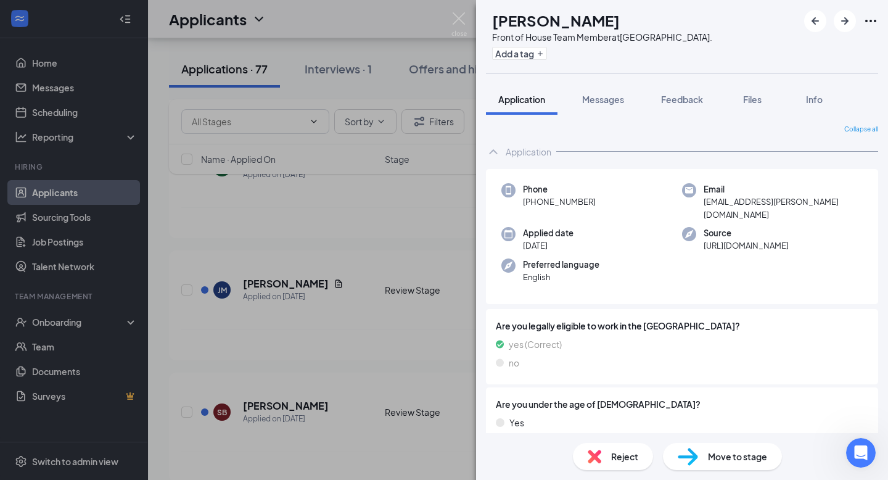
drag, startPoint x: 518, startPoint y: 15, endPoint x: 679, endPoint y: 15, distance: 161.0
click at [679, 15] on div "[PERSON_NAME]" at bounding box center [602, 20] width 220 height 21
copy h1 "[PERSON_NAME]"
click at [611, 94] on span "Messages" at bounding box center [603, 99] width 42 height 11
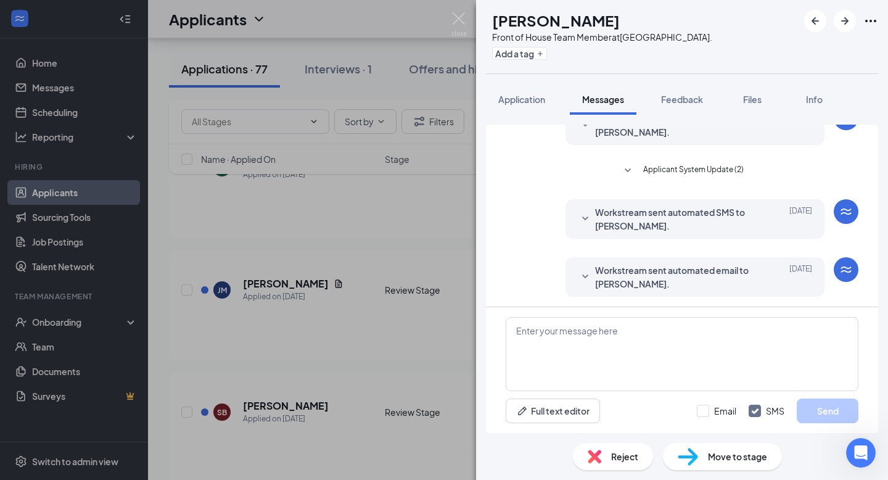
scroll to position [122, 0]
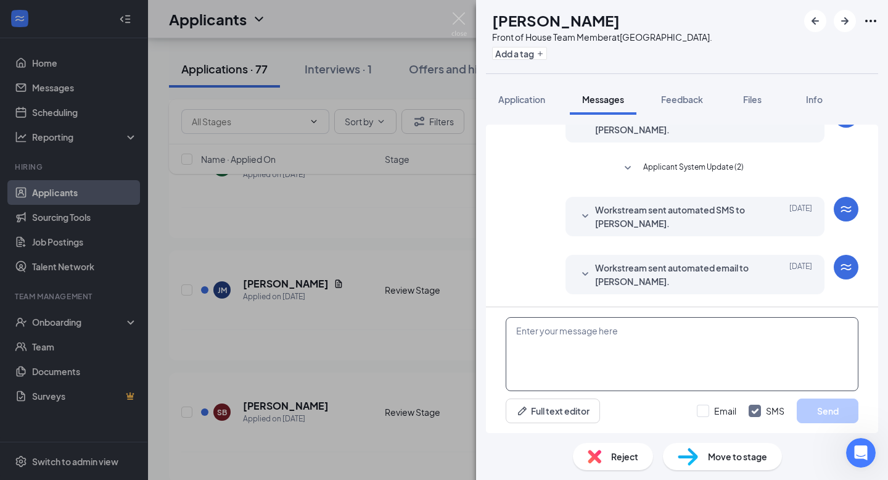
click at [599, 340] on textarea at bounding box center [682, 354] width 353 height 74
click at [582, 355] on textarea at bounding box center [682, 354] width 353 height 74
type textarea "H"
click at [663, 329] on textarea "Hi, would you have time for a google meet [DATE] at 3:45pm?" at bounding box center [682, 354] width 353 height 74
click at [763, 331] on textarea "Hi, would you have time for a Google Meet [DATE] at 3:45pm?" at bounding box center [682, 354] width 353 height 74
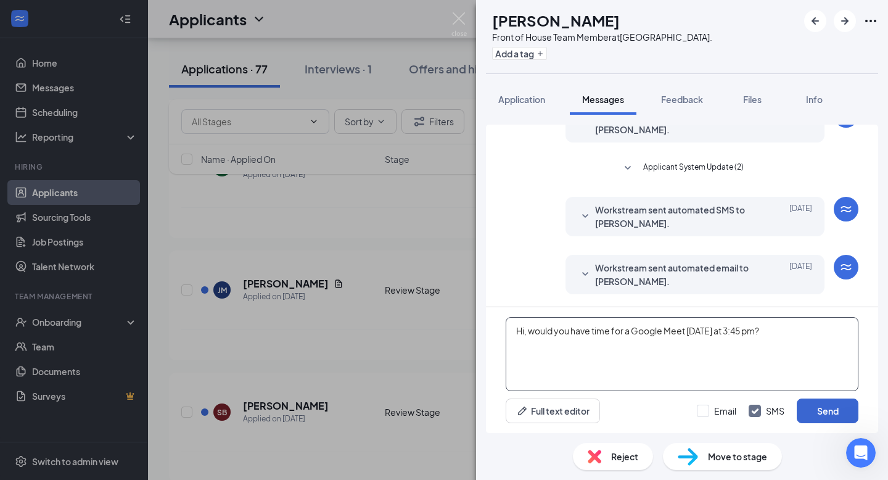
type textarea "Hi, would you have time for a Google Meet [DATE] at 3:45 pm?"
click at [829, 405] on button "Send" at bounding box center [828, 411] width 62 height 25
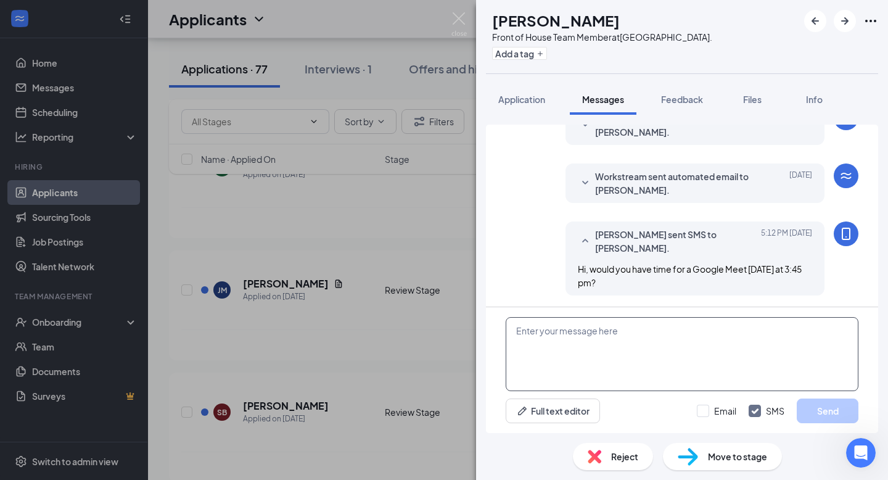
scroll to position [214, 0]
click at [341, 351] on div "YM [PERSON_NAME] Front of House Team Member at [GEOGRAPHIC_DATA]. Add a tag App…" at bounding box center [444, 240] width 888 height 480
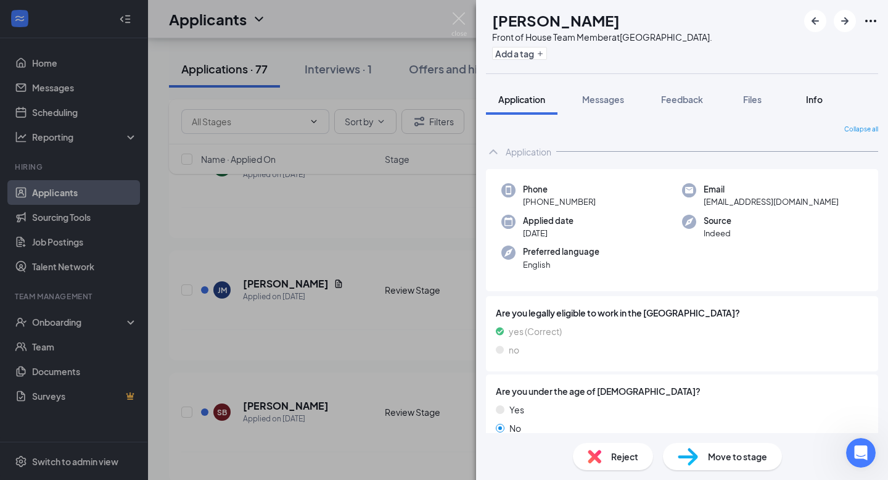
click at [812, 102] on span "Info" at bounding box center [814, 99] width 17 height 11
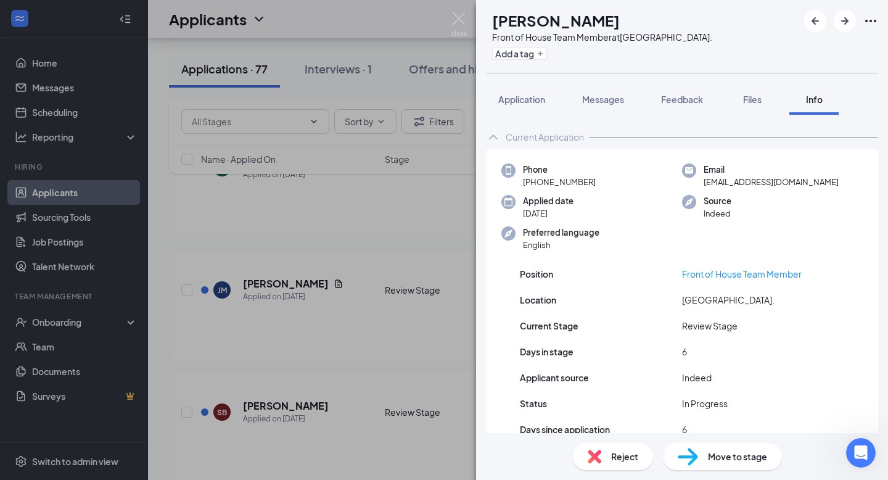
scroll to position [30, 0]
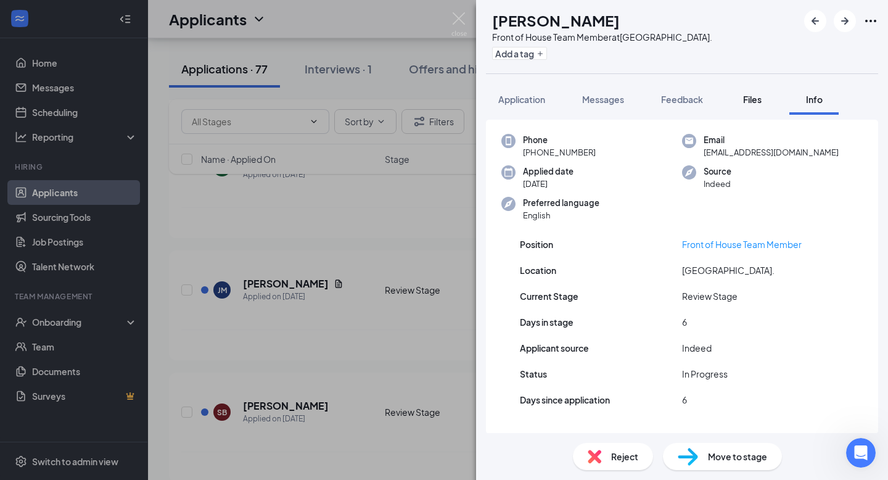
click at [755, 96] on span "Files" at bounding box center [752, 99] width 19 height 11
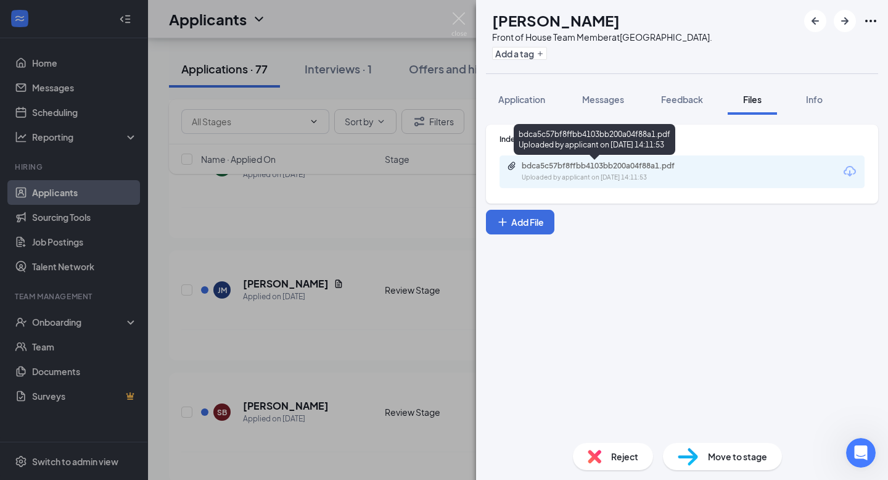
click at [602, 162] on div "bdca5c57bf8ffbb4103bb200a04f88a1.pdf" at bounding box center [608, 166] width 173 height 10
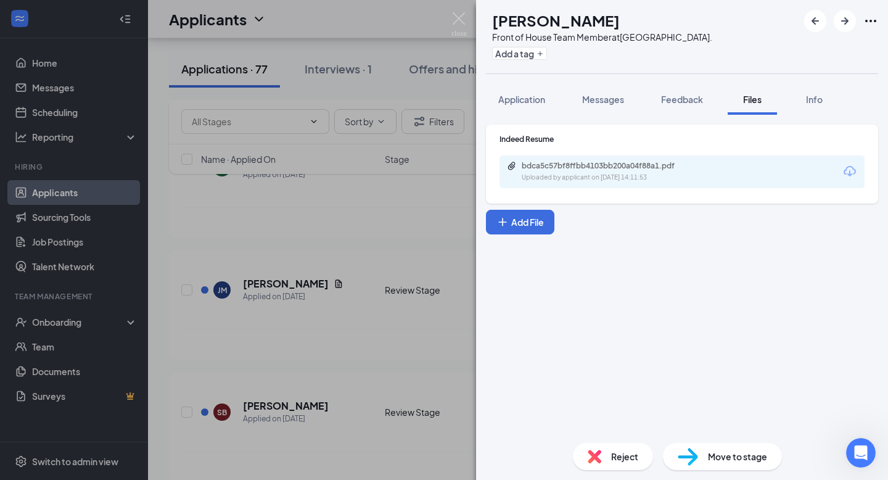
click at [602, 194] on div "Indeed Resume bdca5c57bf8ffbb4103bb200a04f88a1.pdf Uploaded by applicant on [DA…" at bounding box center [682, 164] width 392 height 79
click at [331, 354] on div "SG [PERSON_NAME] Front of House Team Member at [GEOGRAPHIC_DATA]. Add a tag App…" at bounding box center [444, 240] width 888 height 480
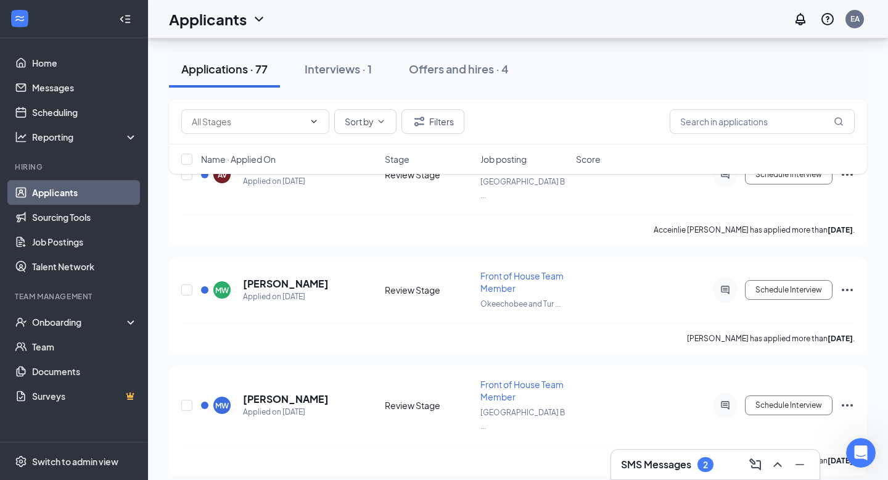
scroll to position [5059, 0]
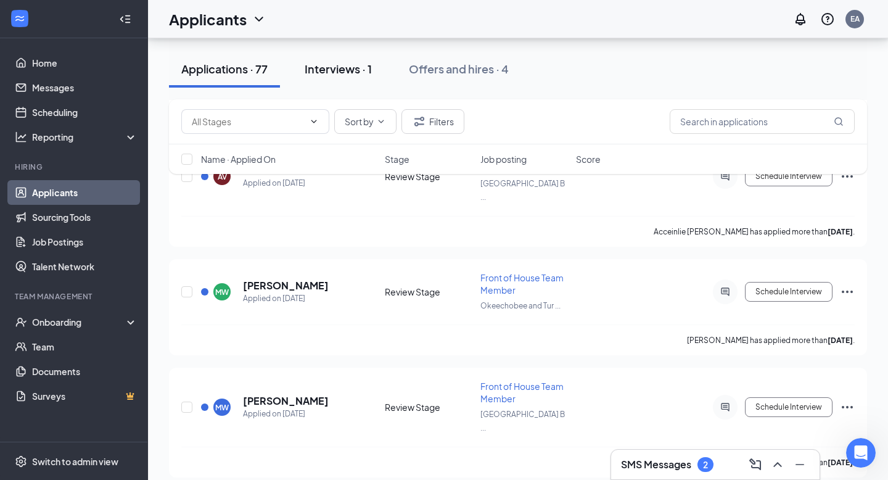
click at [350, 66] on div "Interviews · 1" at bounding box center [338, 68] width 67 height 15
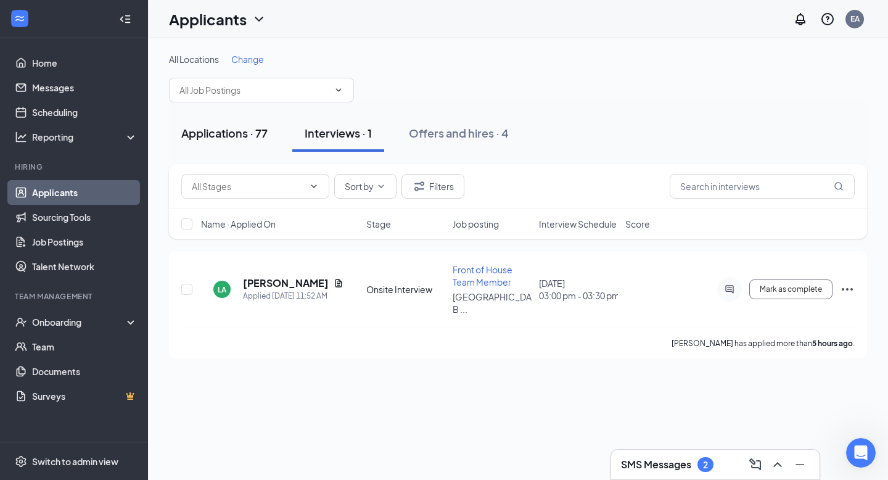
click at [253, 146] on button "Applications · 77" at bounding box center [224, 133] width 111 height 37
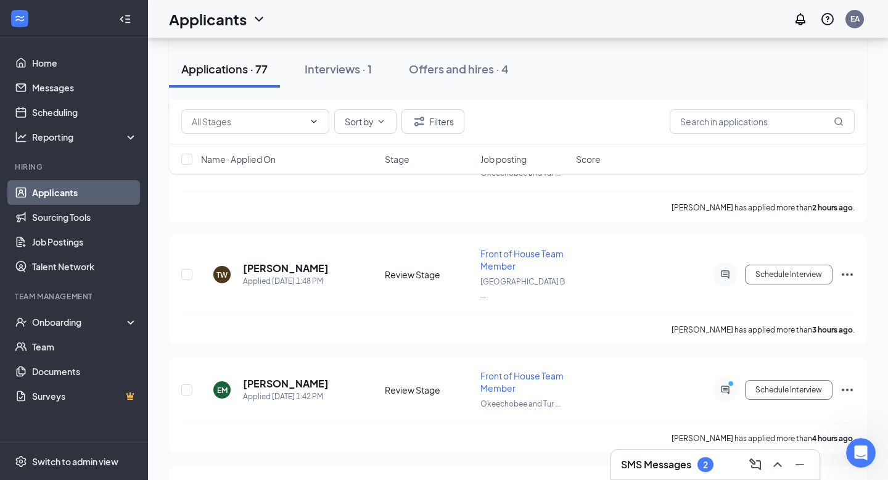
scroll to position [1184, 0]
click at [848, 382] on icon "Ellipses" at bounding box center [847, 389] width 15 height 15
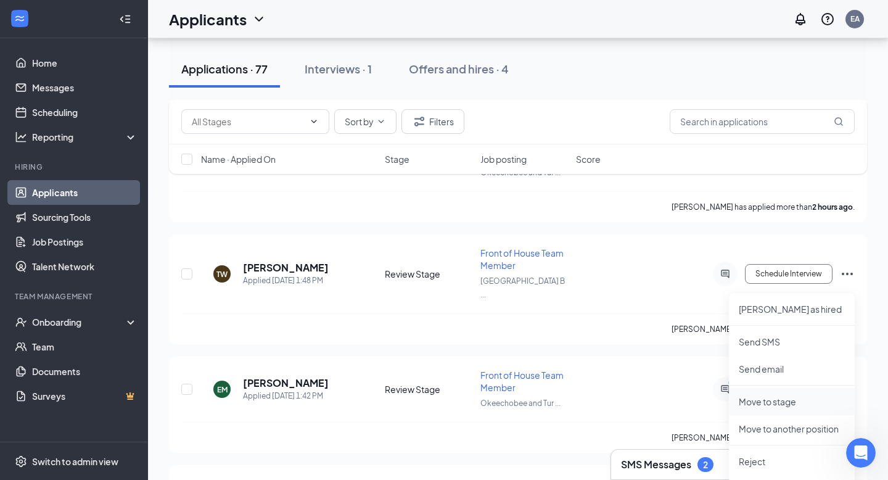
click at [760, 395] on p "Move to stage" at bounding box center [792, 401] width 106 height 12
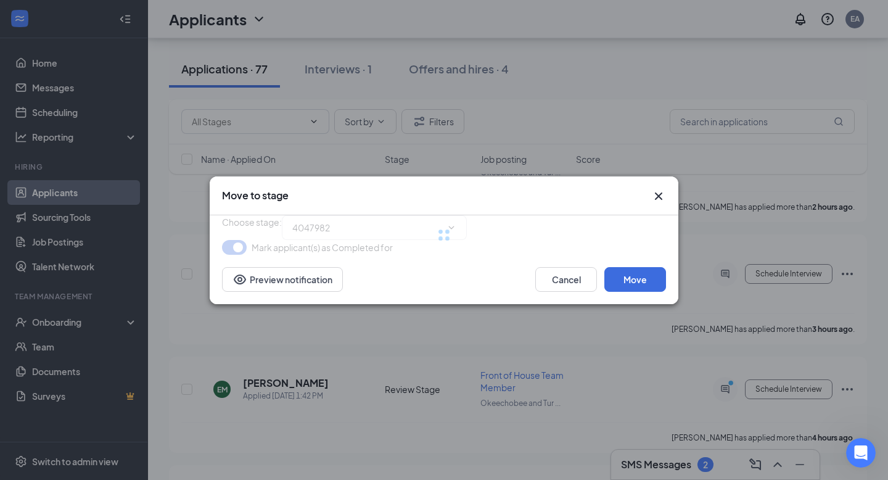
type input "Onsite Interview (next stage)"
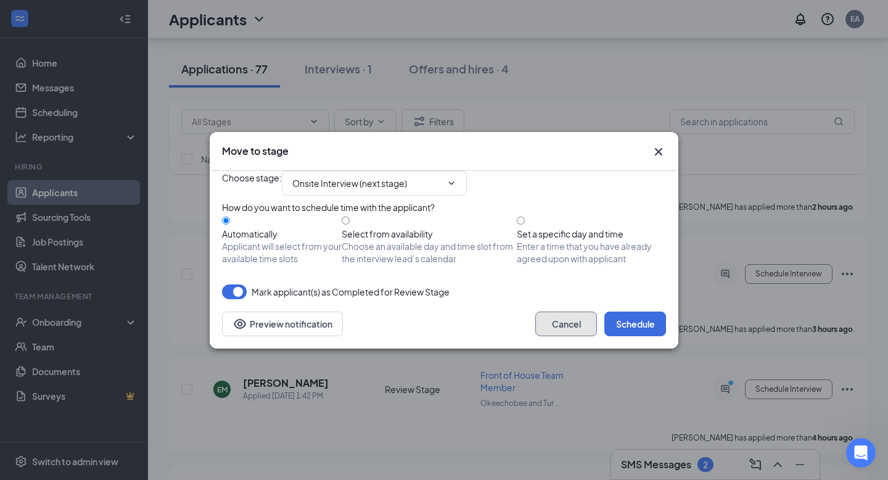
click at [555, 336] on button "Cancel" at bounding box center [567, 324] width 62 height 25
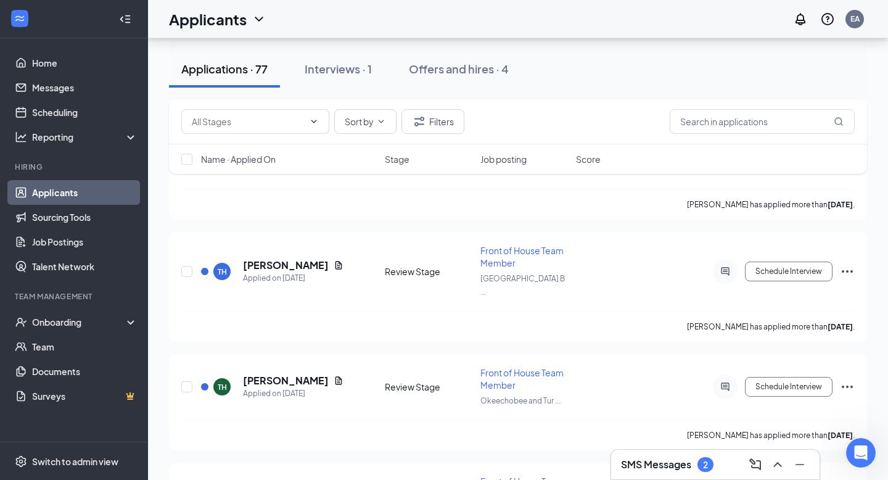
scroll to position [8014, 0]
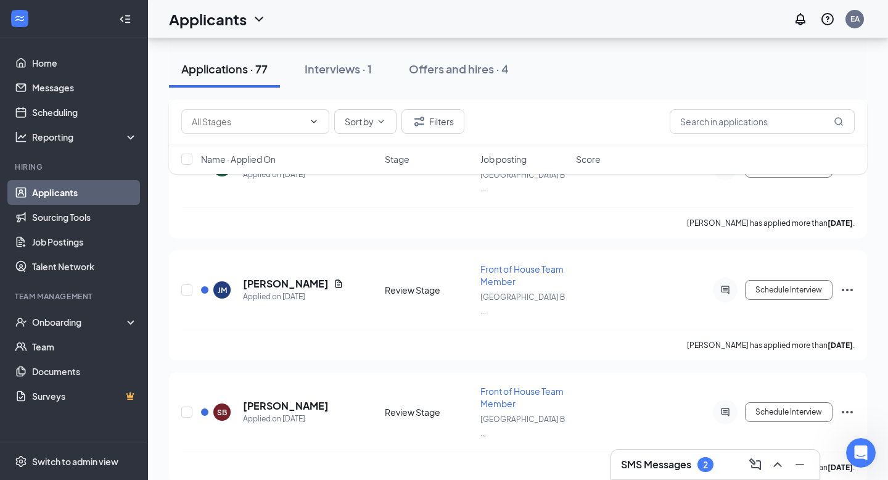
click at [689, 460] on h3 "SMS Messages" at bounding box center [656, 465] width 70 height 14
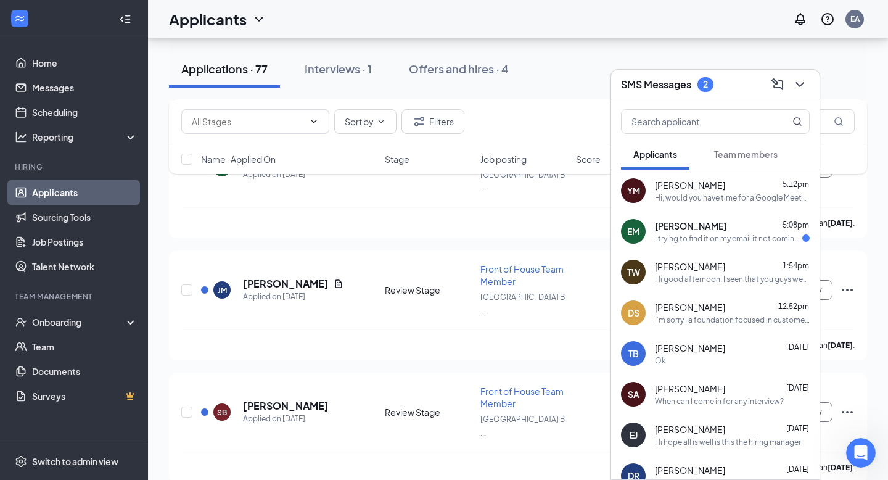
click at [716, 231] on div "[PERSON_NAME] 5:08pm I trying to find it on my email it not coming up" at bounding box center [732, 232] width 155 height 24
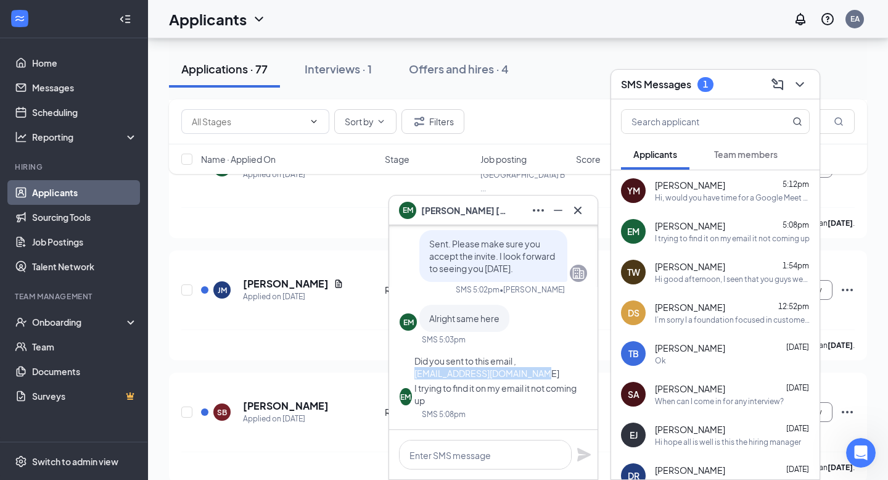
drag, startPoint x: 429, startPoint y: 350, endPoint x: 560, endPoint y: 355, distance: 130.3
click at [560, 355] on div "Did you sent to this email , [EMAIL_ADDRESS][DOMAIN_NAME]" at bounding box center [501, 367] width 173 height 25
copy span "[EMAIL_ADDRESS][DOMAIN_NAME]"
click at [458, 451] on textarea at bounding box center [485, 455] width 173 height 30
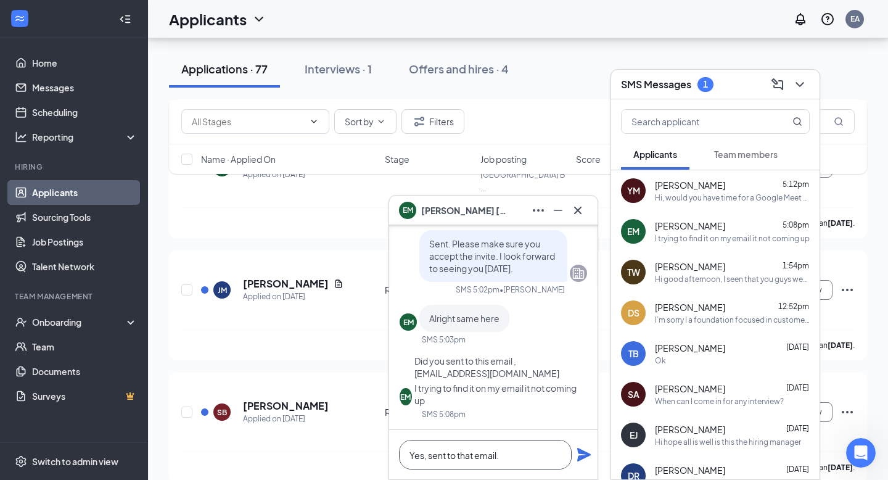
type textarea "Yes, sent to that email."
click at [585, 450] on icon "Plane" at bounding box center [584, 454] width 15 height 15
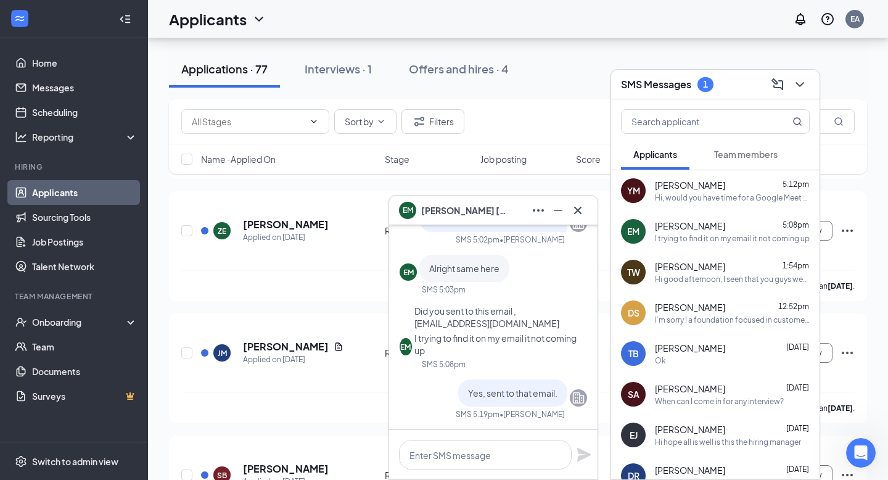
scroll to position [7944, 0]
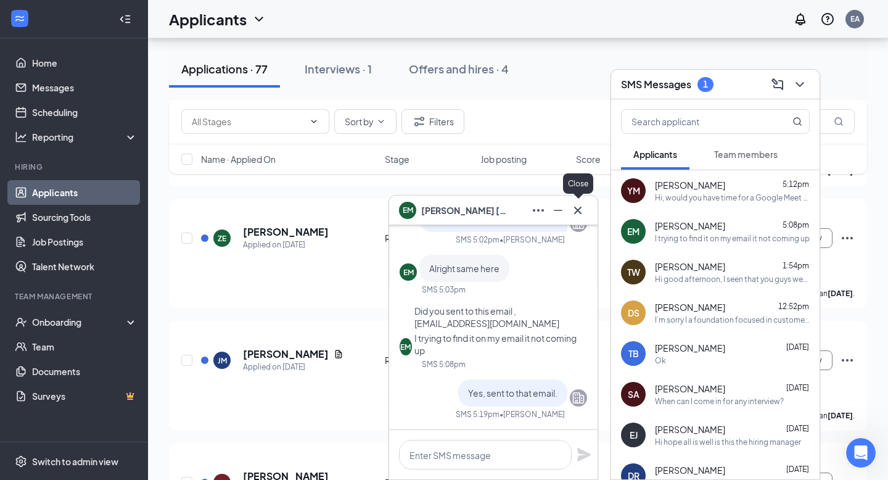
click at [578, 213] on icon "Cross" at bounding box center [578, 210] width 15 height 15
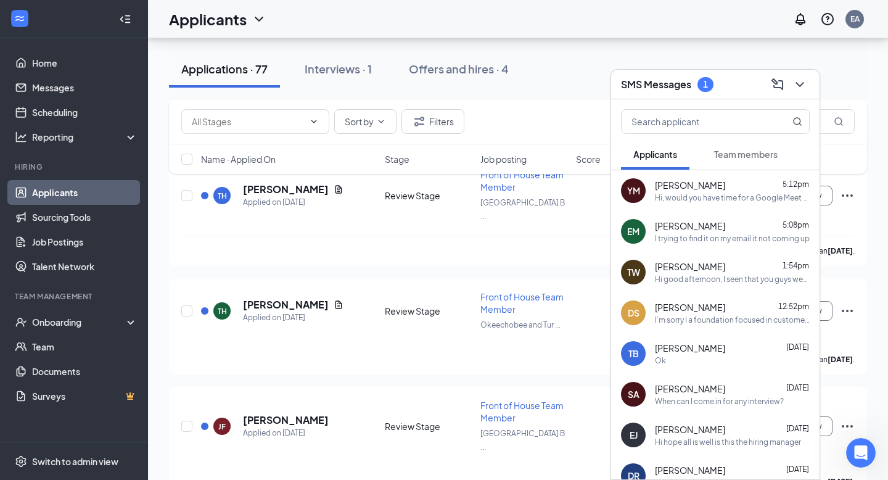
scroll to position [7523, 0]
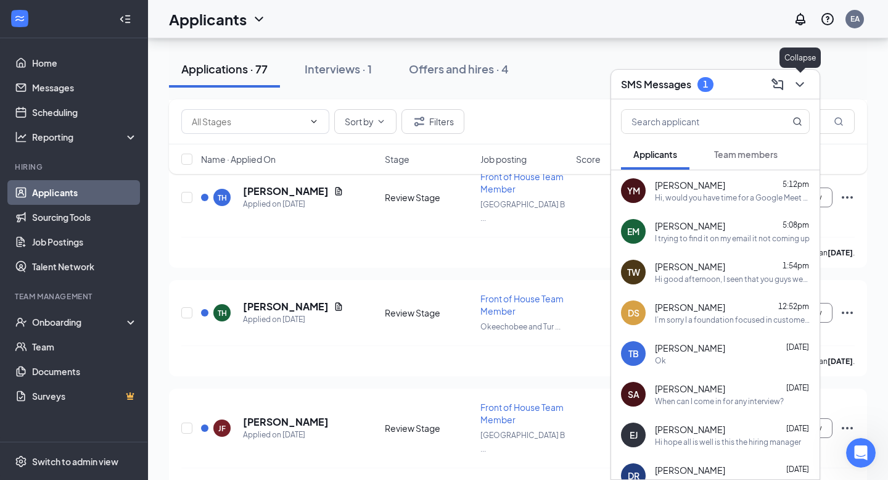
click at [803, 85] on icon "ChevronDown" at bounding box center [800, 84] width 15 height 15
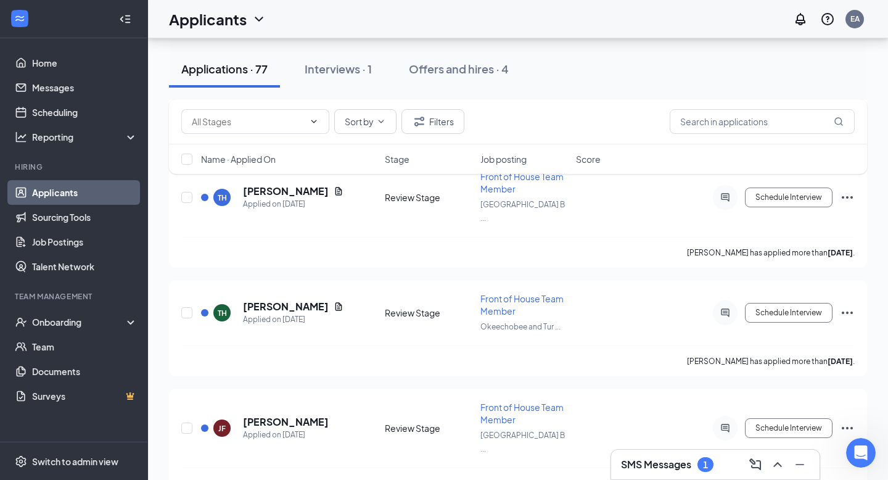
click at [659, 458] on h3 "SMS Messages" at bounding box center [656, 465] width 70 height 14
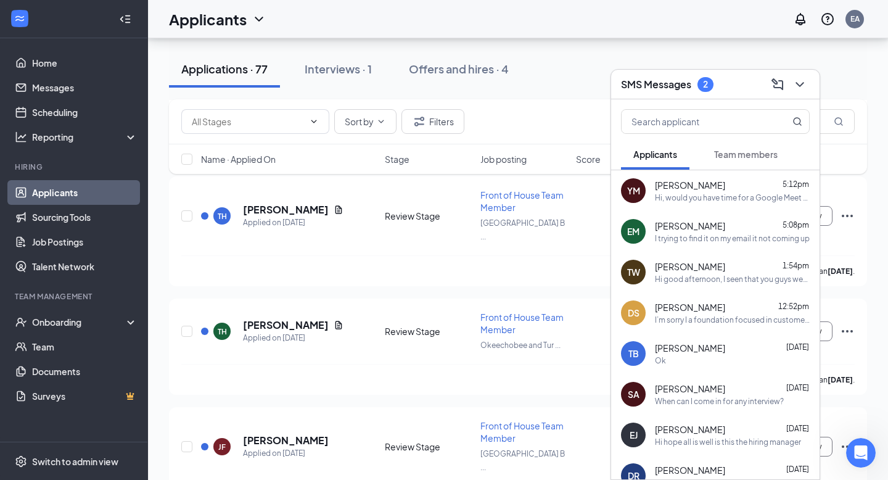
scroll to position [7483, 0]
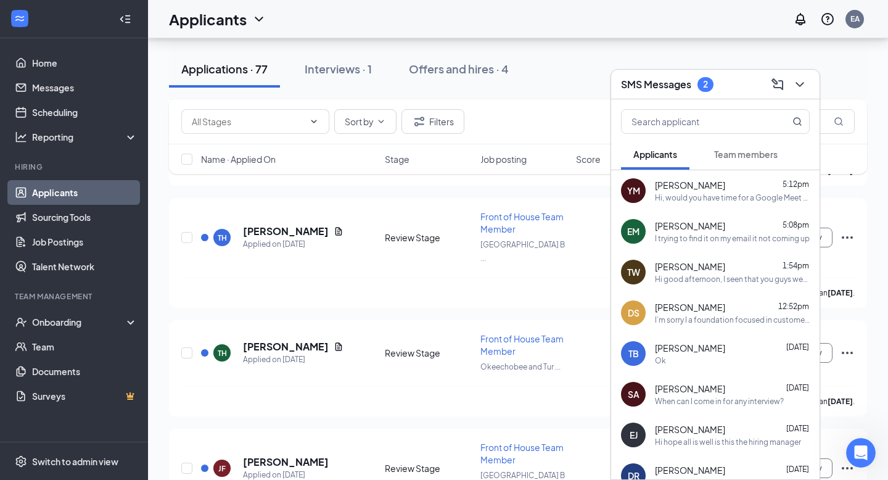
click at [708, 186] on span "[PERSON_NAME]" at bounding box center [690, 185] width 70 height 12
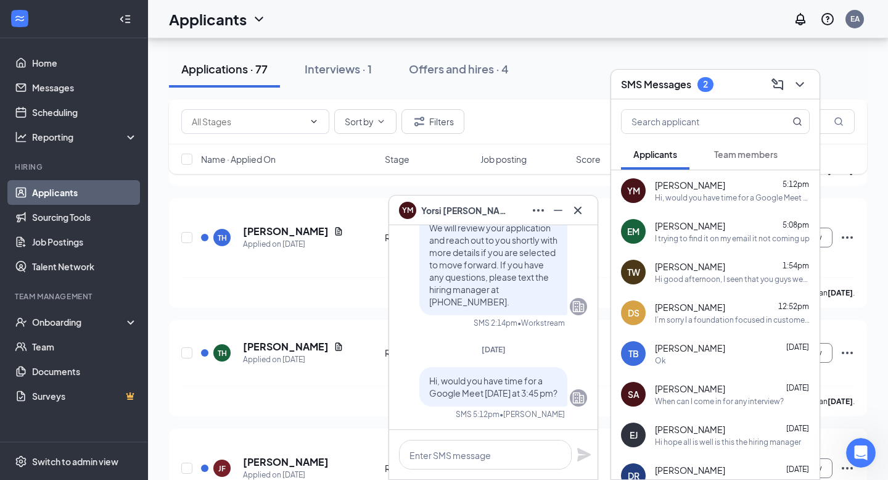
click at [729, 156] on span "Team members" at bounding box center [746, 154] width 64 height 11
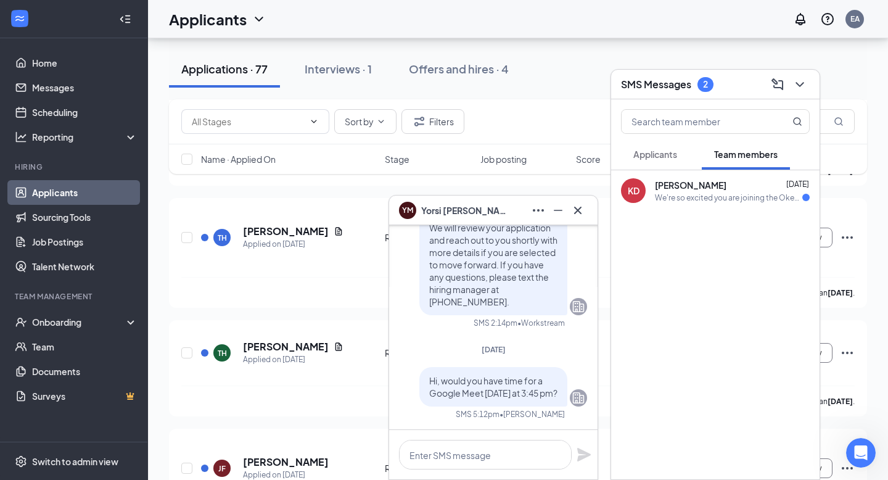
click at [720, 193] on div "We're so excited you are joining the Okeechobee and Turnpike [DEMOGRAPHIC_DATA]…" at bounding box center [728, 198] width 147 height 10
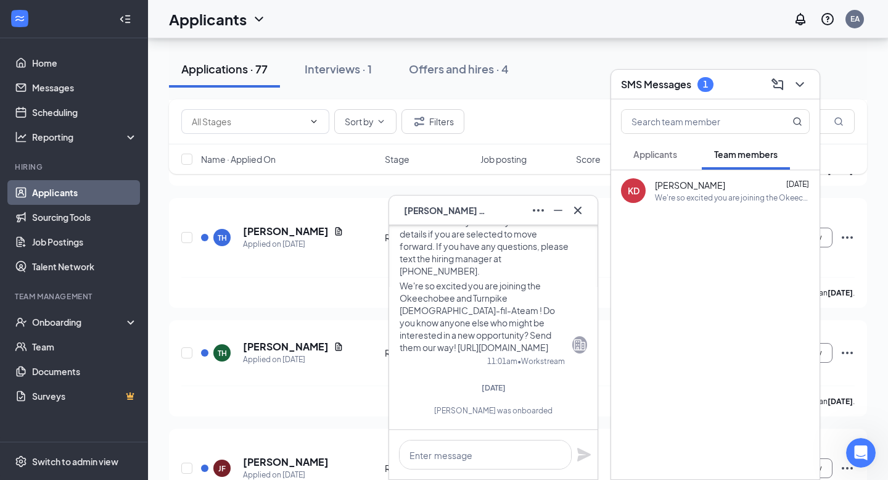
scroll to position [-143, 0]
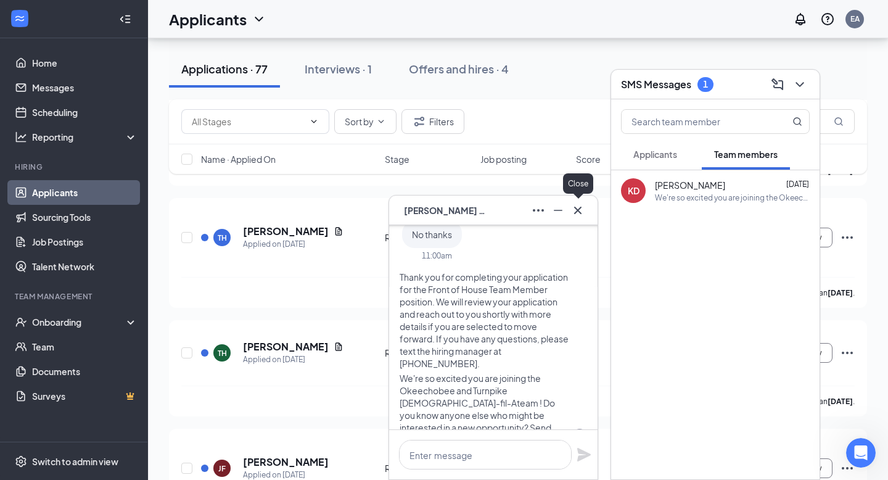
click at [581, 204] on icon "Cross" at bounding box center [578, 210] width 15 height 15
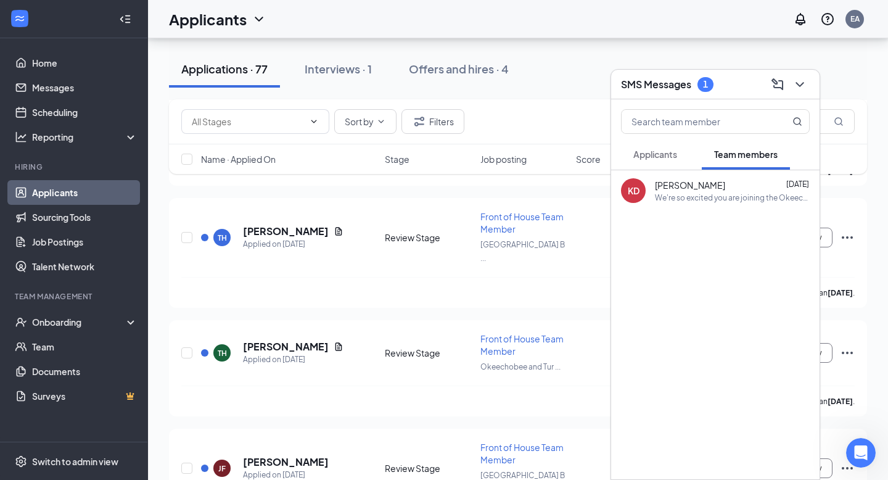
click at [674, 153] on span "Applicants" at bounding box center [656, 154] width 44 height 11
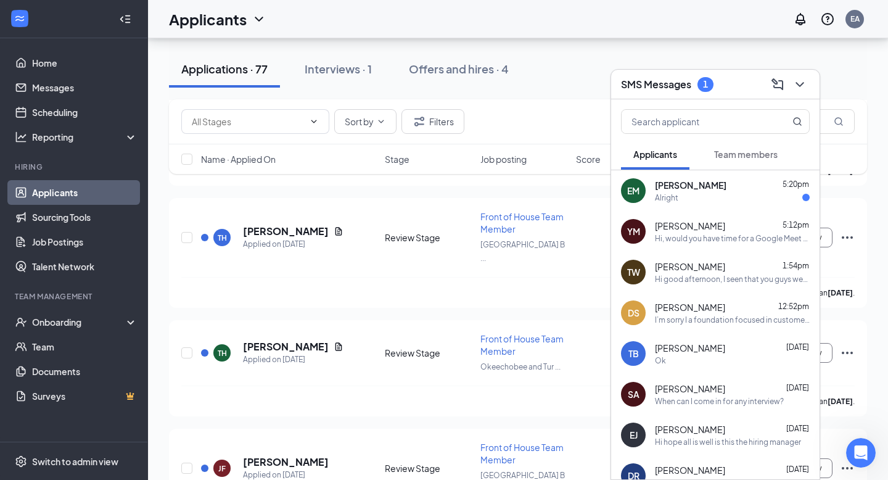
click at [700, 193] on div "Alright" at bounding box center [732, 198] width 155 height 10
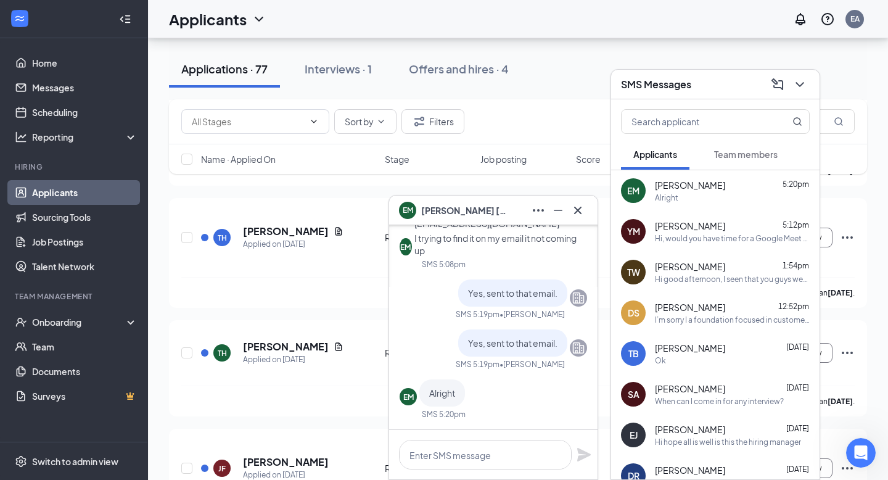
click at [718, 198] on div "Alright" at bounding box center [732, 198] width 155 height 10
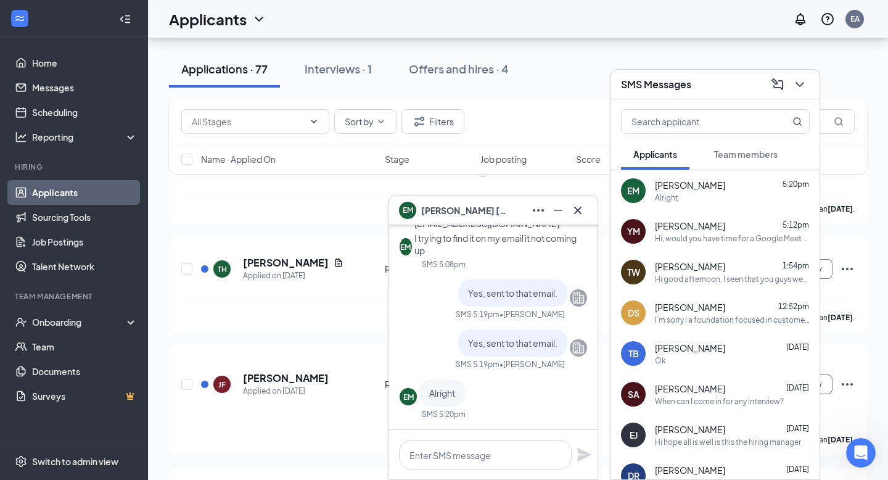
scroll to position [7576, 0]
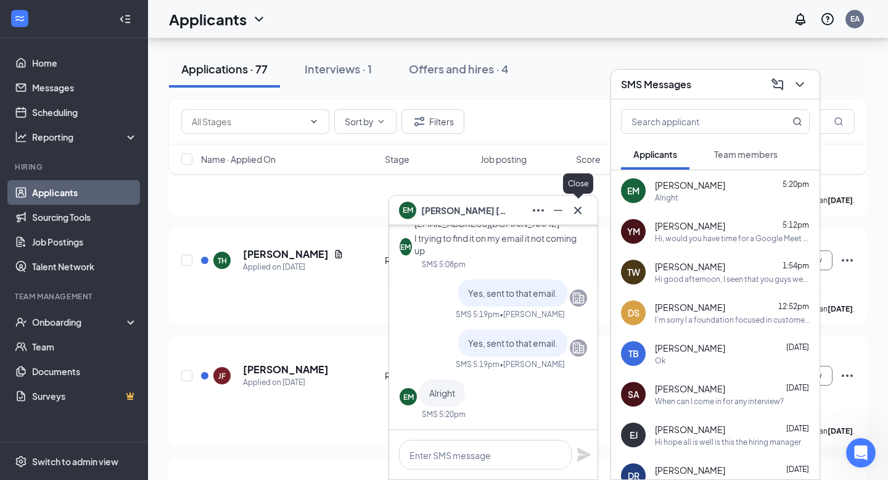
click at [575, 209] on icon "Cross" at bounding box center [578, 210] width 15 height 15
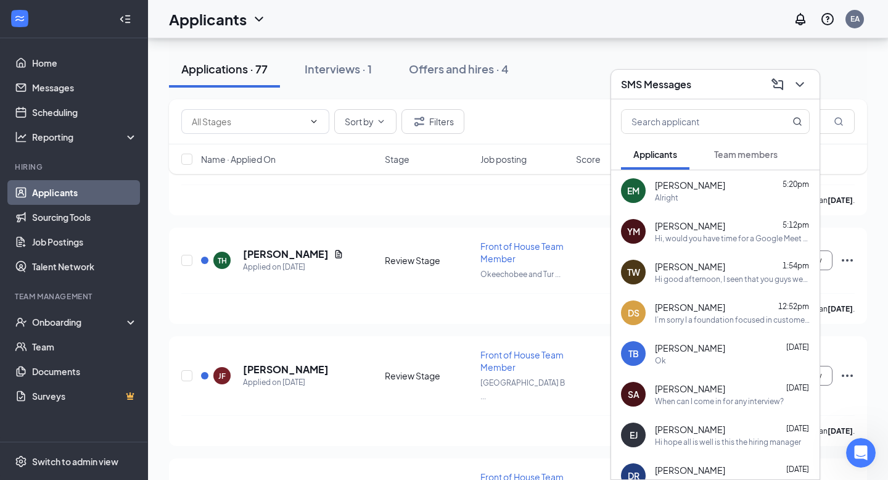
click at [724, 228] on span "[PERSON_NAME]" at bounding box center [690, 226] width 70 height 12
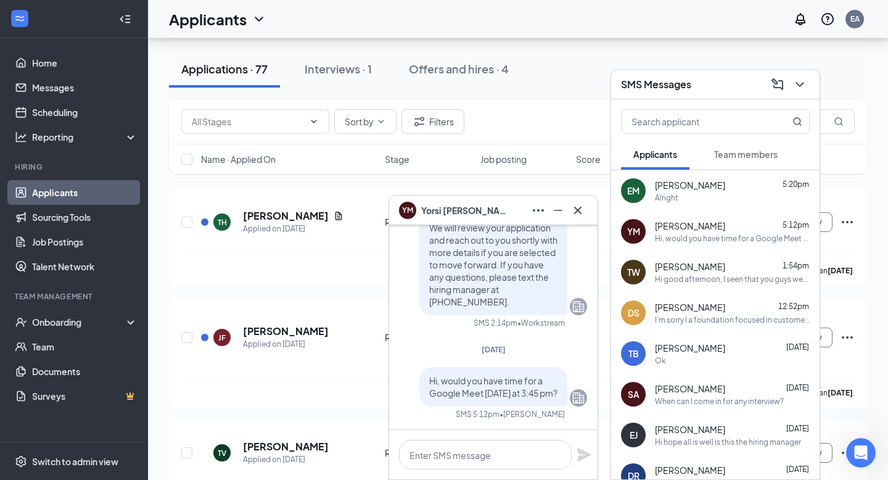
scroll to position [7618, 0]
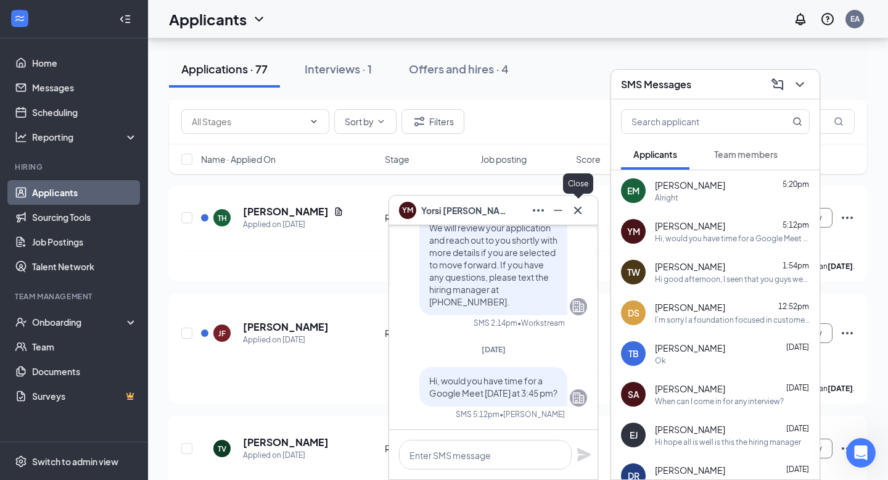
click at [582, 206] on icon "Cross" at bounding box center [578, 210] width 15 height 15
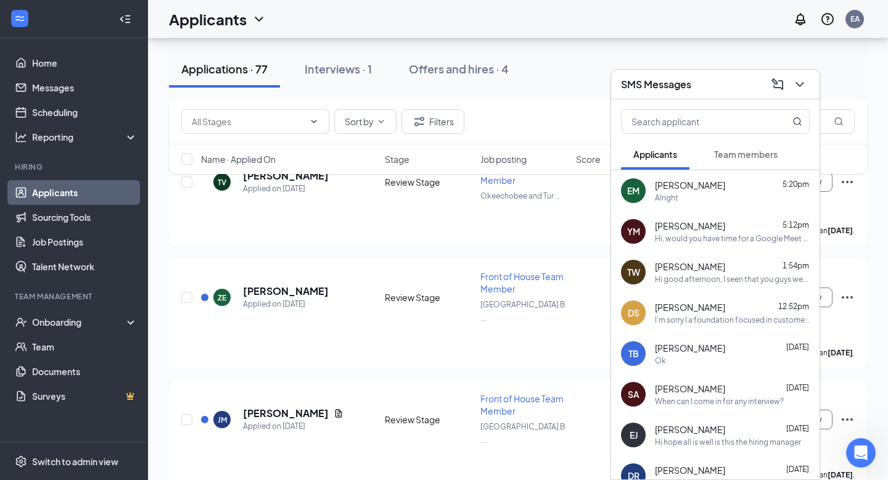
scroll to position [7891, 0]
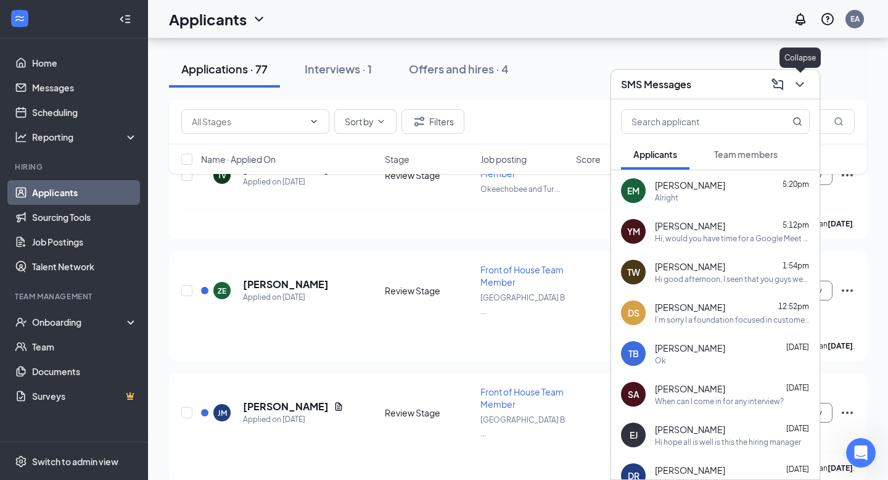
click at [799, 85] on icon "ChevronDown" at bounding box center [800, 84] width 8 height 5
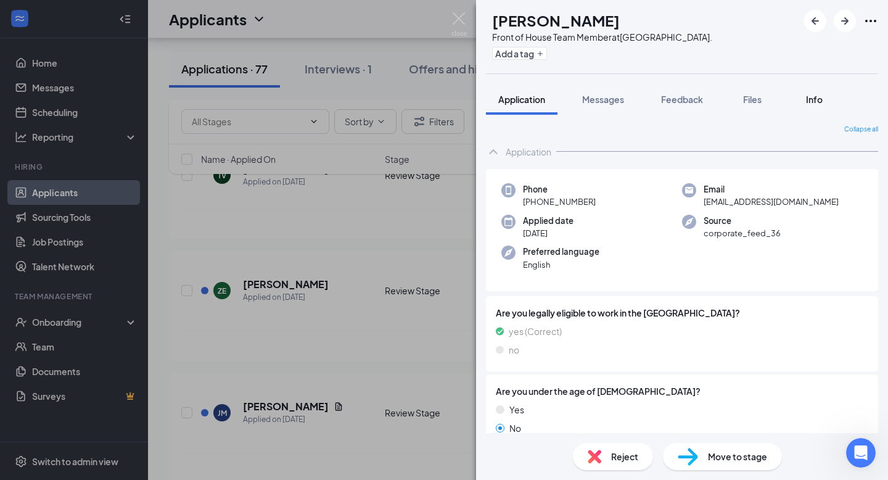
click at [812, 100] on span "Info" at bounding box center [814, 99] width 17 height 11
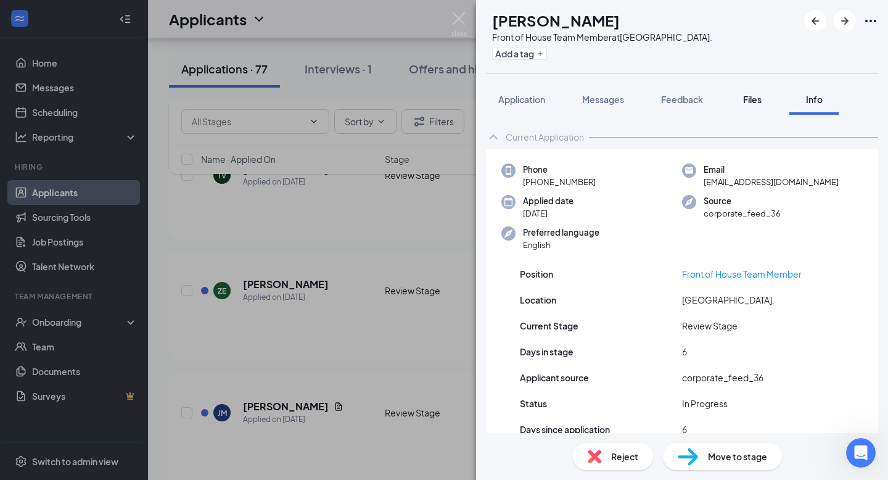
click at [762, 100] on span "Files" at bounding box center [752, 99] width 19 height 11
